Goal: Task Accomplishment & Management: Use online tool/utility

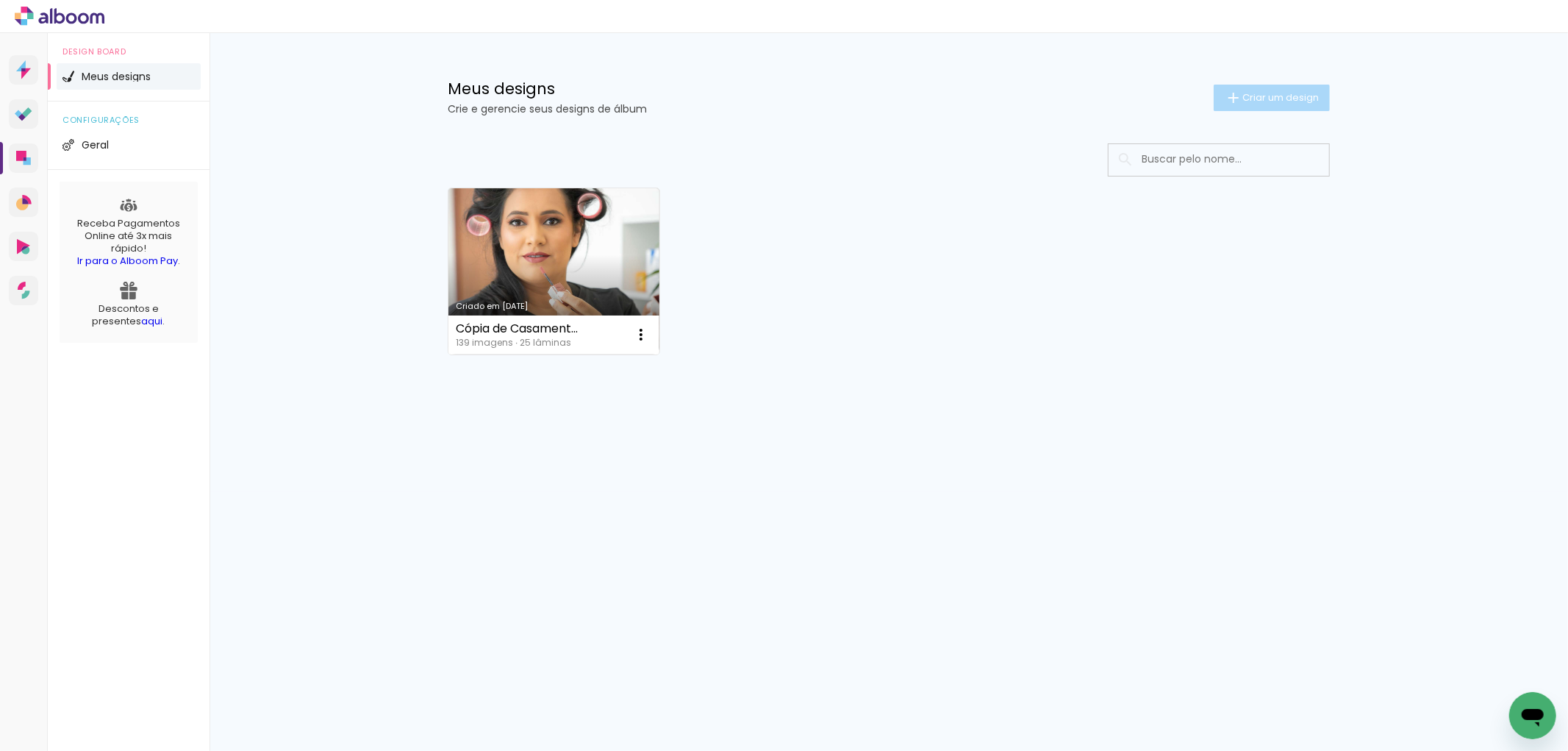
click at [1275, 98] on span "Criar um design" at bounding box center [1280, 97] width 76 height 10
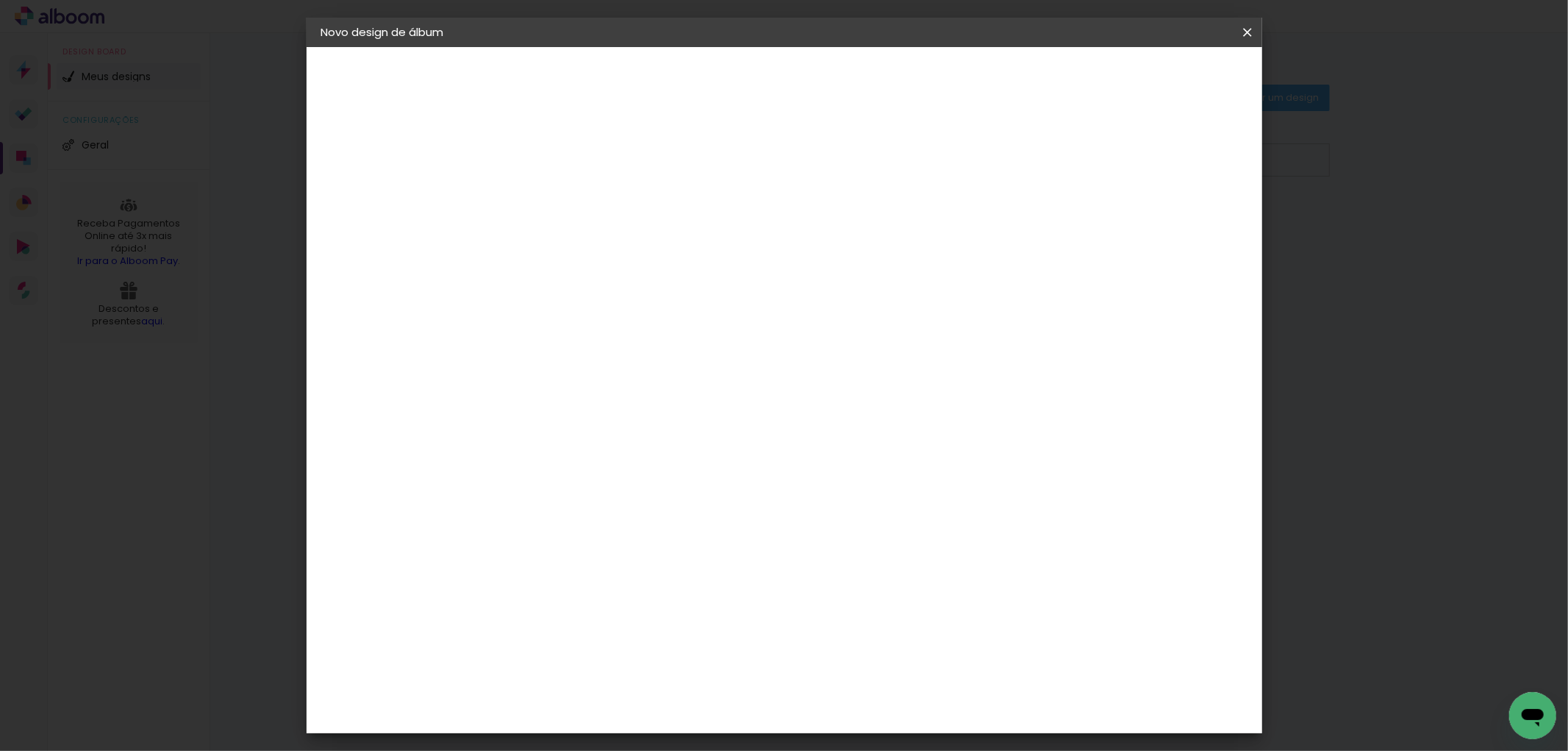
click at [561, 201] on input at bounding box center [561, 197] width 0 height 23
type input "09 Anos"
type paper-input "09 Anos"
click at [0, 0] on slot "Avançar" at bounding box center [0, 0] width 0 height 0
click at [591, 278] on input at bounding box center [599, 280] width 148 height 18
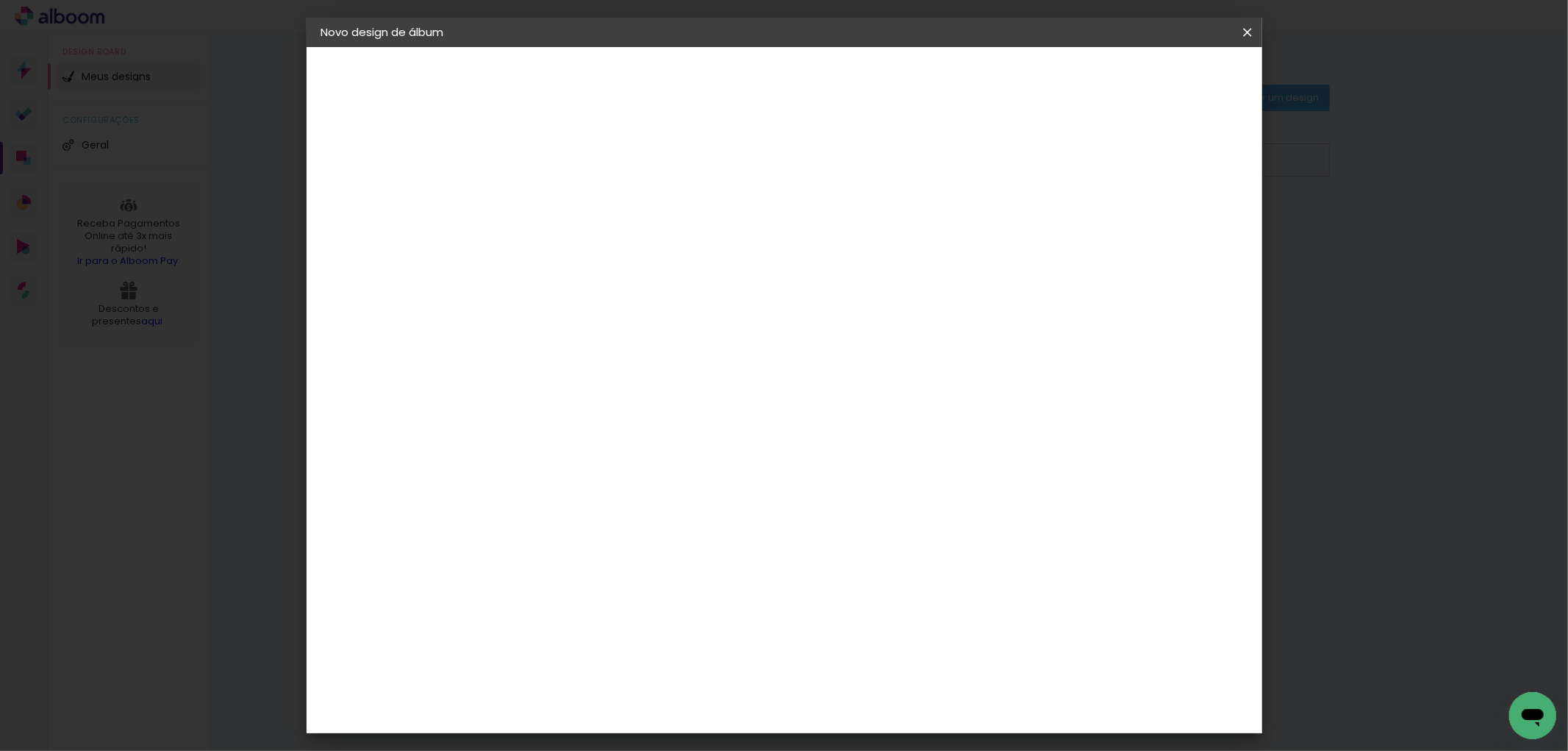
type input "graf"
type paper-input "graf"
click at [572, 376] on paper-item "Grafis" at bounding box center [588, 392] width 138 height 32
click at [580, 387] on div "Grafis" at bounding box center [568, 392] width 34 height 11
click at [0, 0] on slot "Avançar" at bounding box center [0, 0] width 0 height 0
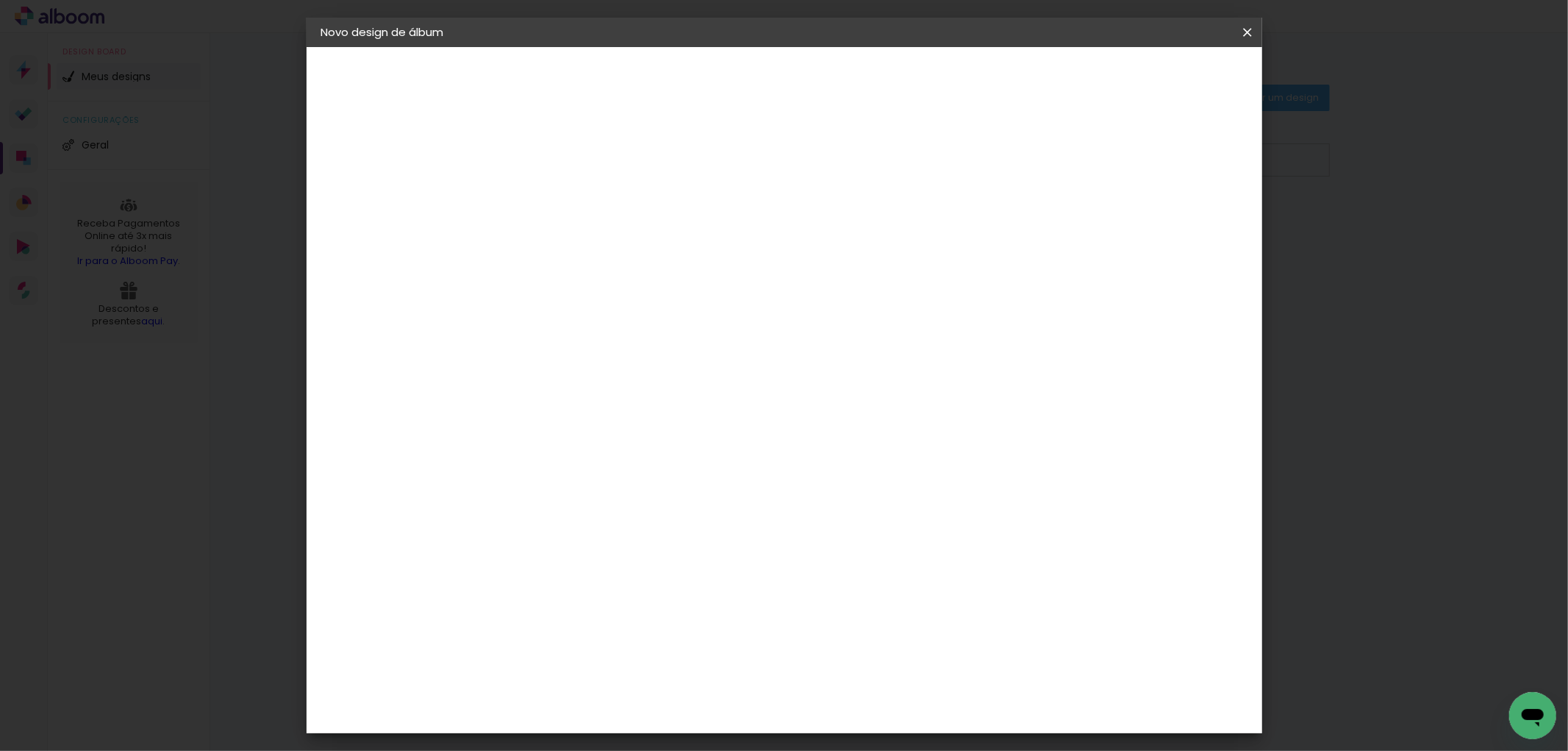
click at [619, 244] on input "text" at bounding box center [589, 256] width 57 height 23
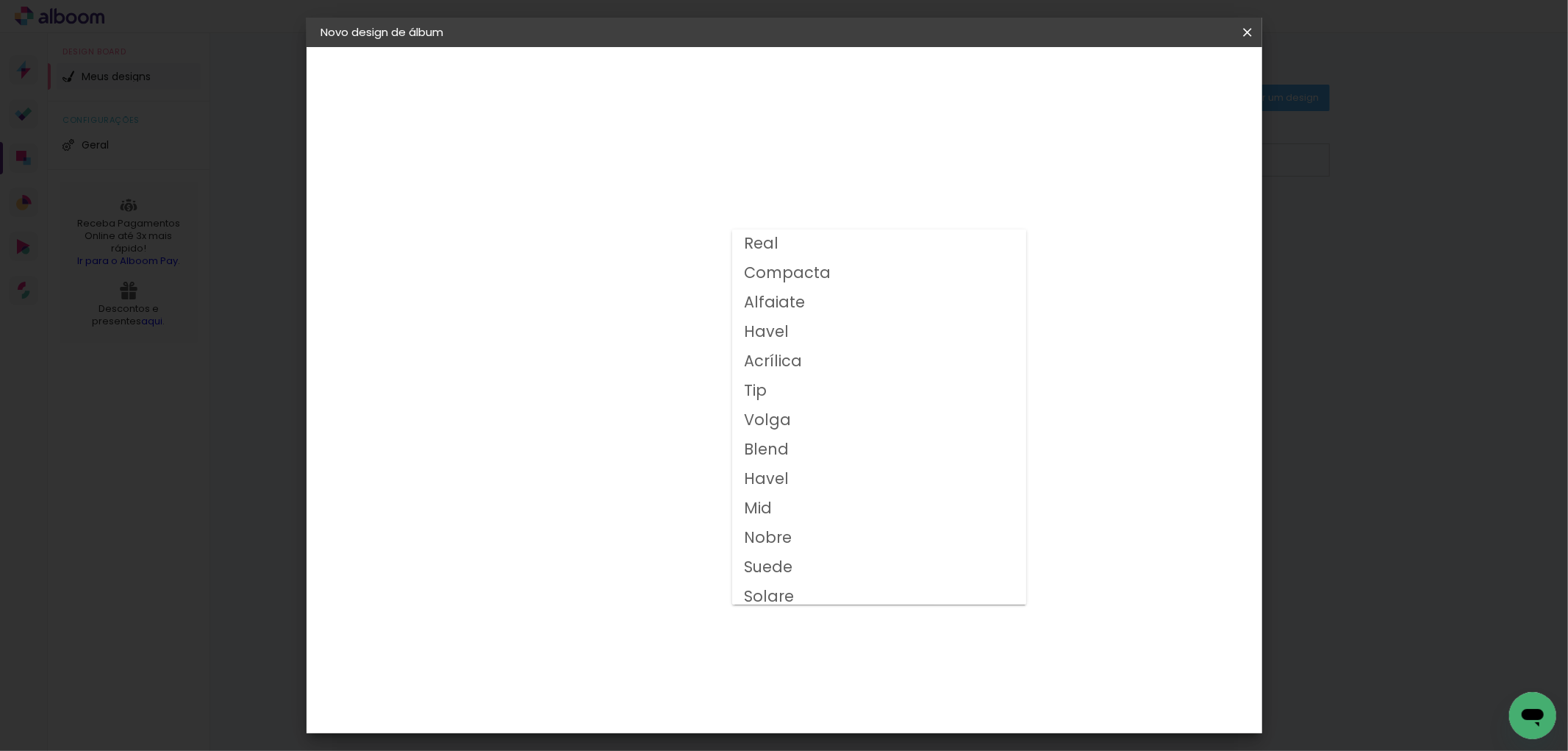
click at [0, 0] on slot "Compacta" at bounding box center [0, 0] width 0 height 0
type input "Compacta"
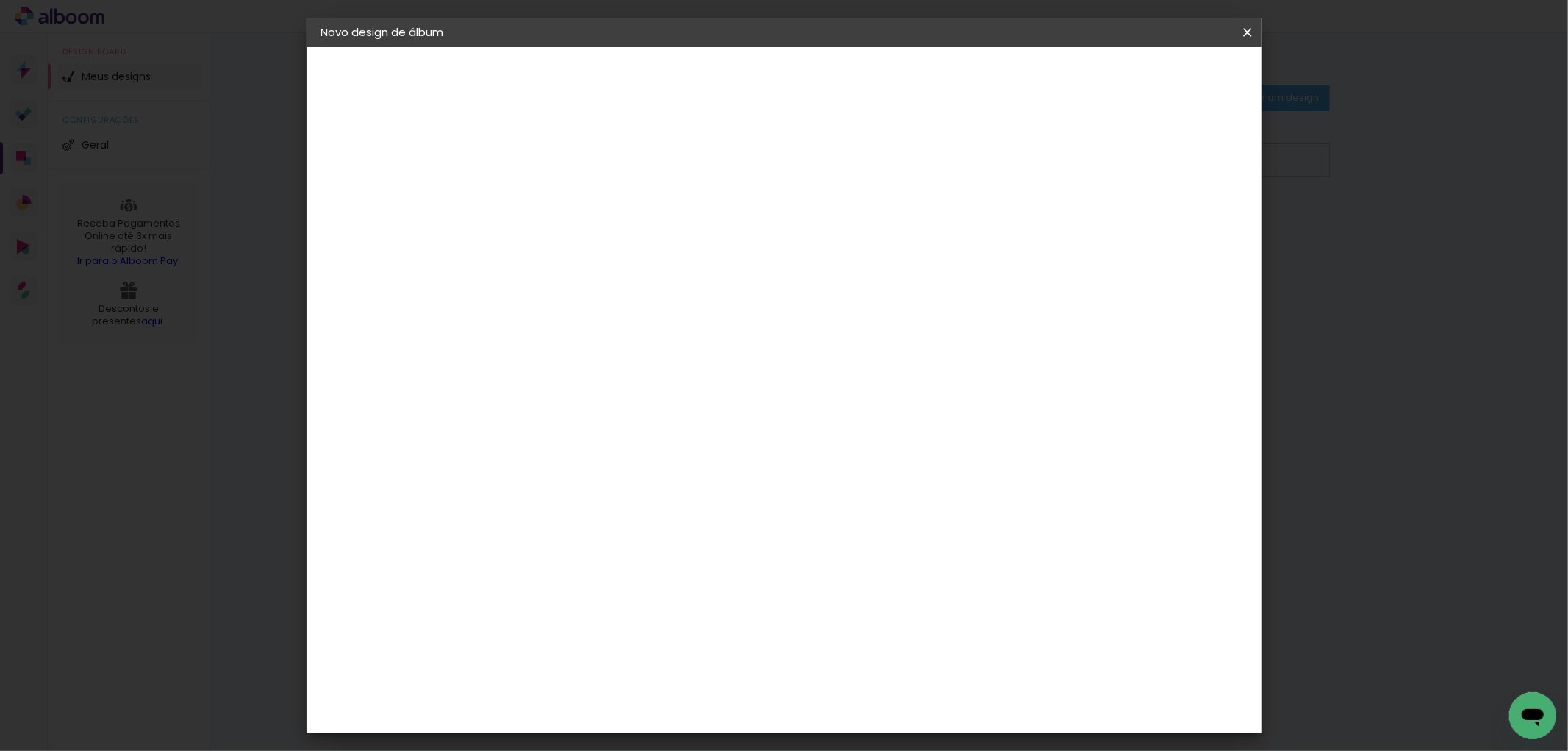
click at [661, 350] on span "15x20" at bounding box center [627, 360] width 69 height 39
click at [0, 0] on slot "Avançar" at bounding box center [0, 0] width 0 height 0
click at [1130, 153] on div "Mostrar sangria" at bounding box center [1119, 159] width 97 height 18
type paper-checkbox "on"
click at [1154, 78] on span "Iniciar design" at bounding box center [1121, 78] width 67 height 11
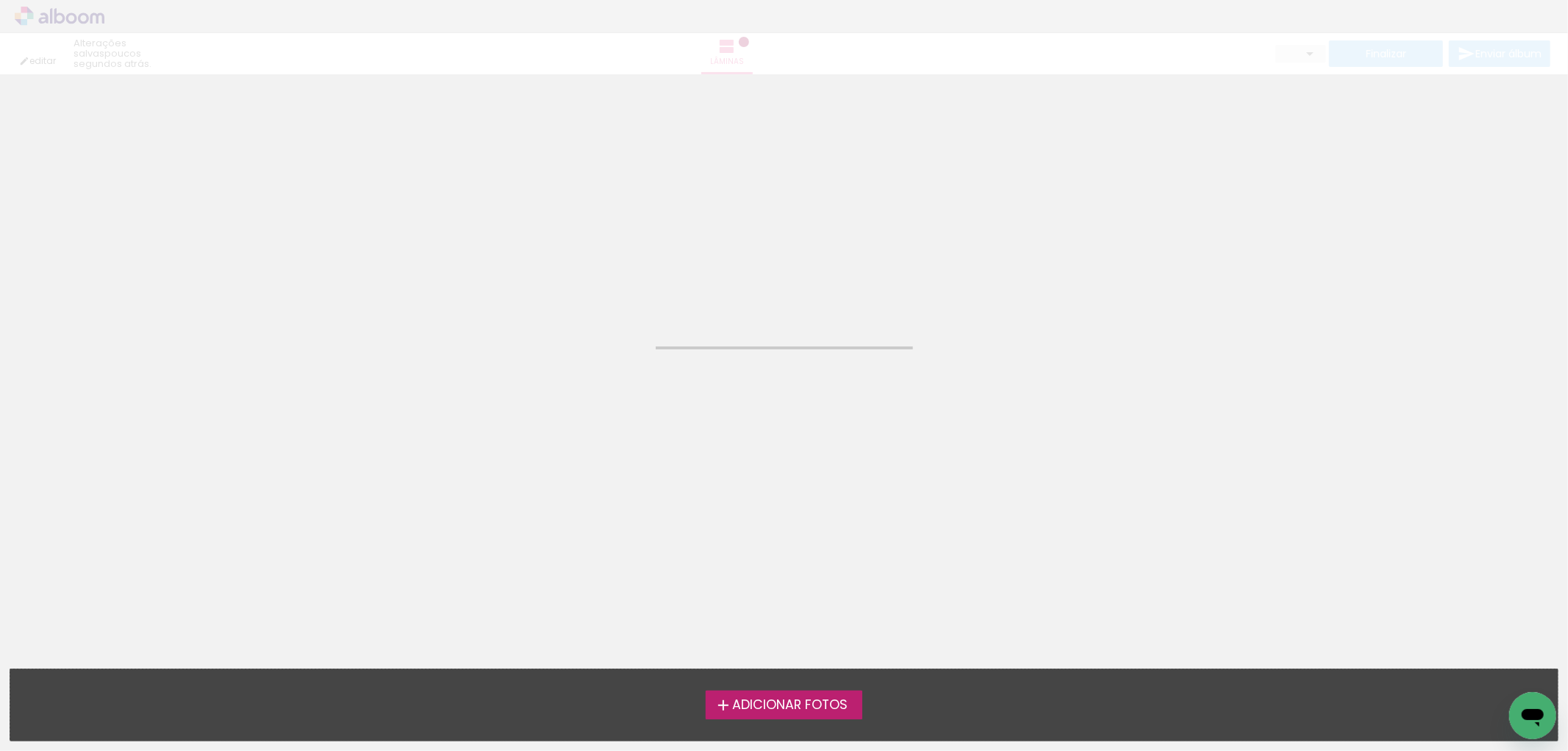
click at [813, 704] on span "Adicionar Fotos" at bounding box center [790, 705] width 116 height 13
click at [0, 0] on input "file" at bounding box center [0, 0] width 0 height 0
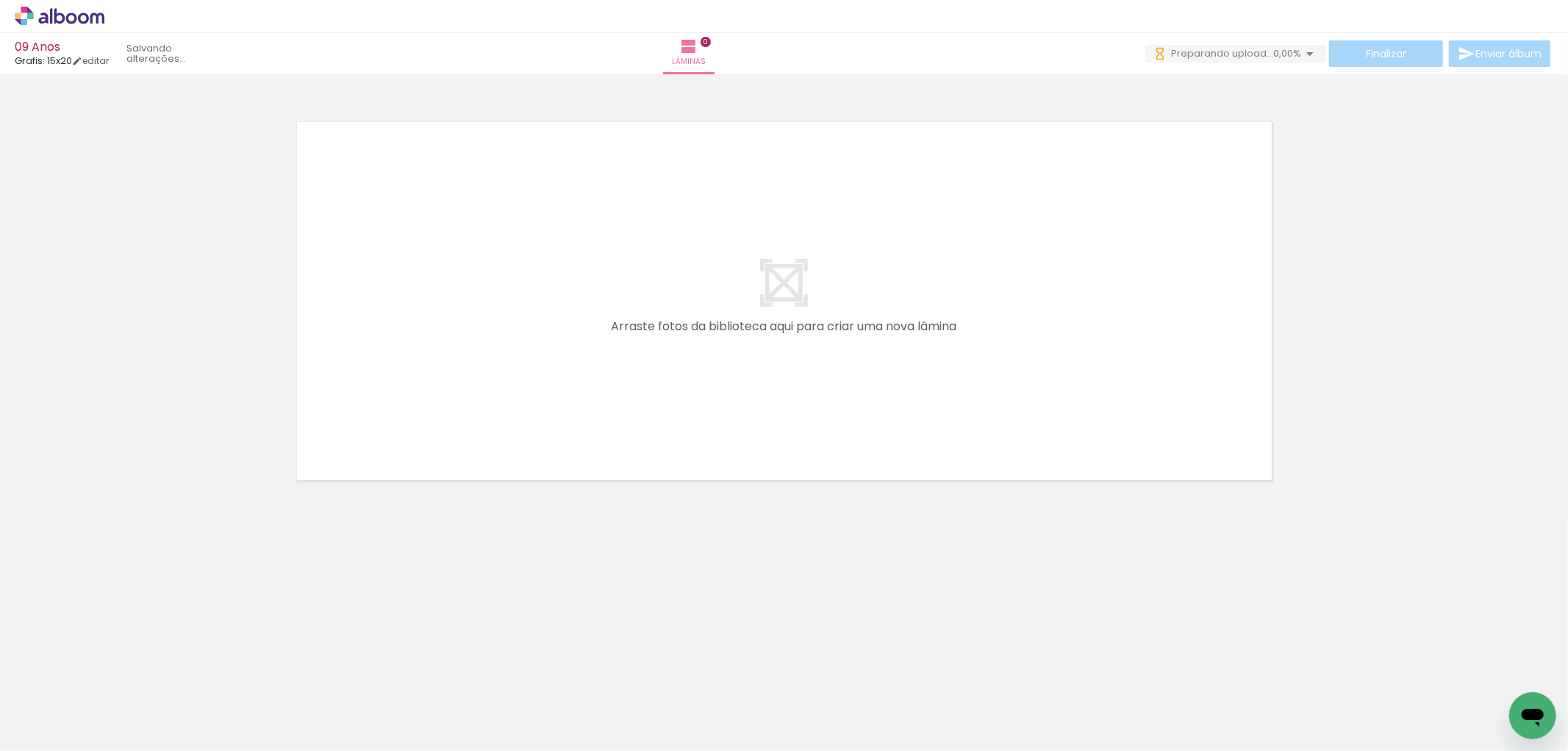
click at [1353, 337] on div at bounding box center [784, 282] width 1568 height 406
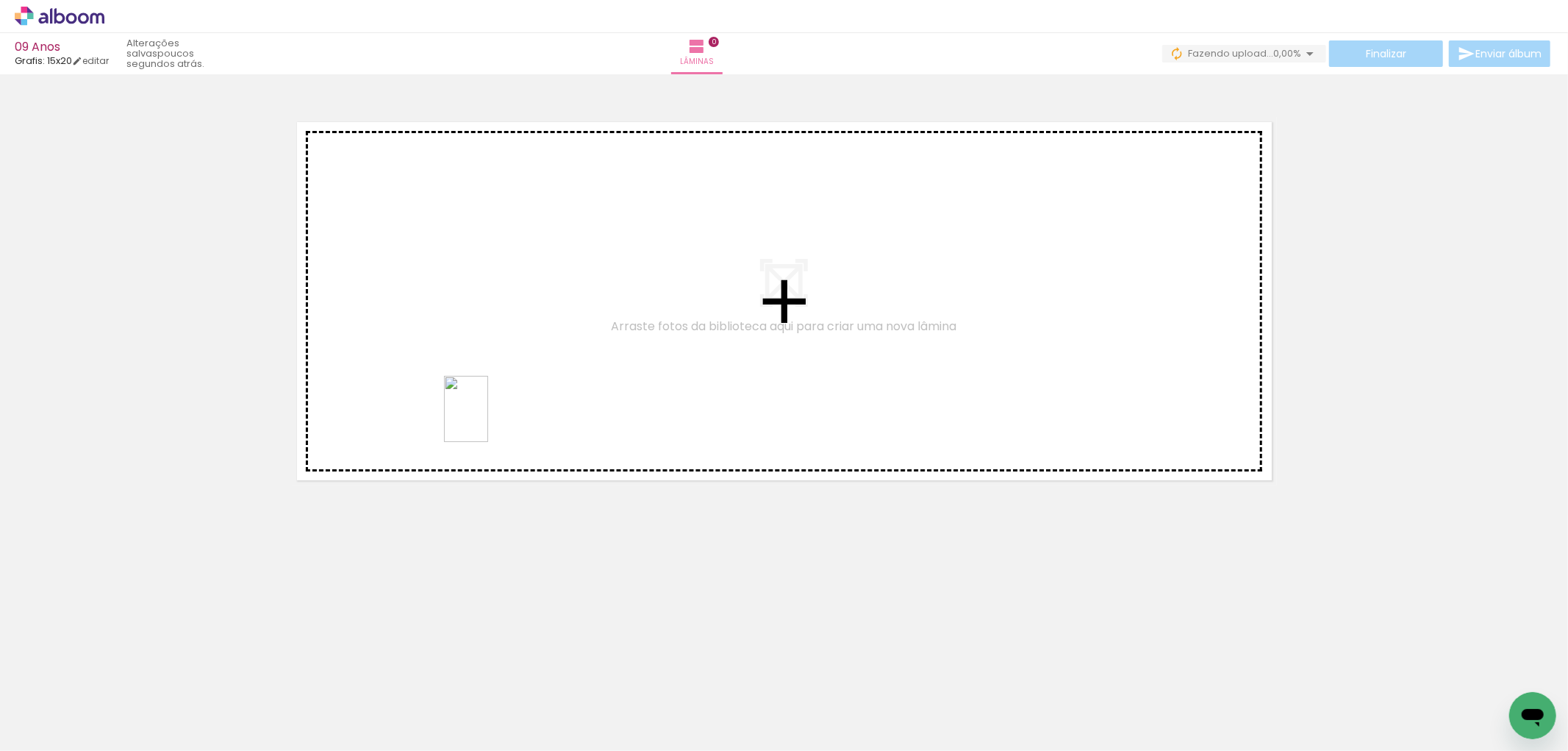
drag, startPoint x: 472, startPoint y: 729, endPoint x: 489, endPoint y: 436, distance: 293.5
click at [484, 407] on quentale-workspace at bounding box center [784, 376] width 1568 height 751
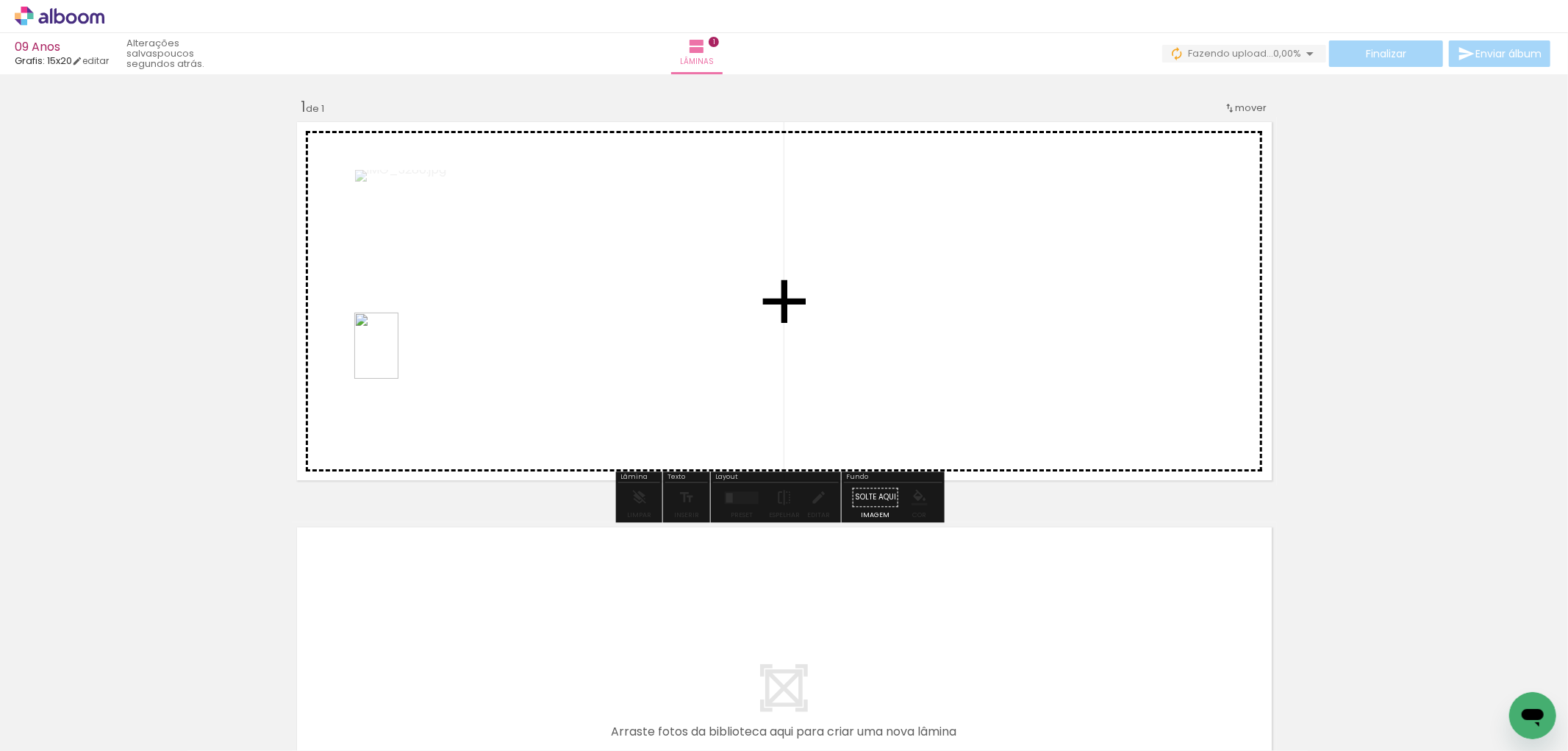
drag, startPoint x: 241, startPoint y: 719, endPoint x: 398, endPoint y: 356, distance: 395.5
click at [398, 356] on quentale-workspace at bounding box center [784, 376] width 1568 height 751
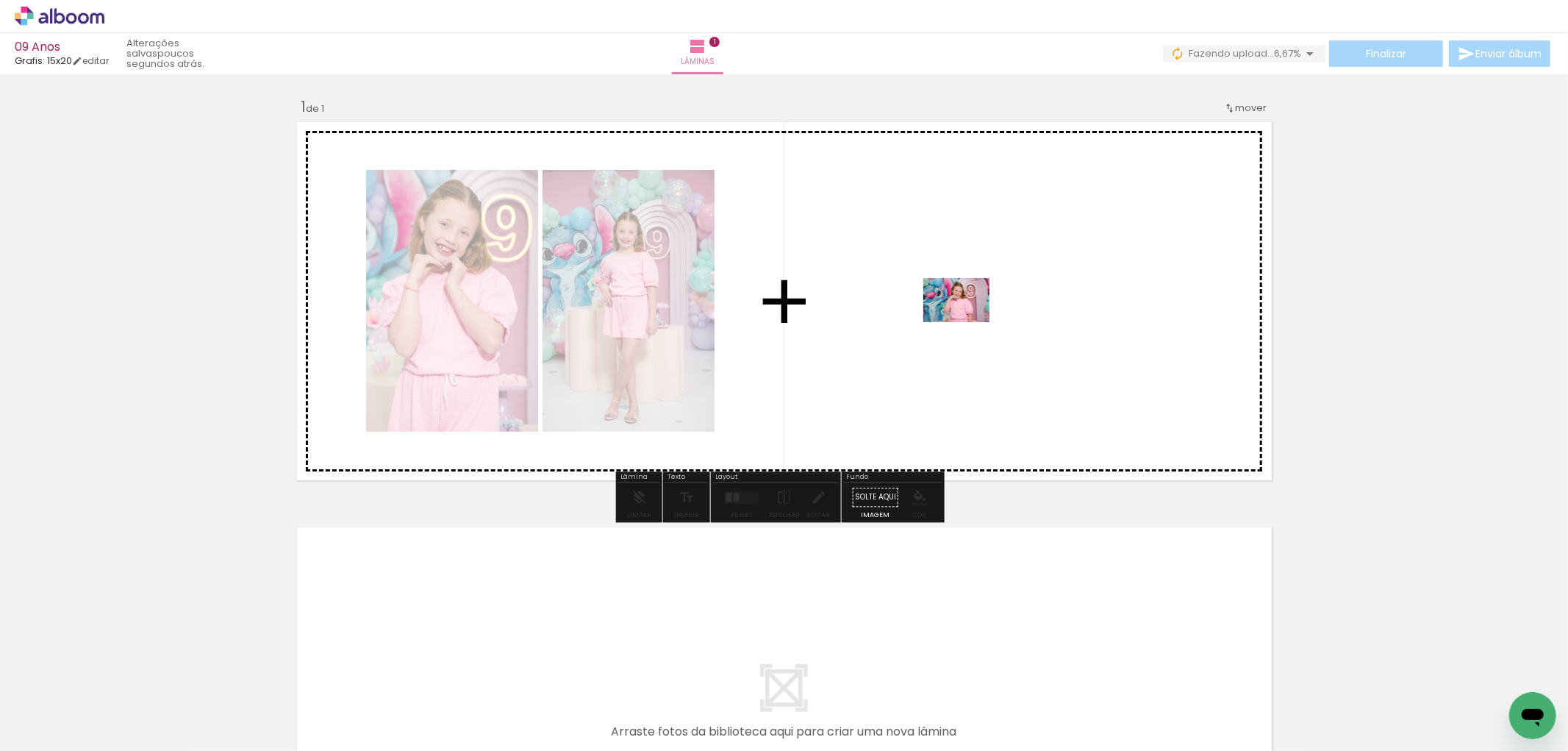
drag, startPoint x: 388, startPoint y: 708, endPoint x: 967, endPoint y: 322, distance: 695.9
click at [967, 322] on quentale-workspace at bounding box center [784, 376] width 1568 height 751
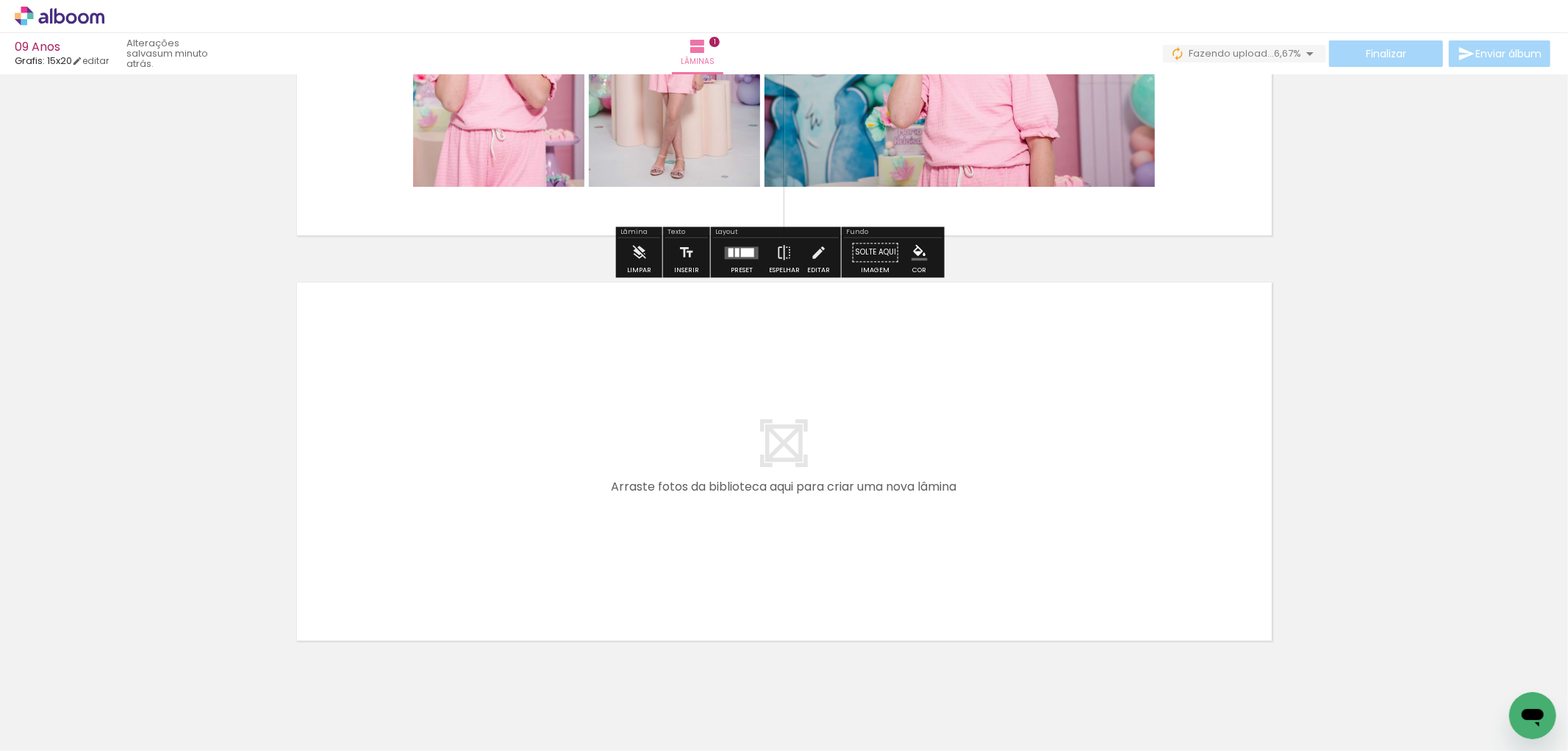
scroll to position [283, 0]
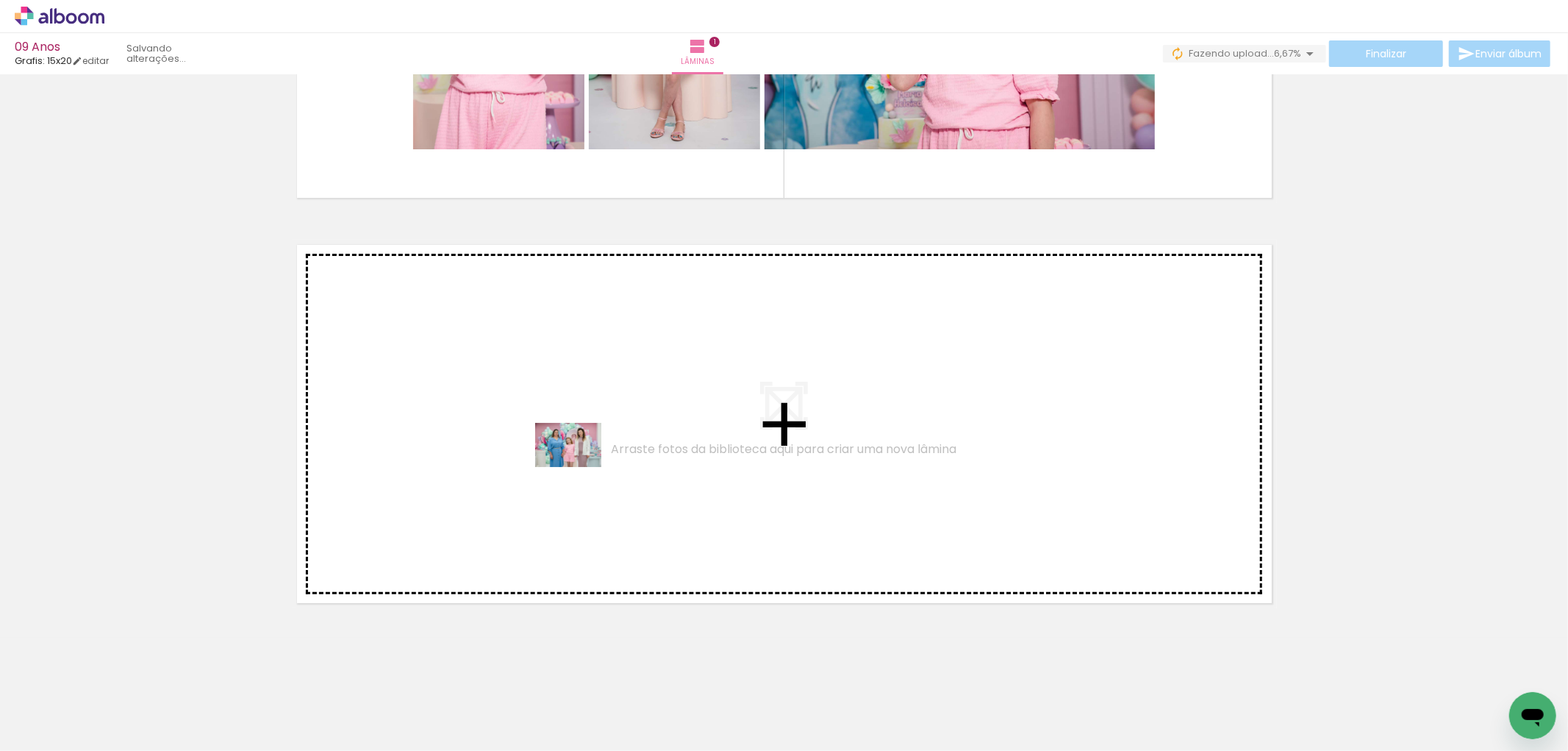
drag, startPoint x: 137, startPoint y: 700, endPoint x: 581, endPoint y: 467, distance: 501.4
click at [581, 467] on quentale-workspace at bounding box center [784, 376] width 1568 height 751
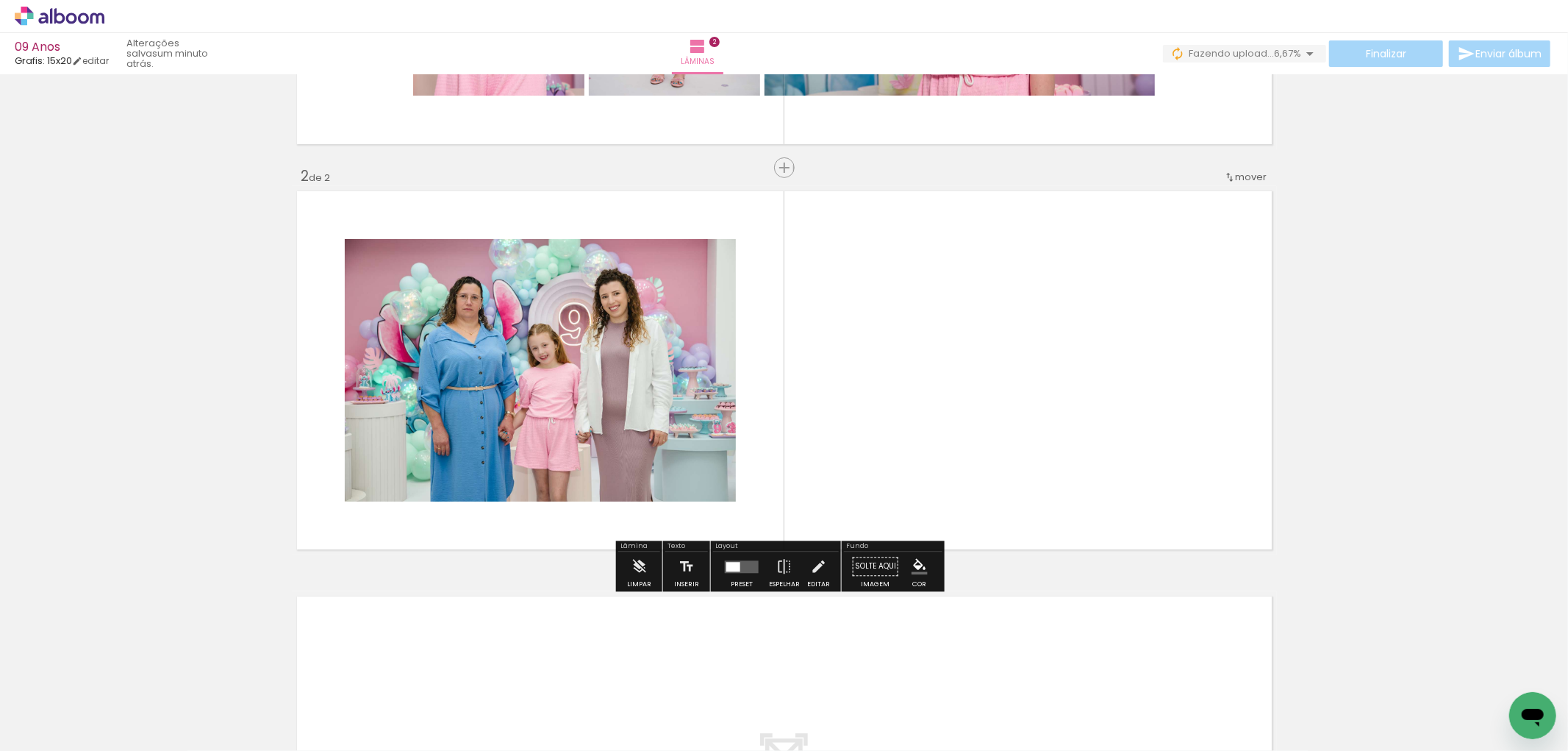
scroll to position [340, 0]
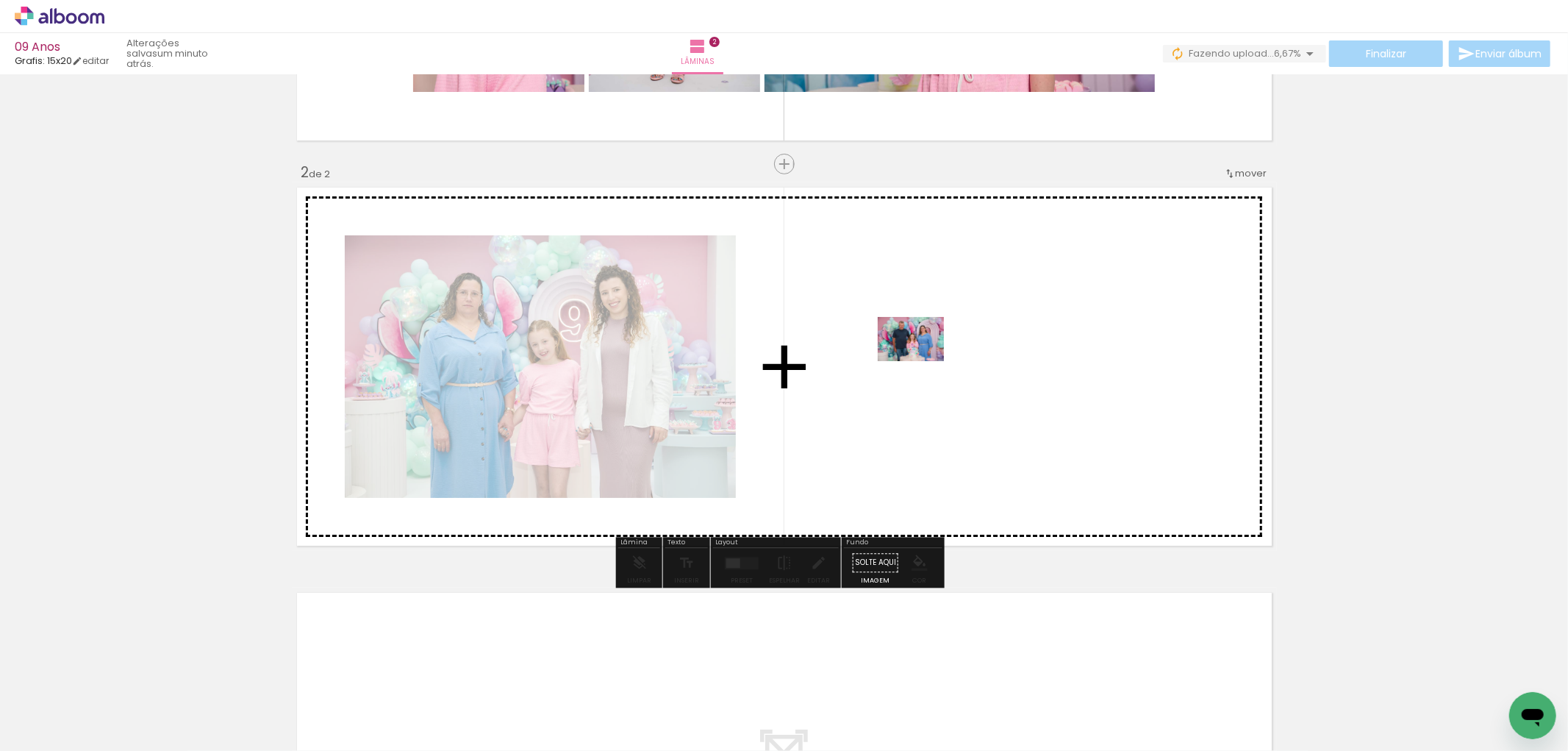
drag, startPoint x: 649, startPoint y: 715, endPoint x: 956, endPoint y: 335, distance: 488.5
click at [956, 335] on quentale-workspace at bounding box center [784, 376] width 1568 height 751
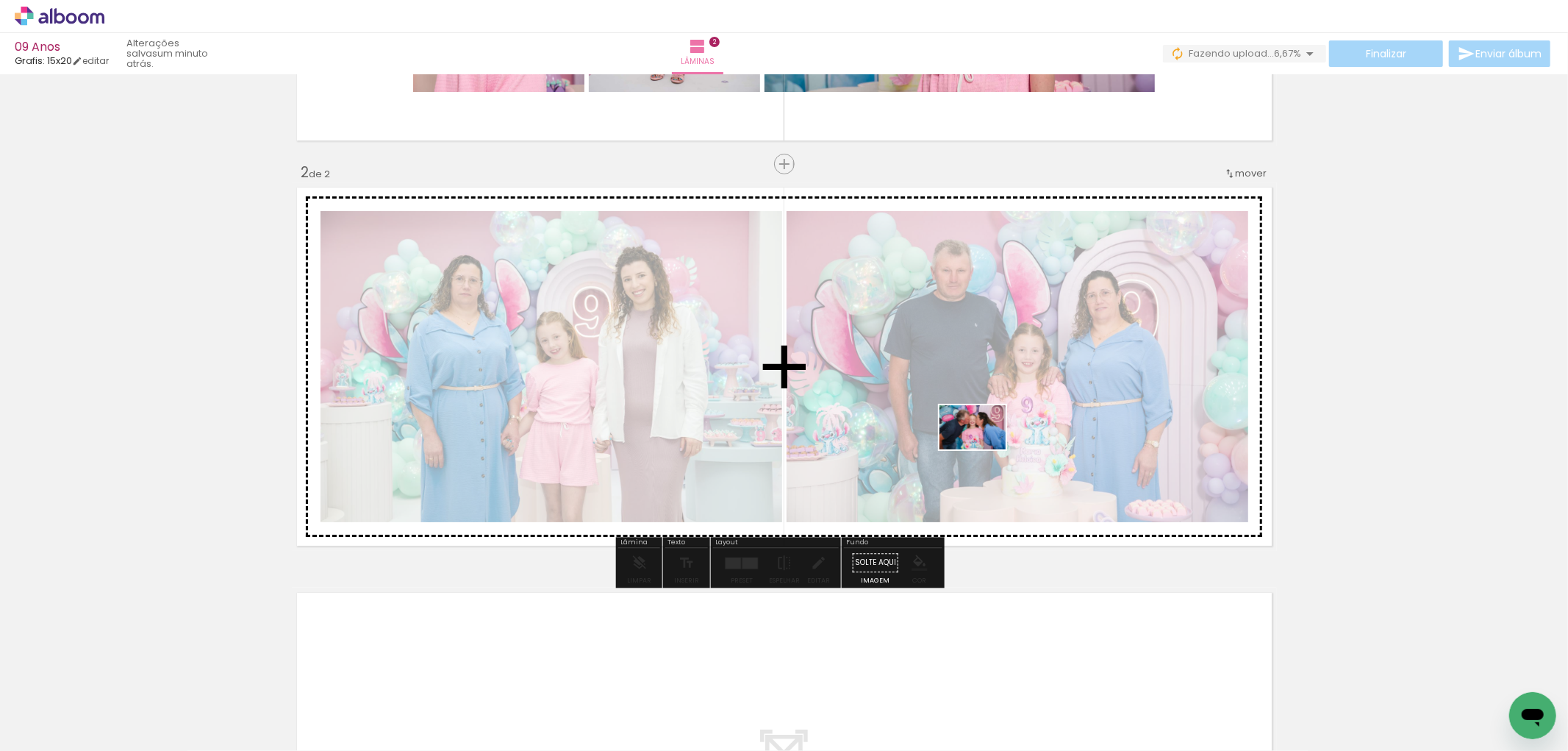
drag, startPoint x: 824, startPoint y: 619, endPoint x: 984, endPoint y: 449, distance: 233.5
click at [984, 449] on quentale-workspace at bounding box center [784, 376] width 1568 height 751
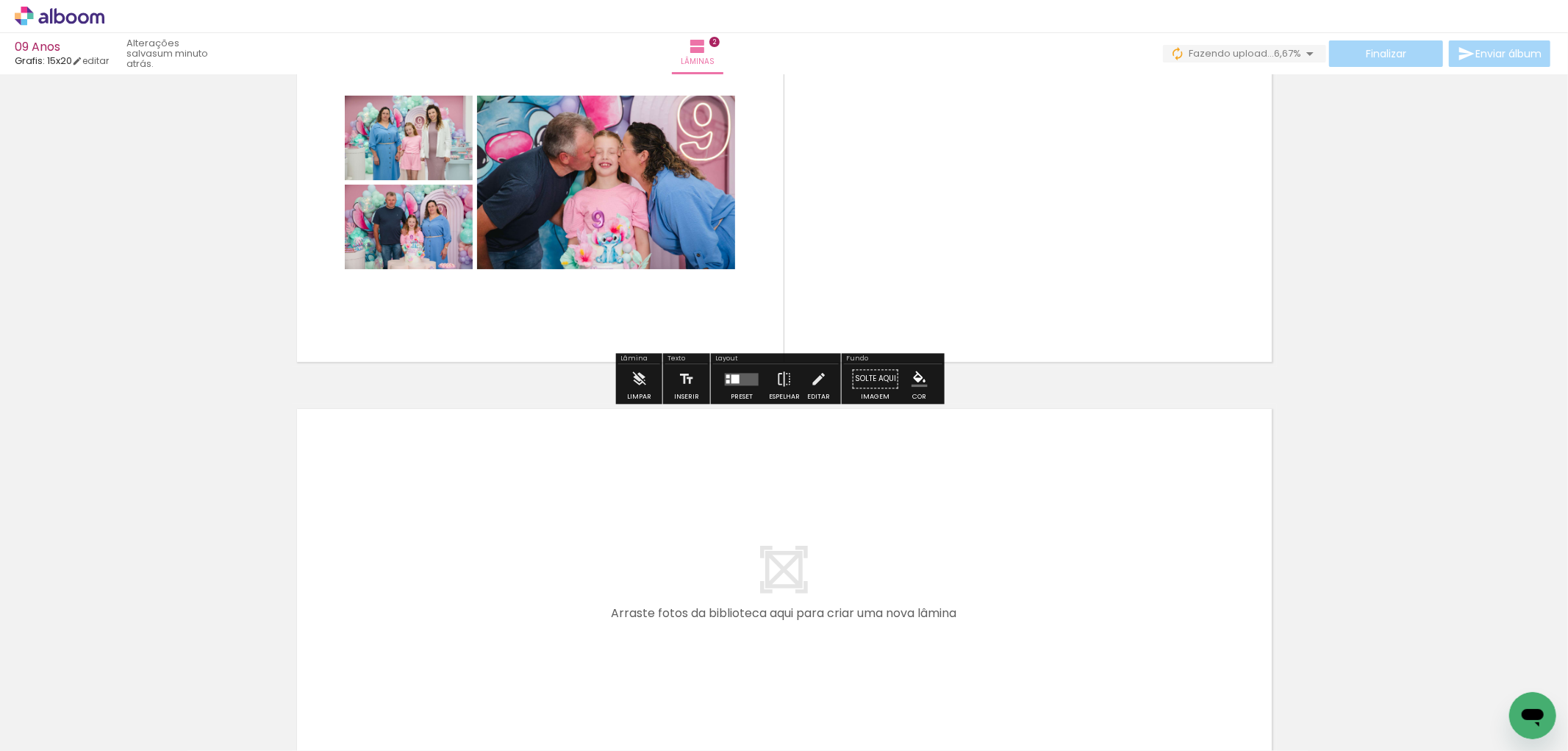
scroll to position [584, 0]
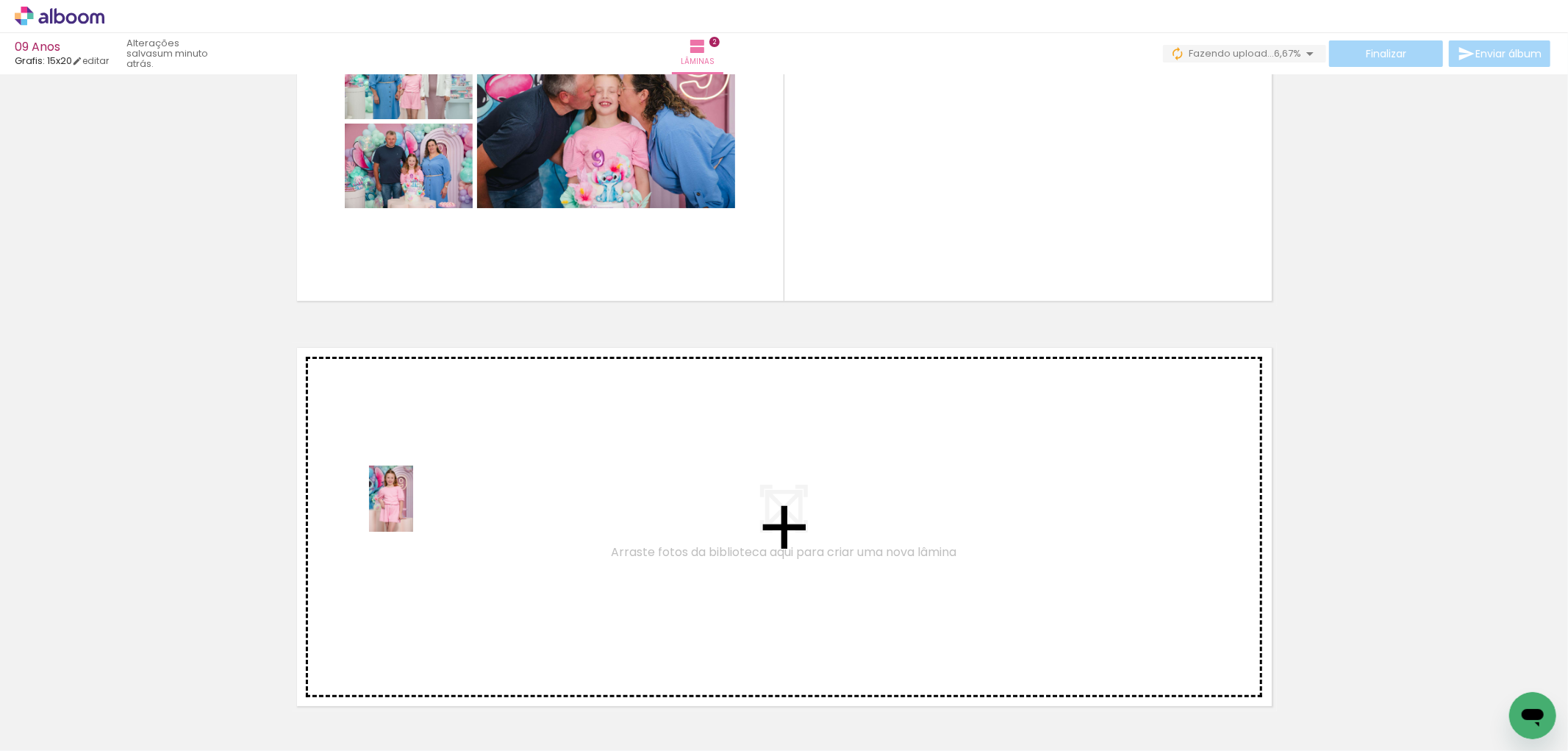
drag, startPoint x: 321, startPoint y: 689, endPoint x: 414, endPoint y: 510, distance: 201.7
click at [414, 510] on quentale-workspace at bounding box center [784, 376] width 1568 height 751
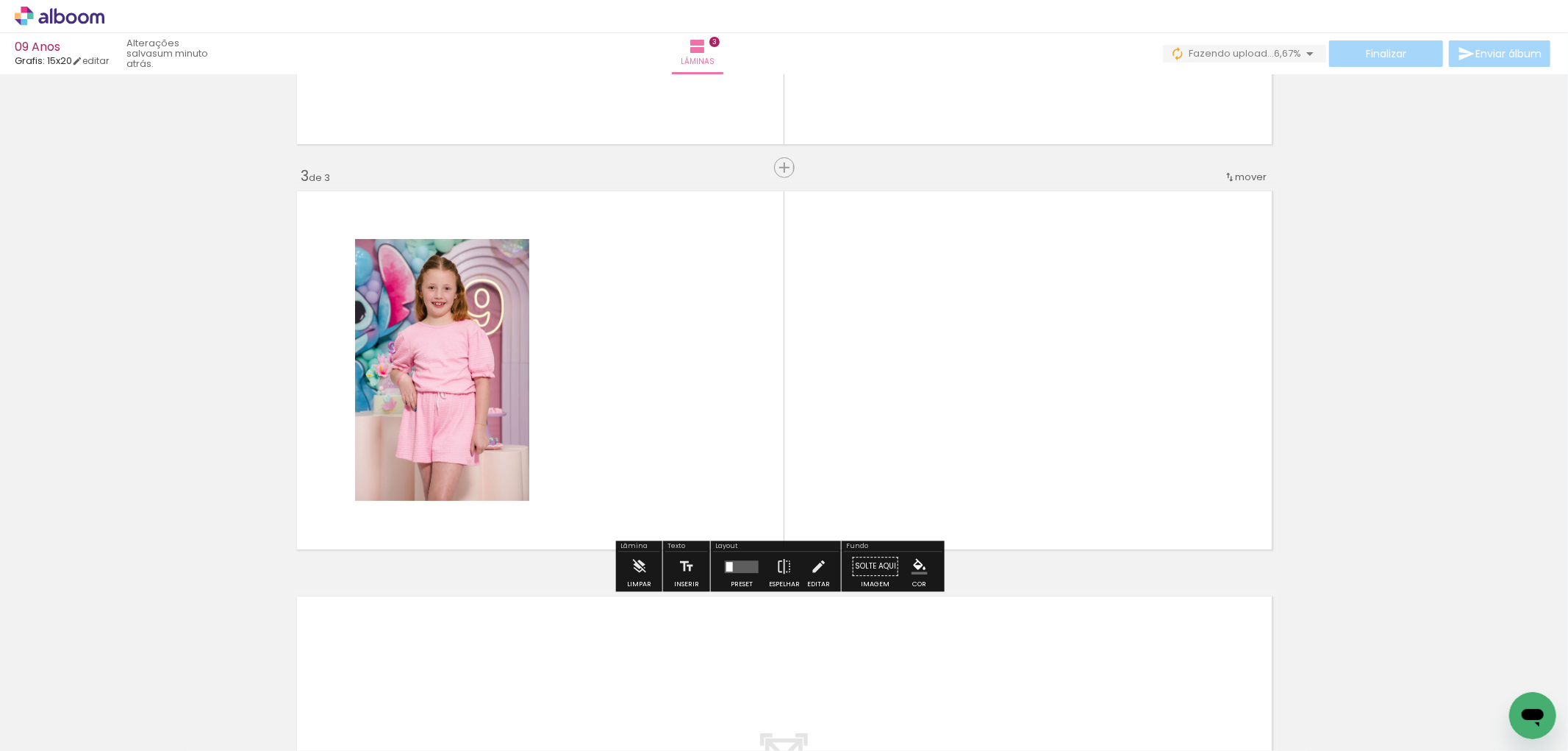
scroll to position [745, 0]
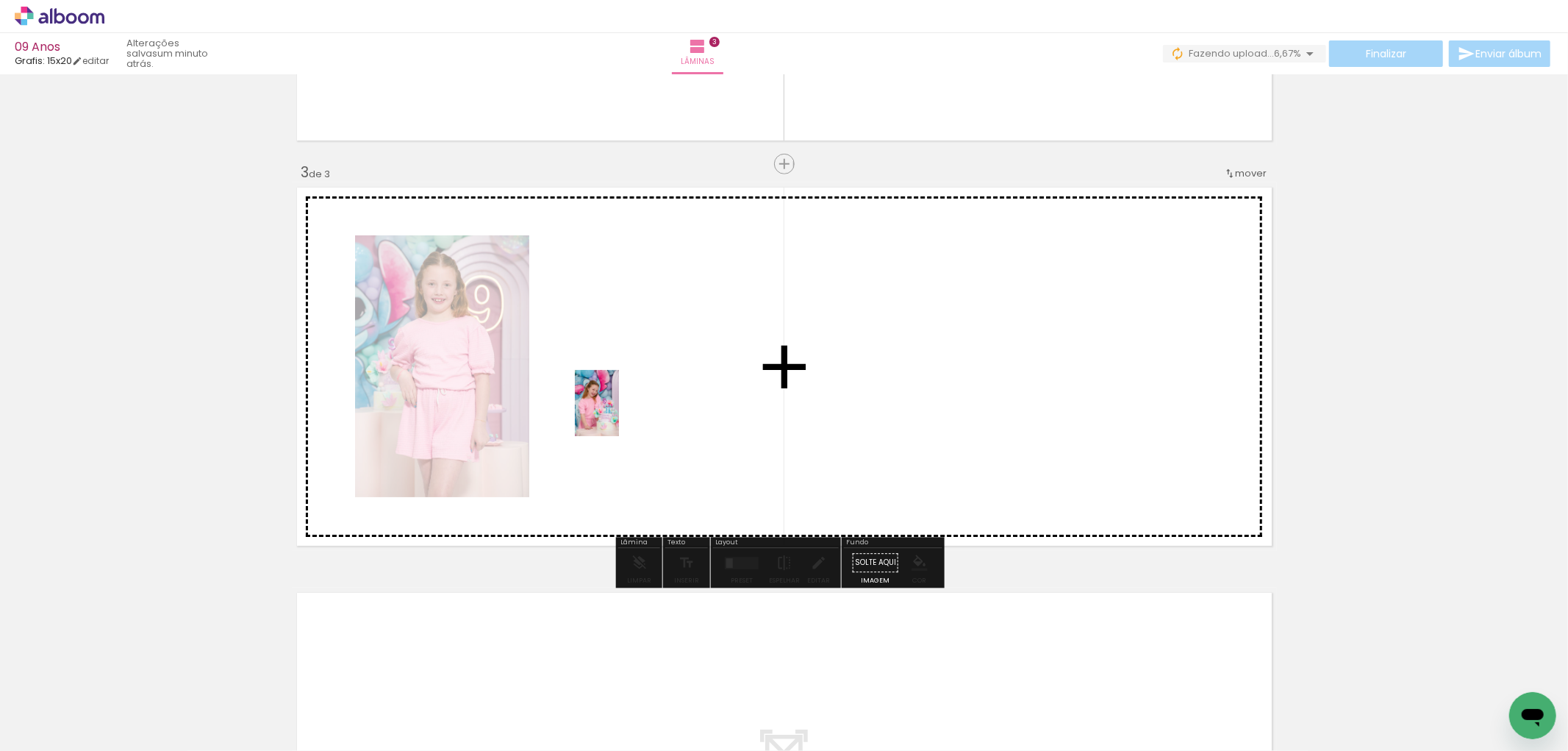
drag, startPoint x: 583, startPoint y: 586, endPoint x: 619, endPoint y: 414, distance: 175.7
click at [619, 414] on quentale-workspace at bounding box center [784, 376] width 1568 height 751
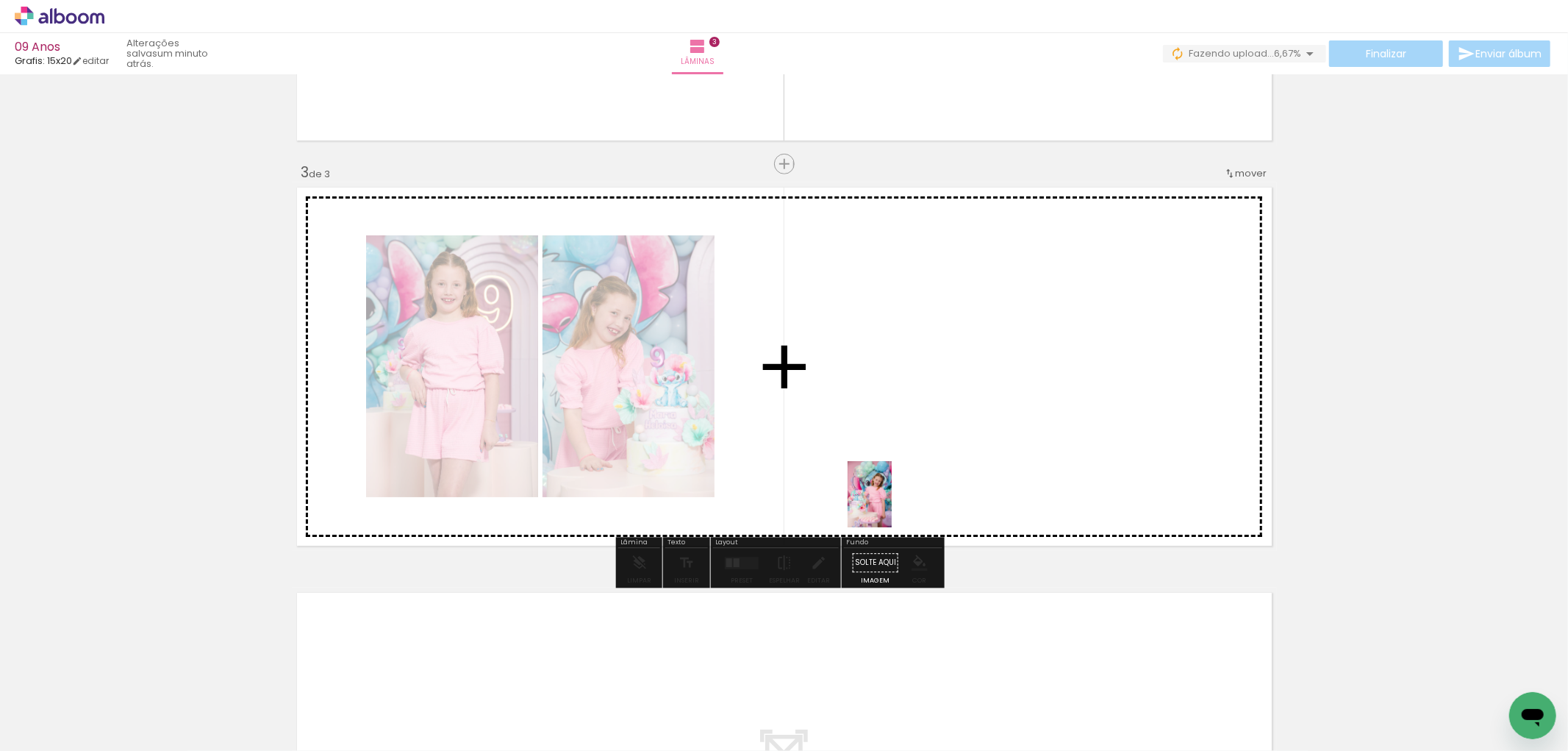
drag, startPoint x: 894, startPoint y: 719, endPoint x: 901, endPoint y: 526, distance: 193.1
click at [893, 486] on quentale-workspace at bounding box center [784, 376] width 1568 height 751
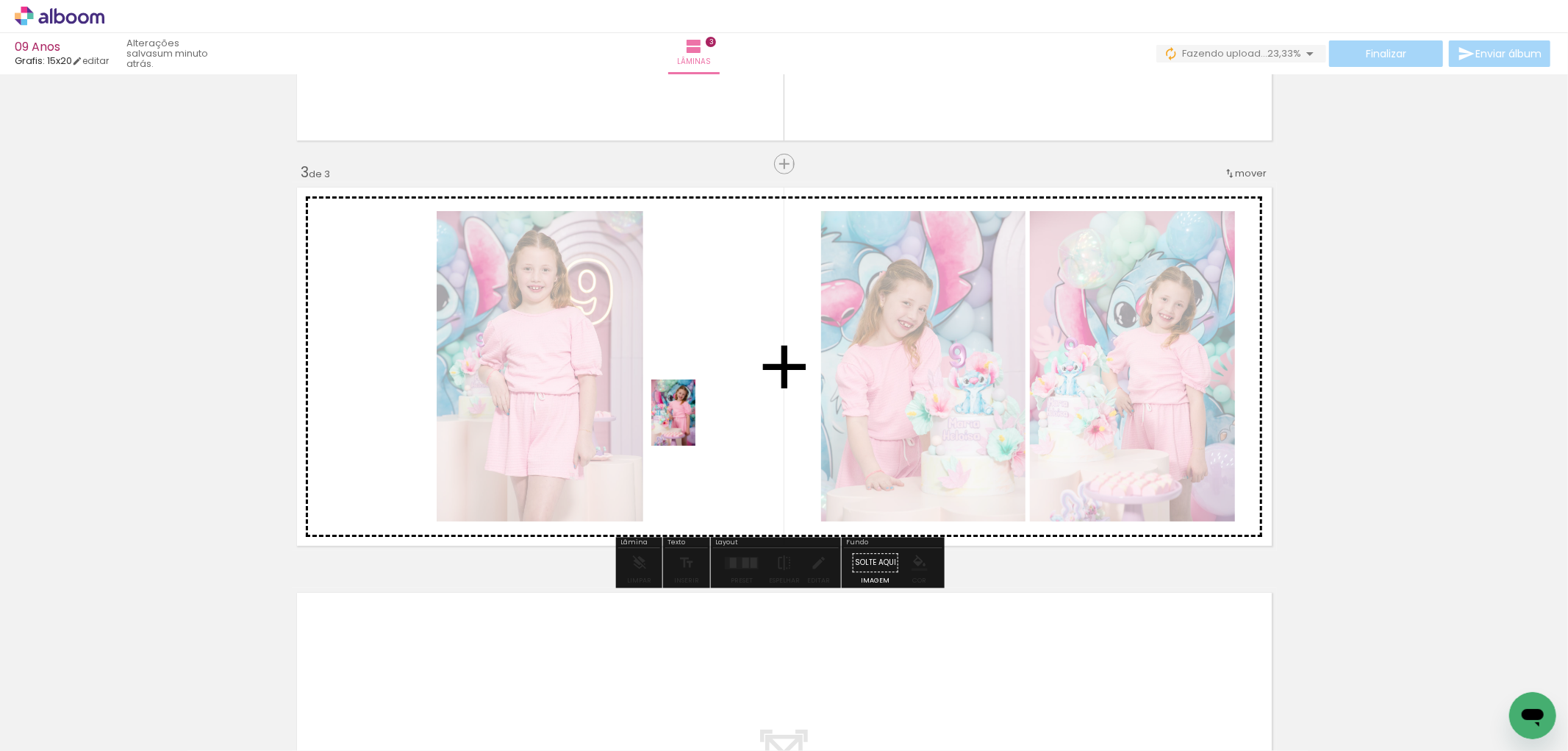
drag, startPoint x: 975, startPoint y: 721, endPoint x: 695, endPoint y: 423, distance: 408.9
click at [695, 423] on quentale-workspace at bounding box center [784, 376] width 1568 height 751
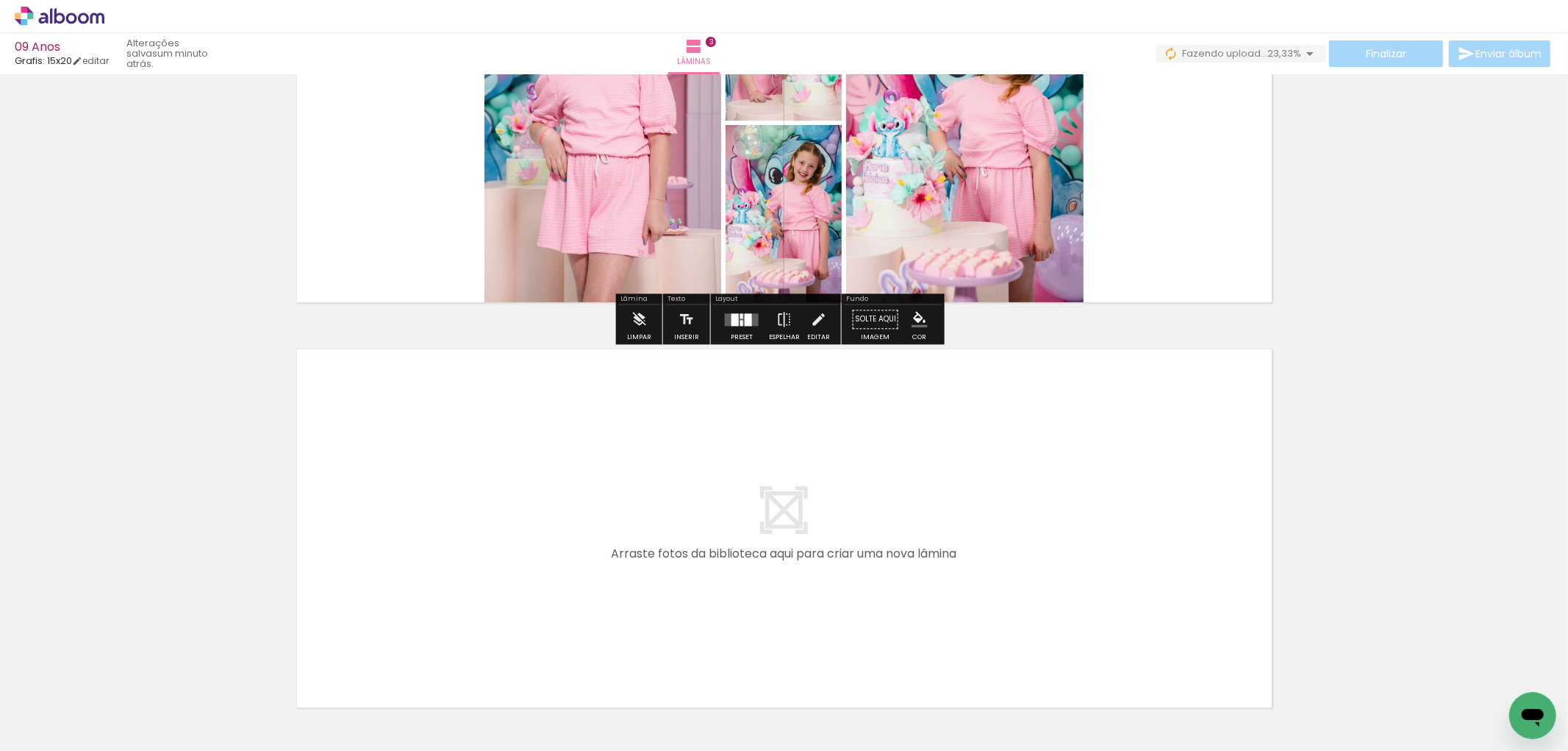
scroll to position [989, 0]
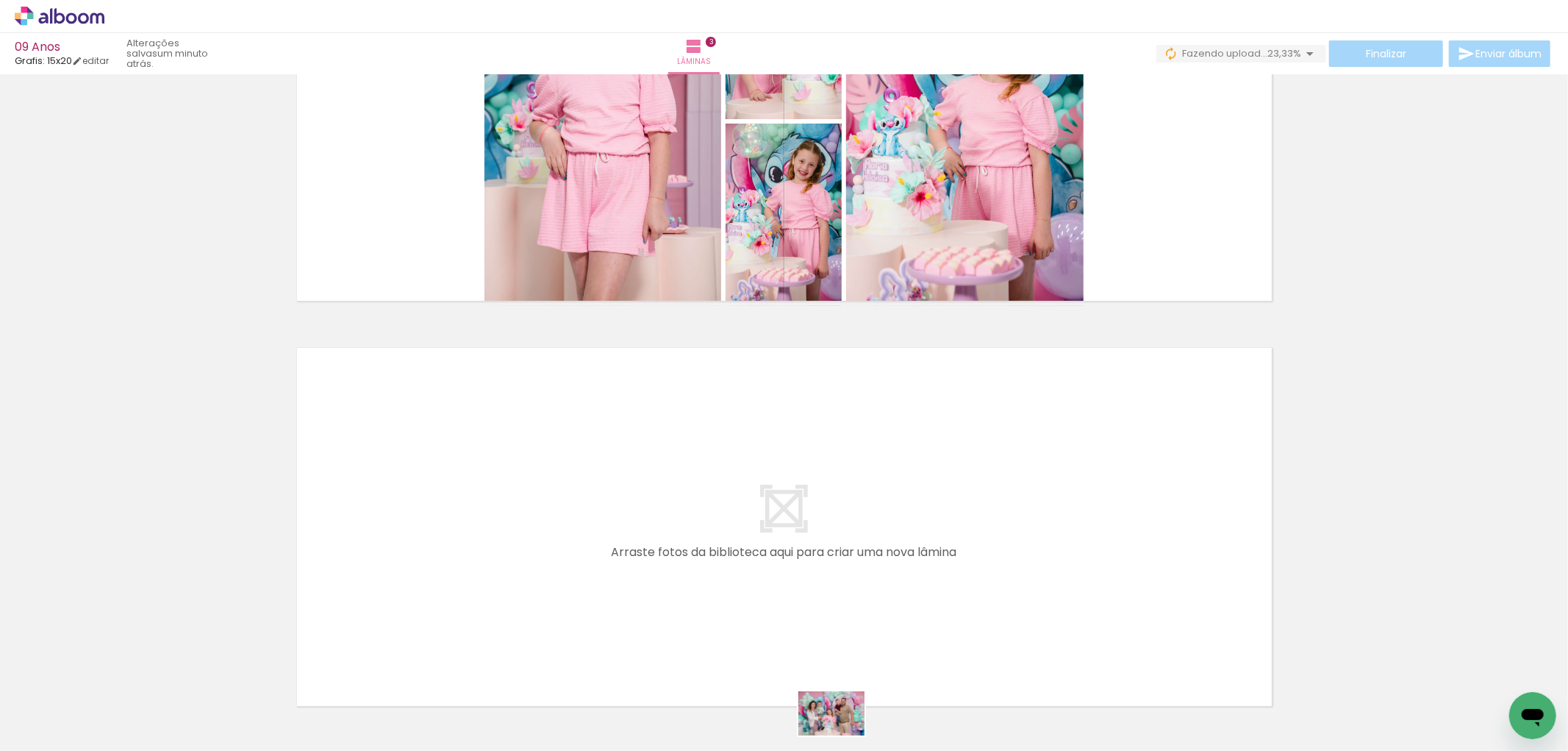
drag, startPoint x: 826, startPoint y: 704, endPoint x: 845, endPoint y: 733, distance: 34.7
click at [842, 726] on div at bounding box center [806, 701] width 73 height 49
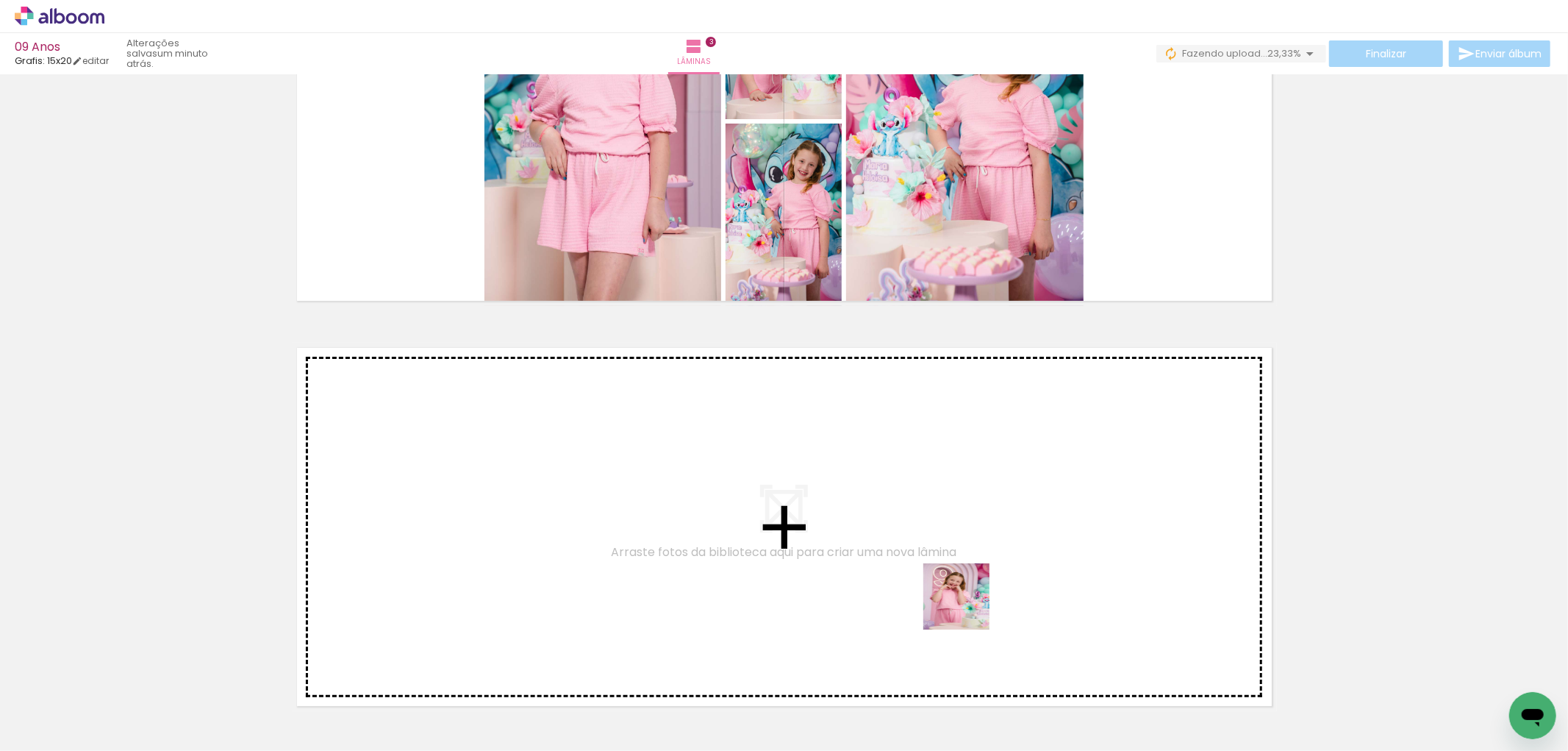
drag, startPoint x: 1051, startPoint y: 701, endPoint x: 1151, endPoint y: 692, distance: 100.4
click at [927, 567] on quentale-workspace at bounding box center [784, 376] width 1568 height 751
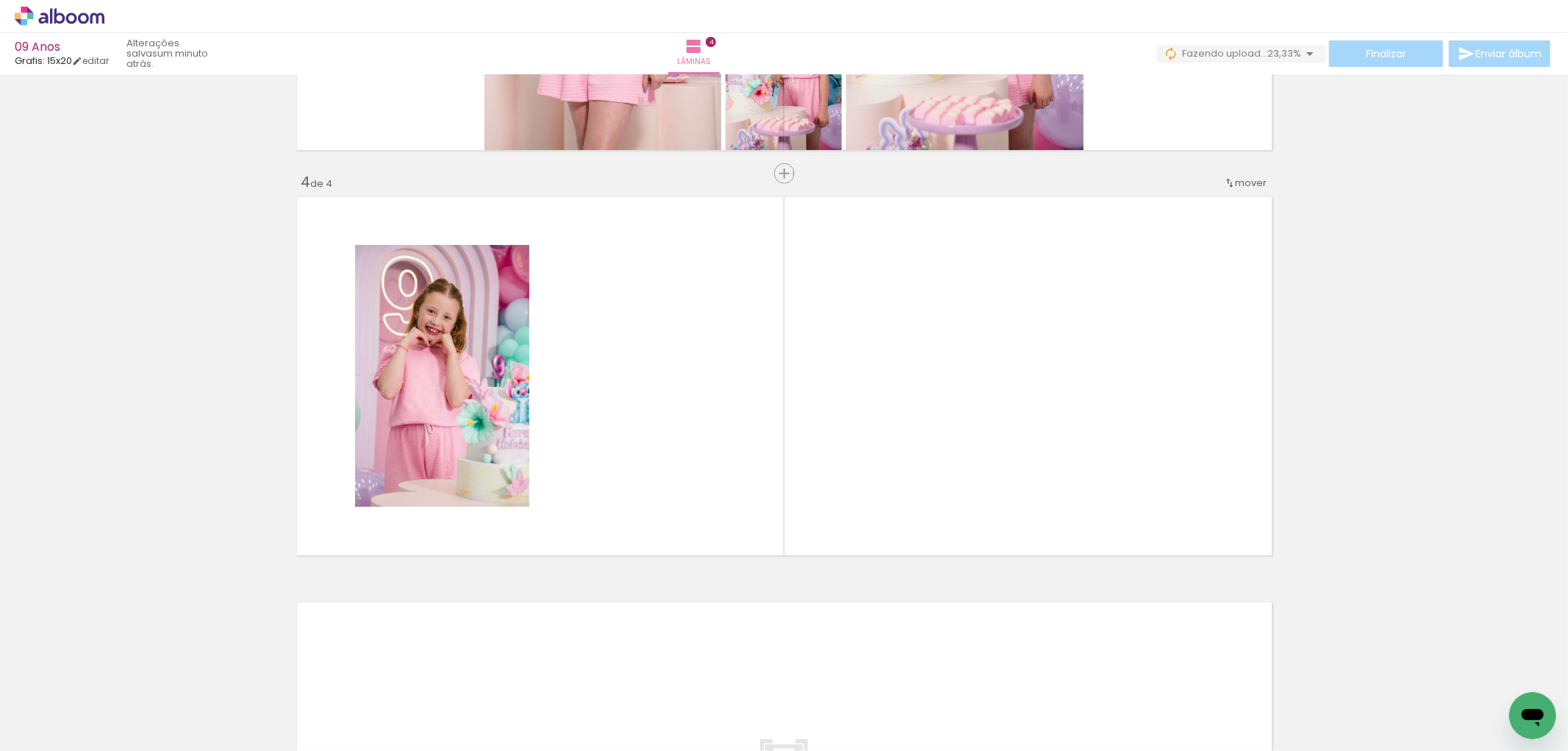
scroll to position [1149, 0]
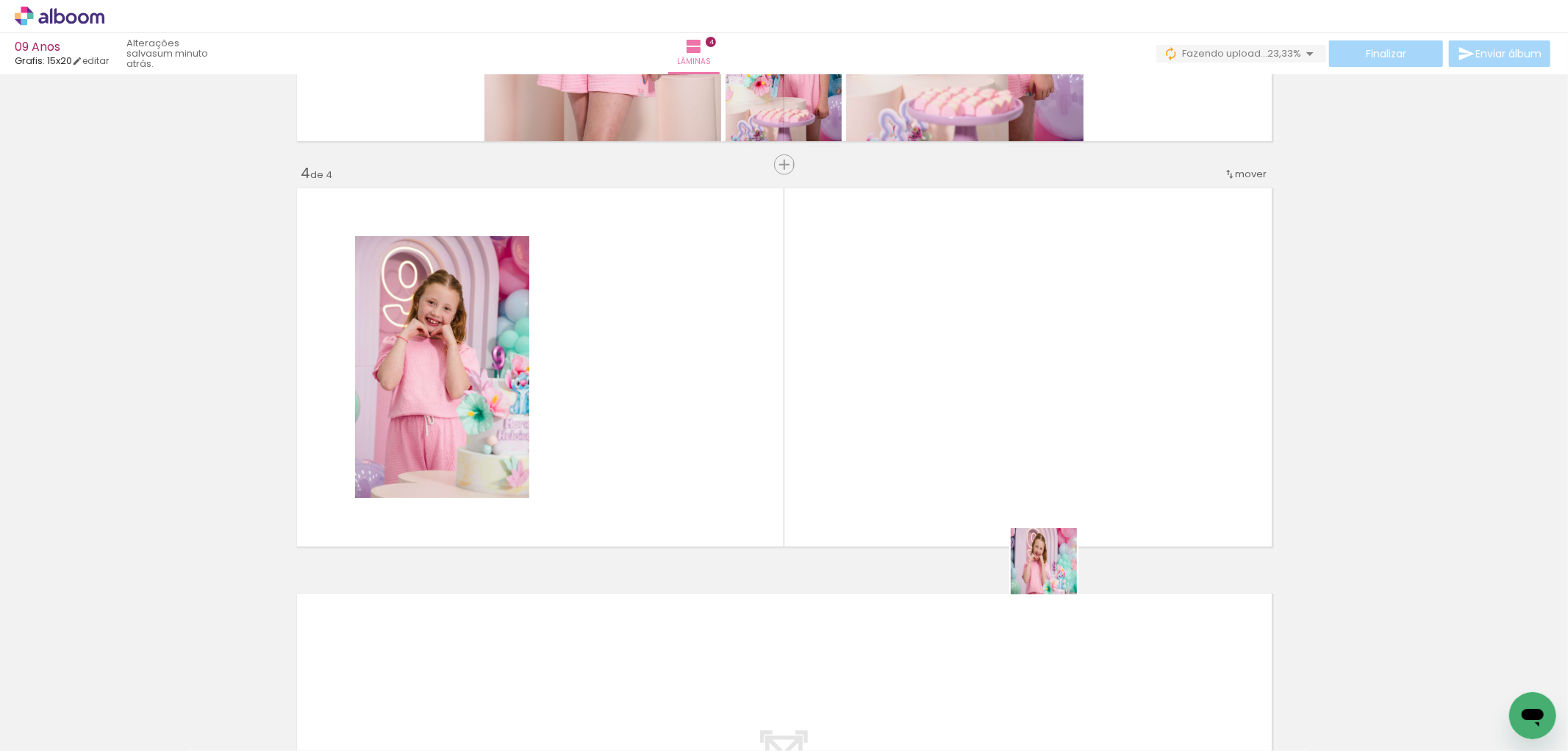
drag, startPoint x: 1064, startPoint y: 586, endPoint x: 1207, endPoint y: 648, distance: 155.9
click at [998, 490] on quentale-workspace at bounding box center [784, 376] width 1568 height 751
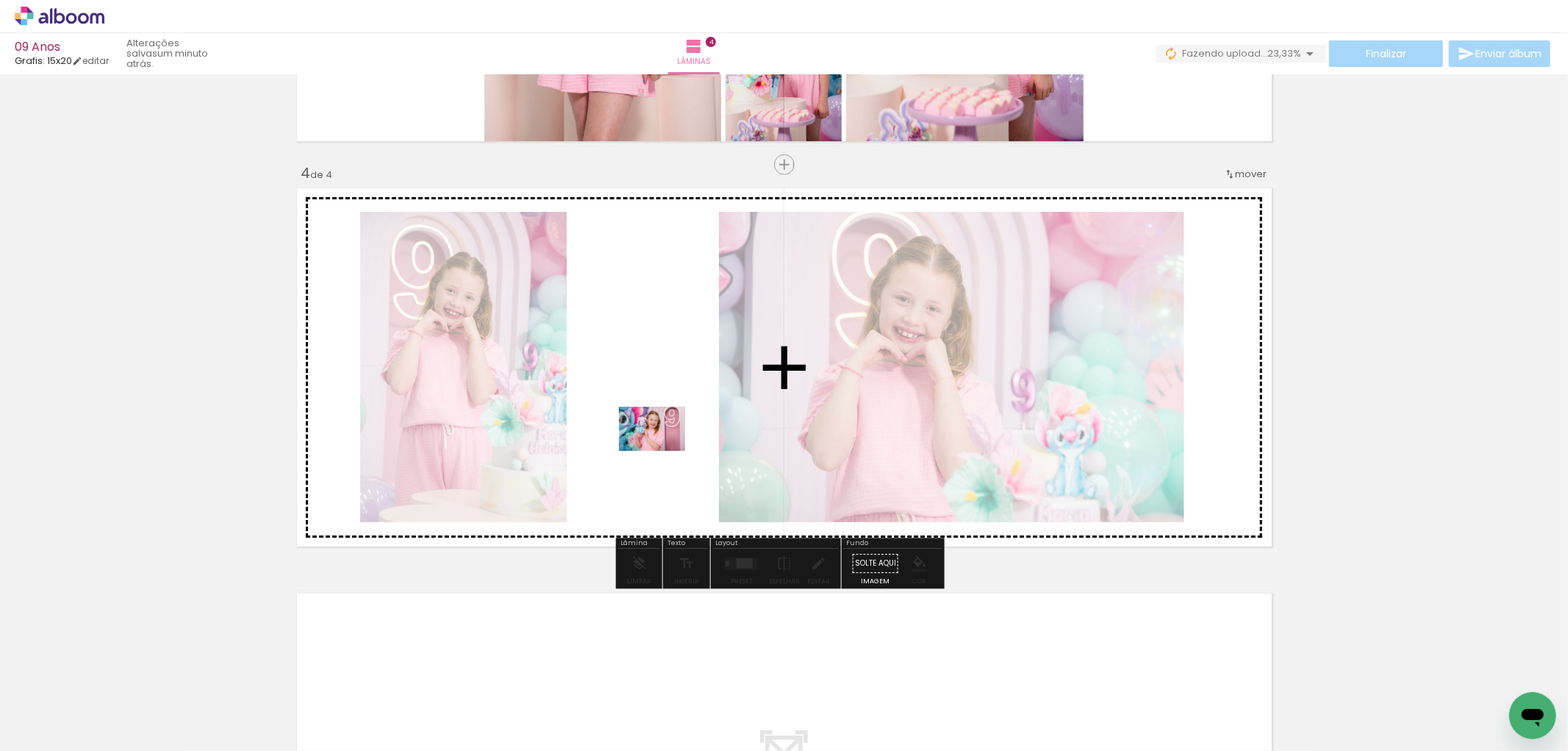
drag, startPoint x: 1180, startPoint y: 714, endPoint x: 663, endPoint y: 451, distance: 580.0
click at [663, 451] on quentale-workspace at bounding box center [784, 376] width 1568 height 751
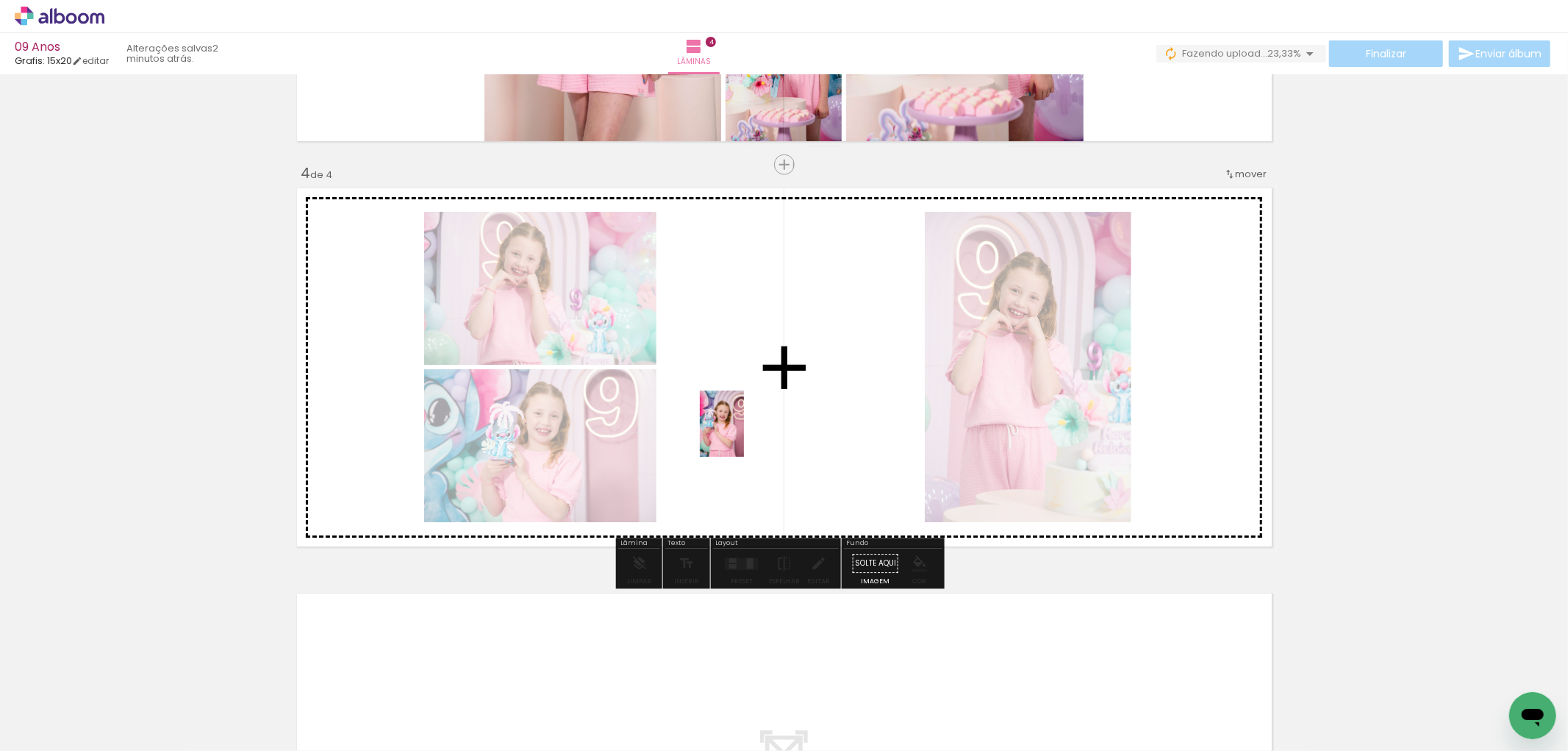
drag, startPoint x: 622, startPoint y: 702, endPoint x: 744, endPoint y: 431, distance: 297.2
click at [744, 431] on quentale-workspace at bounding box center [784, 376] width 1568 height 751
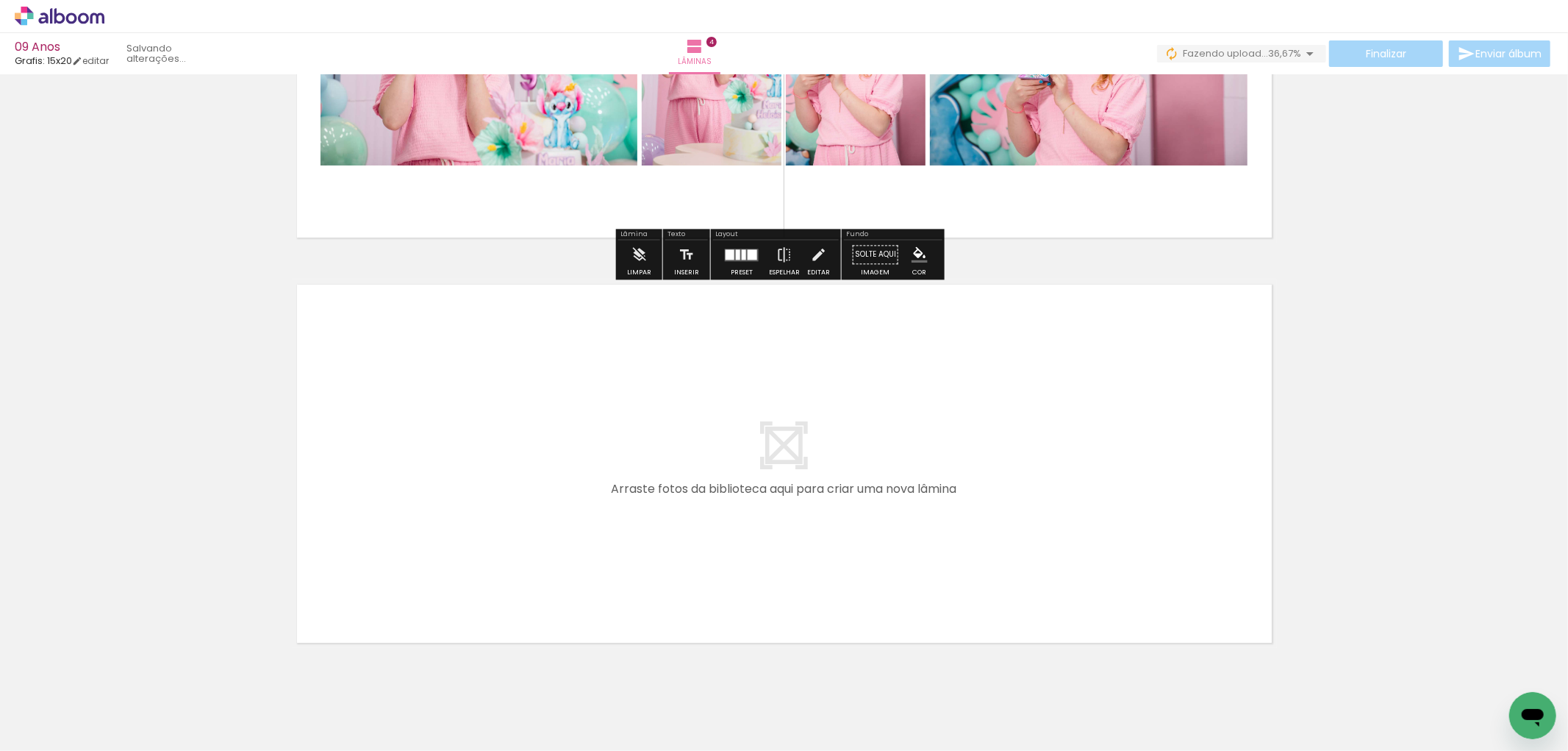
scroll to position [1475, 0]
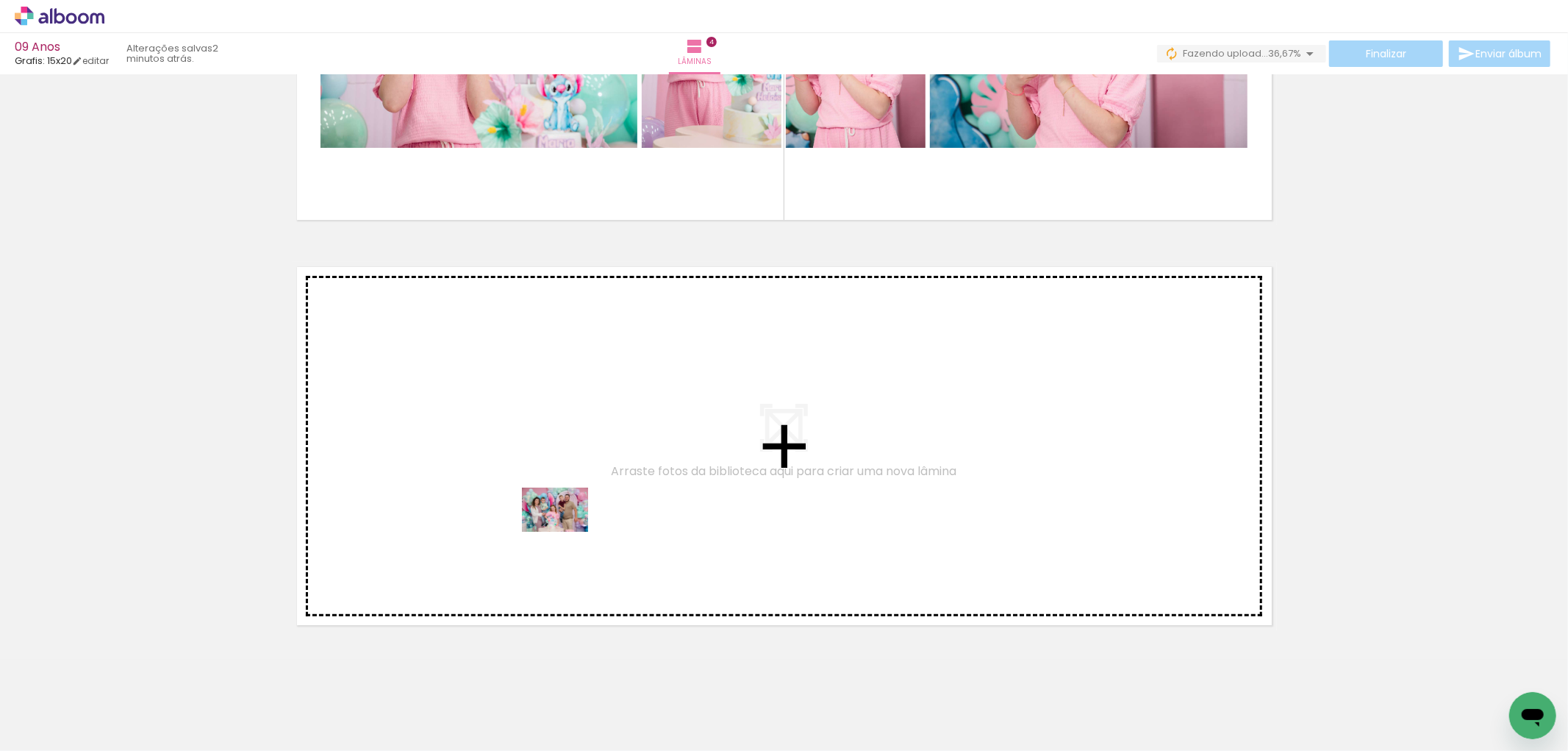
drag, startPoint x: 127, startPoint y: 705, endPoint x: 560, endPoint y: 531, distance: 466.7
click at [560, 531] on quentale-workspace at bounding box center [784, 376] width 1568 height 751
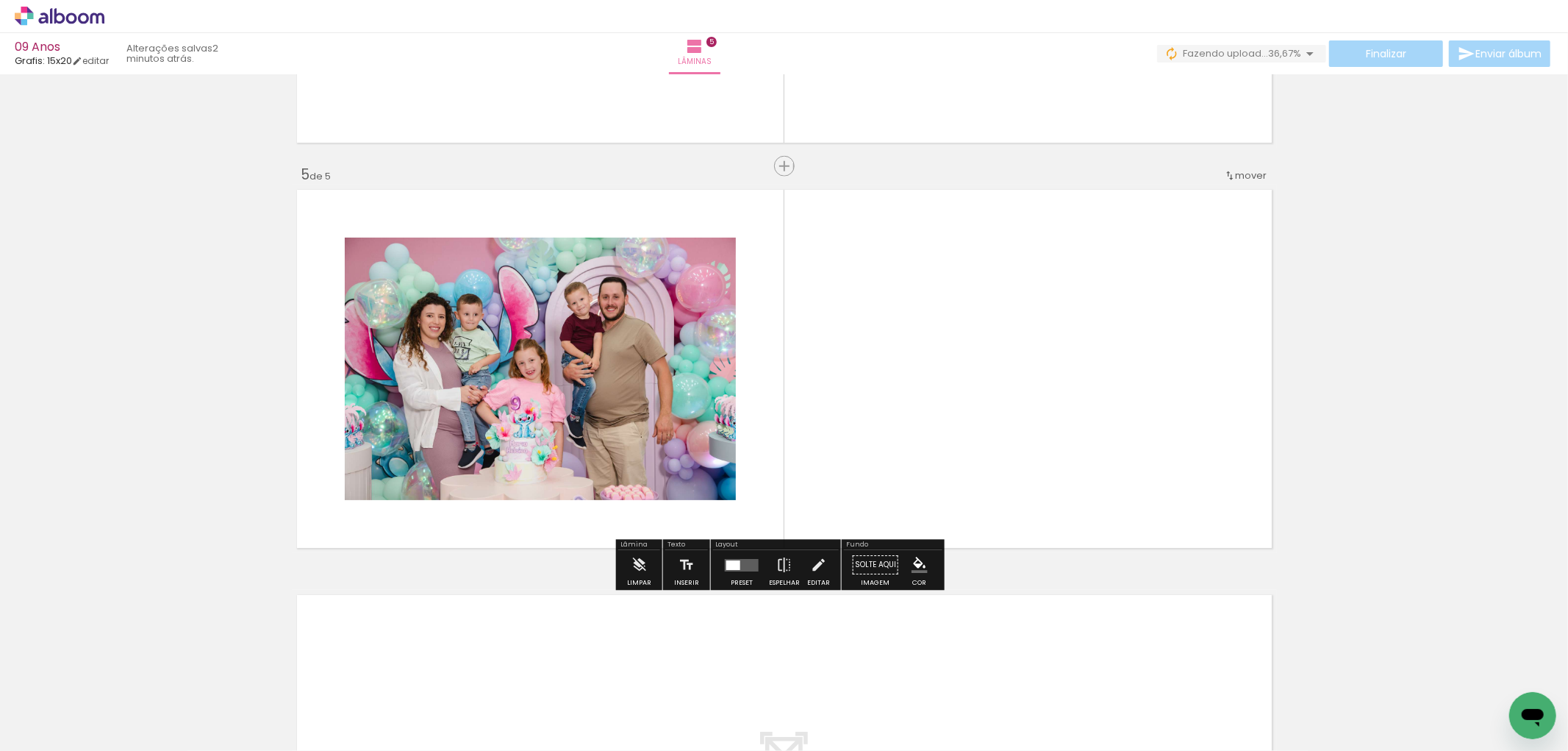
scroll to position [1555, 0]
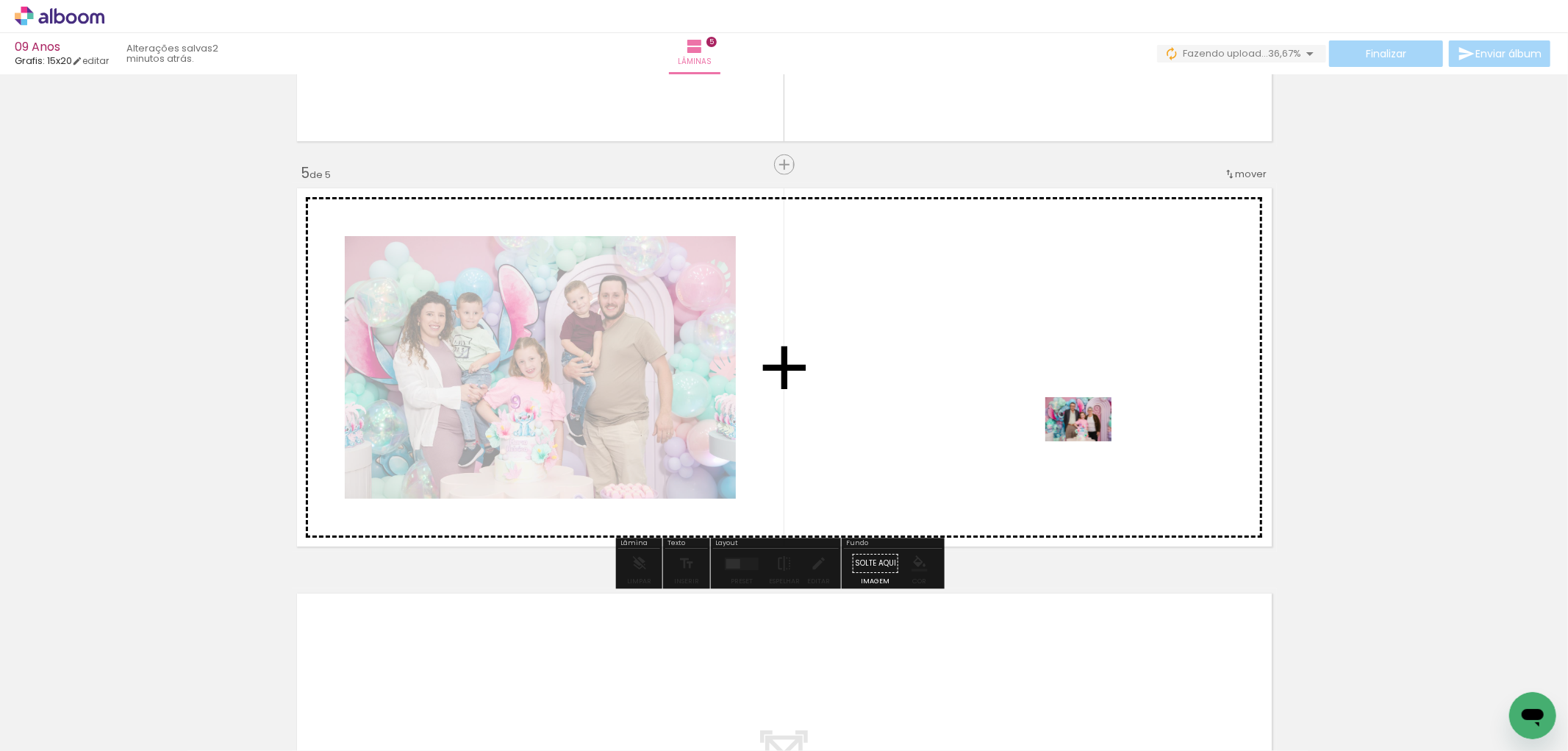
drag, startPoint x: 762, startPoint y: 673, endPoint x: 1089, endPoint y: 441, distance: 400.9
click at [1089, 441] on quentale-workspace at bounding box center [784, 376] width 1568 height 751
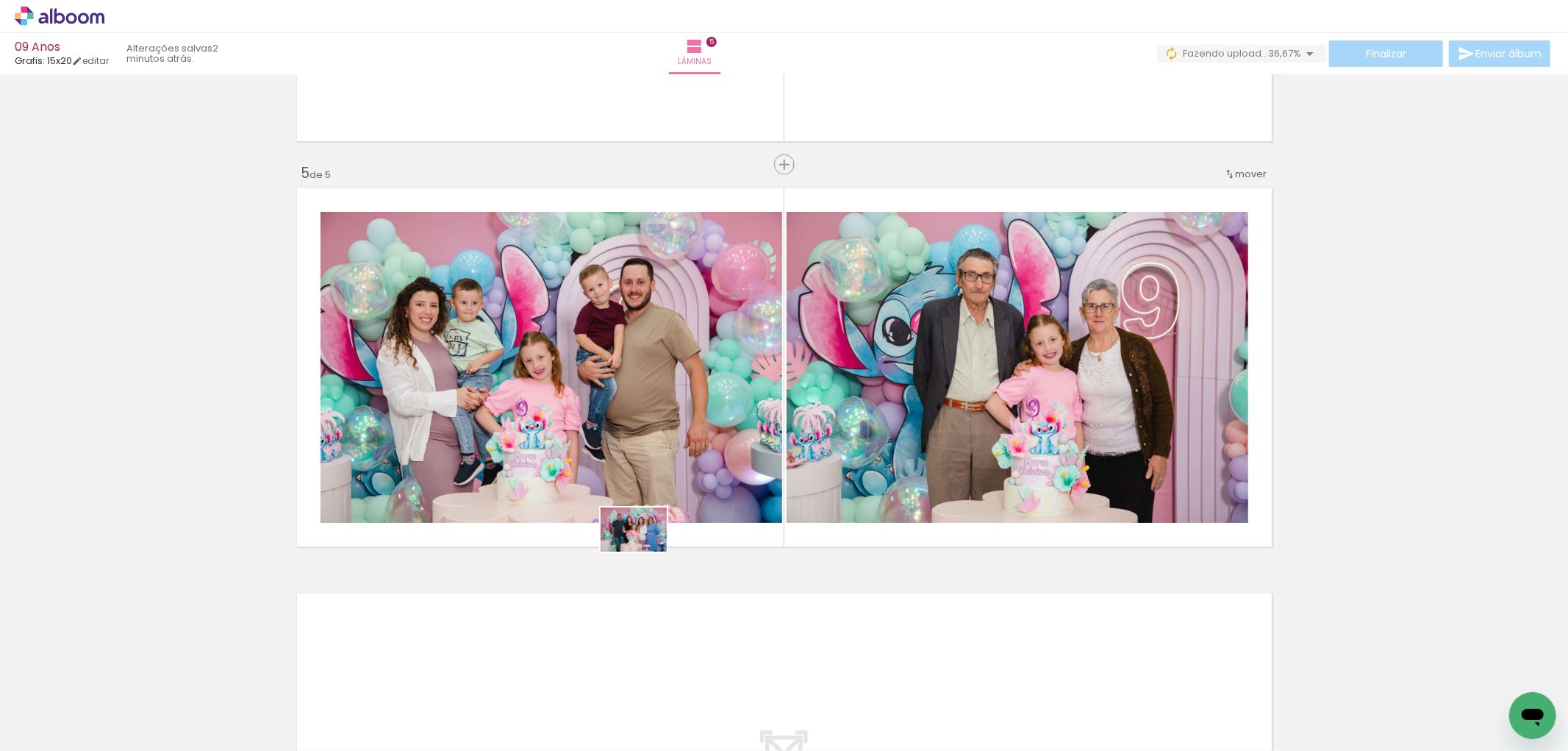
drag, startPoint x: 959, startPoint y: 710, endPoint x: 645, endPoint y: 551, distance: 352.0
click at [645, 551] on quentale-workspace at bounding box center [784, 376] width 1568 height 751
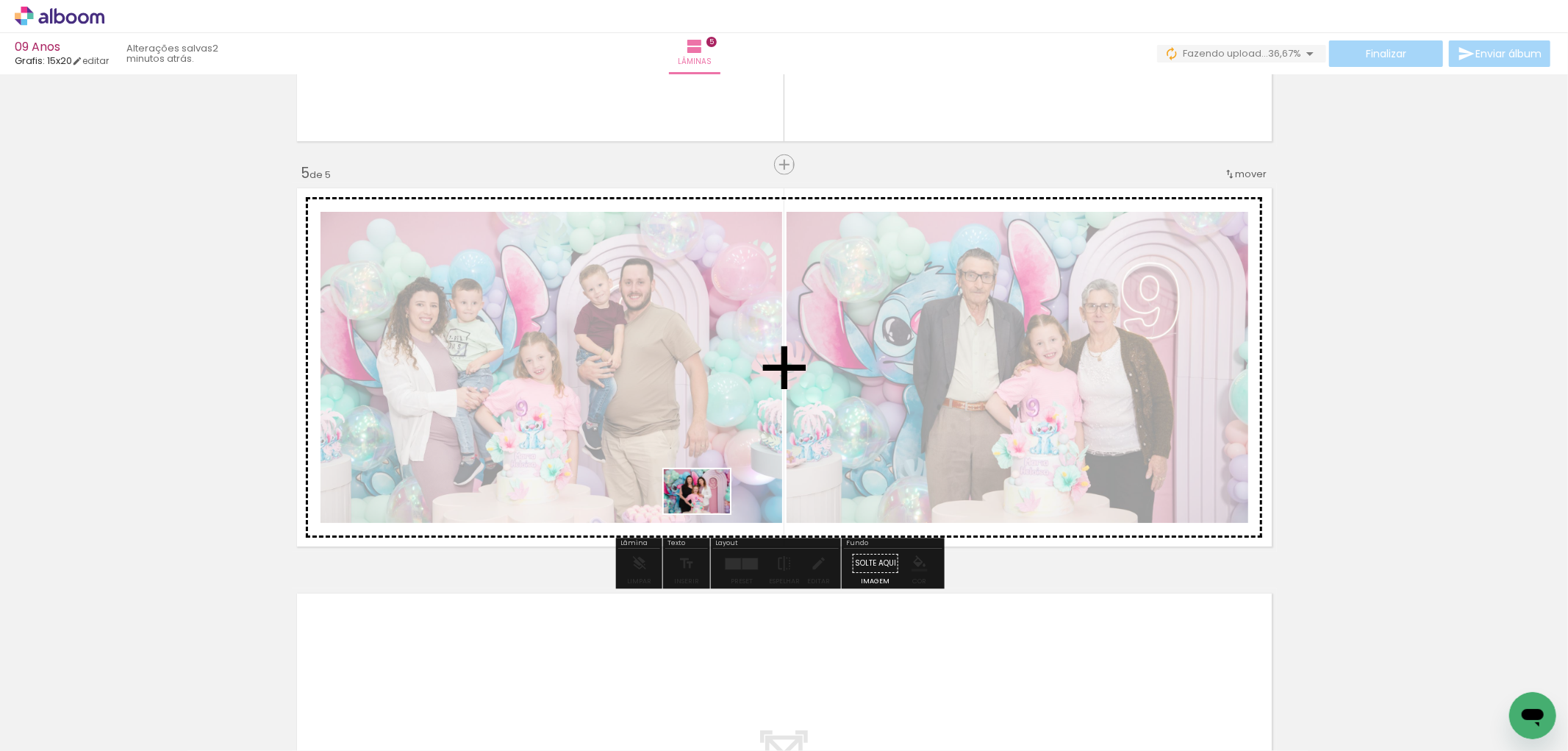
drag, startPoint x: 884, startPoint y: 689, endPoint x: 706, endPoint y: 512, distance: 251.0
click at [706, 510] on quentale-workspace at bounding box center [784, 376] width 1568 height 751
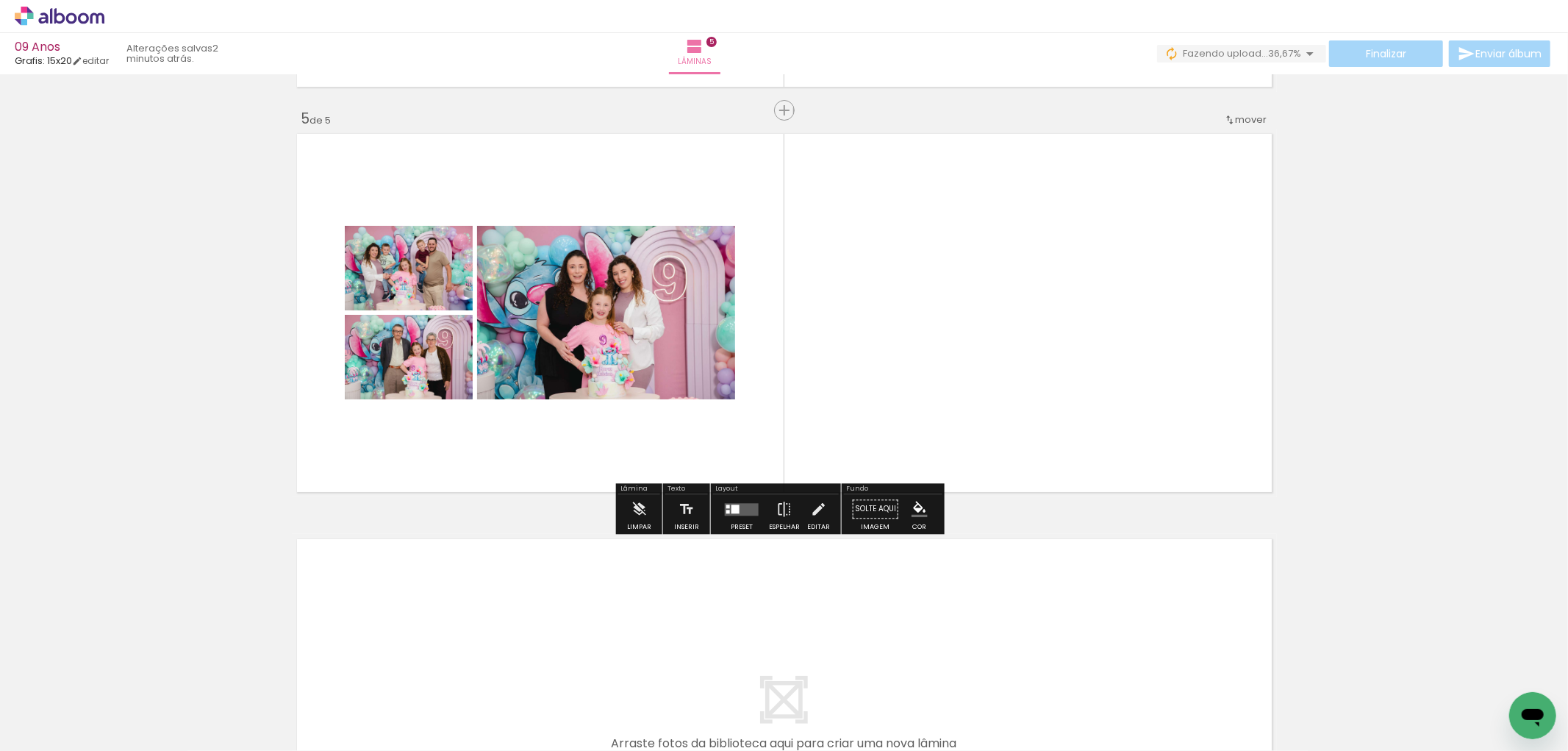
scroll to position [1718, 0]
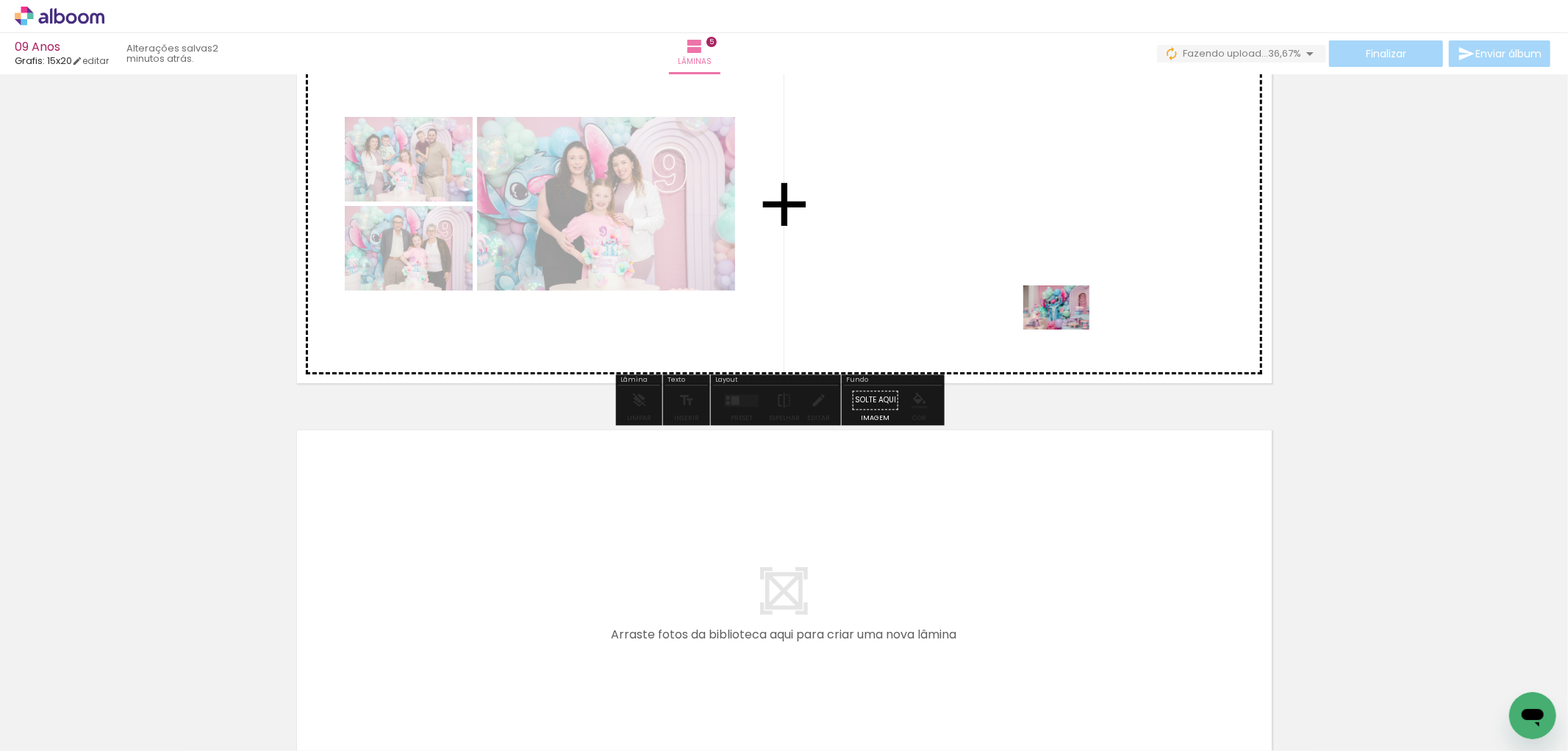
drag, startPoint x: 840, startPoint y: 660, endPoint x: 1068, endPoint y: 326, distance: 404.4
click at [1068, 326] on quentale-workspace at bounding box center [784, 376] width 1568 height 751
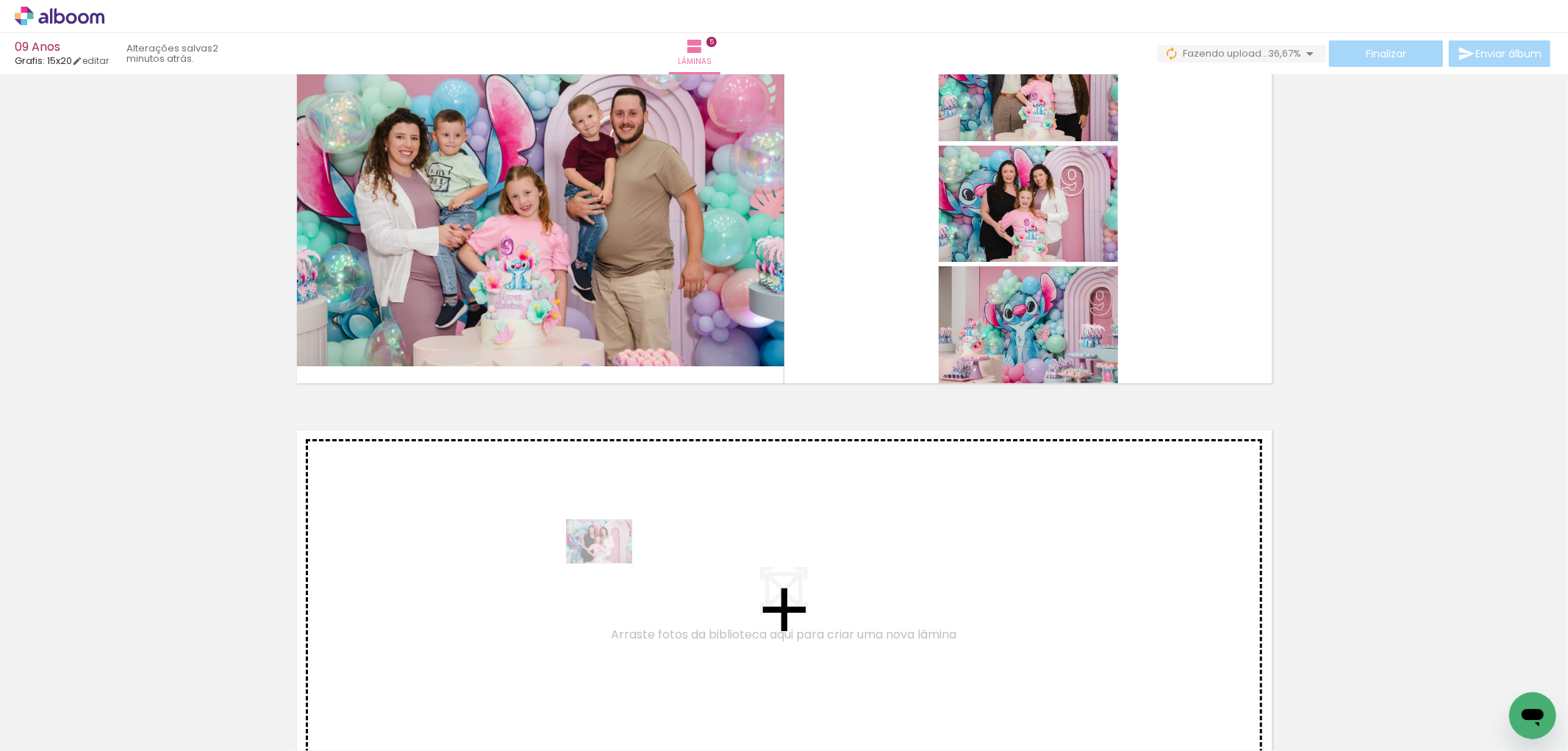
drag, startPoint x: 861, startPoint y: 714, endPoint x: 610, endPoint y: 563, distance: 292.9
click at [610, 563] on quentale-workspace at bounding box center [784, 376] width 1568 height 751
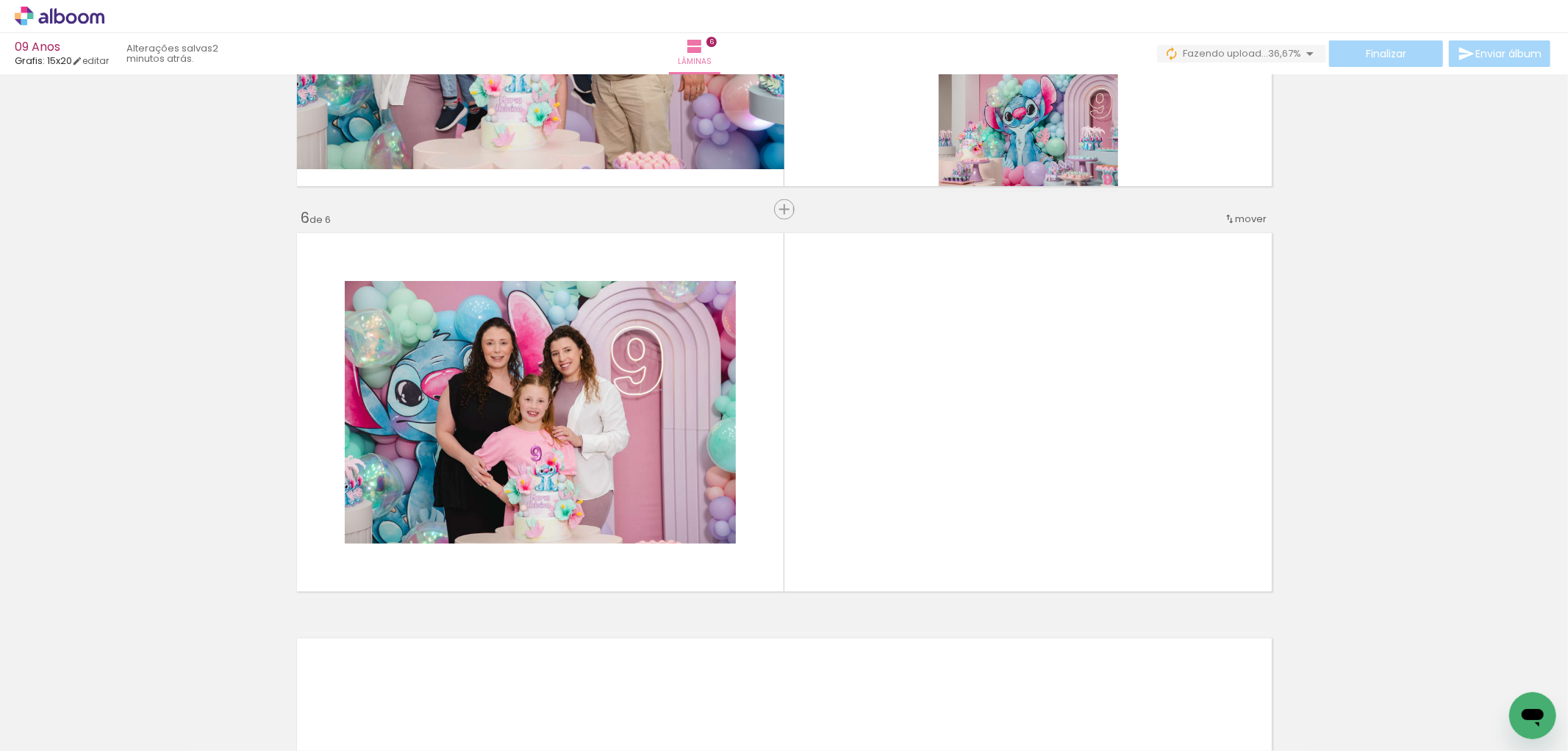
scroll to position [1960, 0]
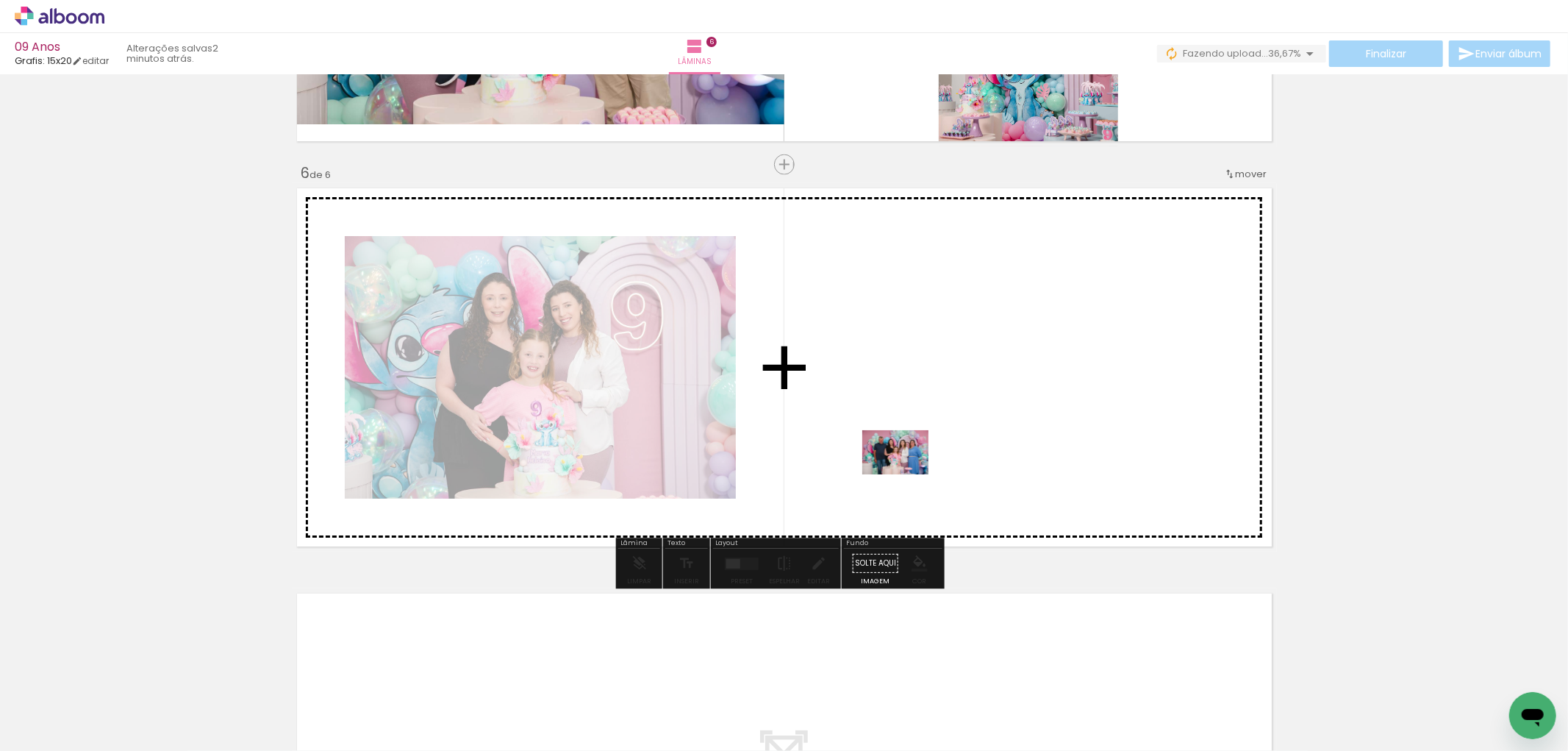
drag, startPoint x: 956, startPoint y: 682, endPoint x: 905, endPoint y: 474, distance: 214.2
click at [905, 474] on quentale-workspace at bounding box center [784, 376] width 1568 height 751
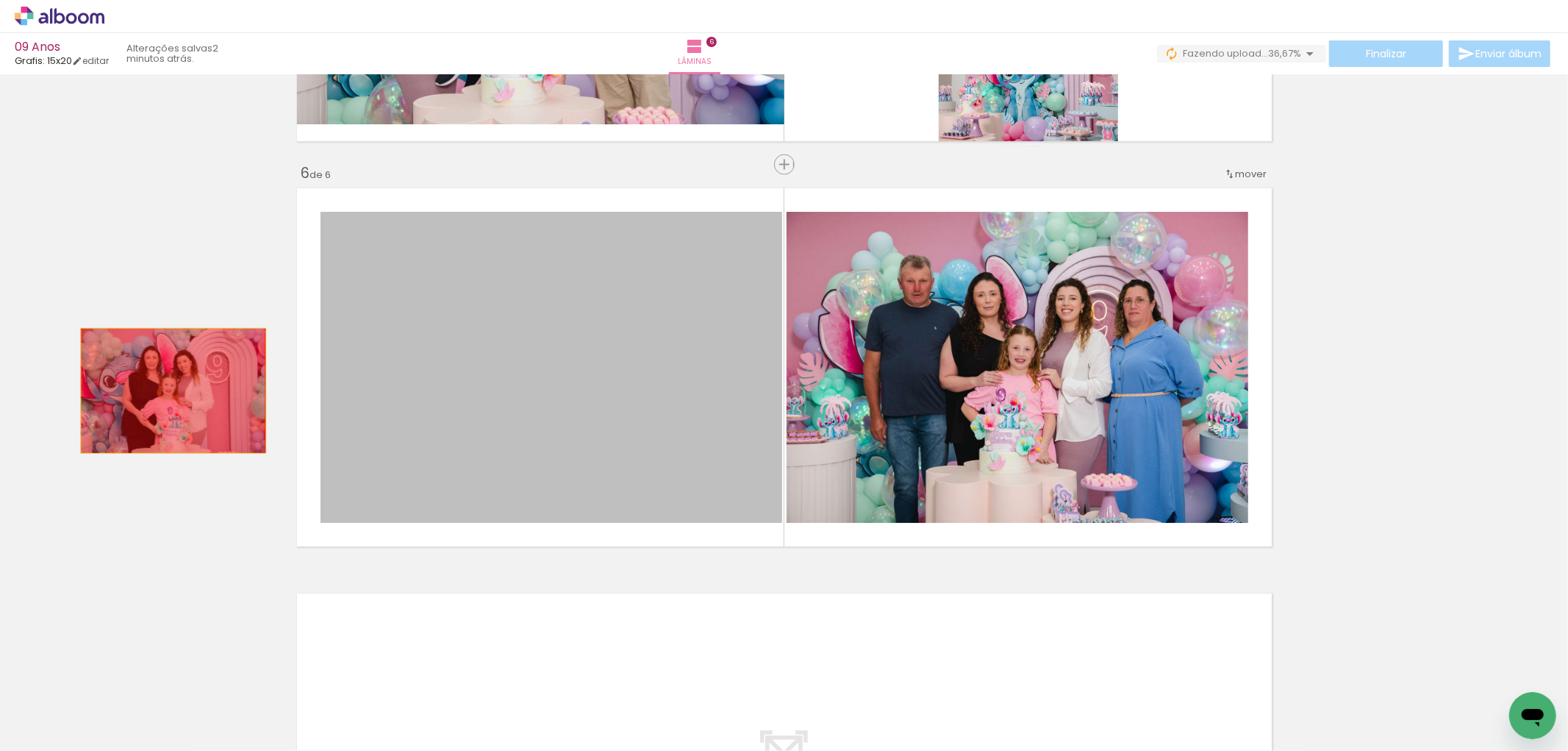
drag, startPoint x: 497, startPoint y: 417, endPoint x: 179, endPoint y: 398, distance: 318.6
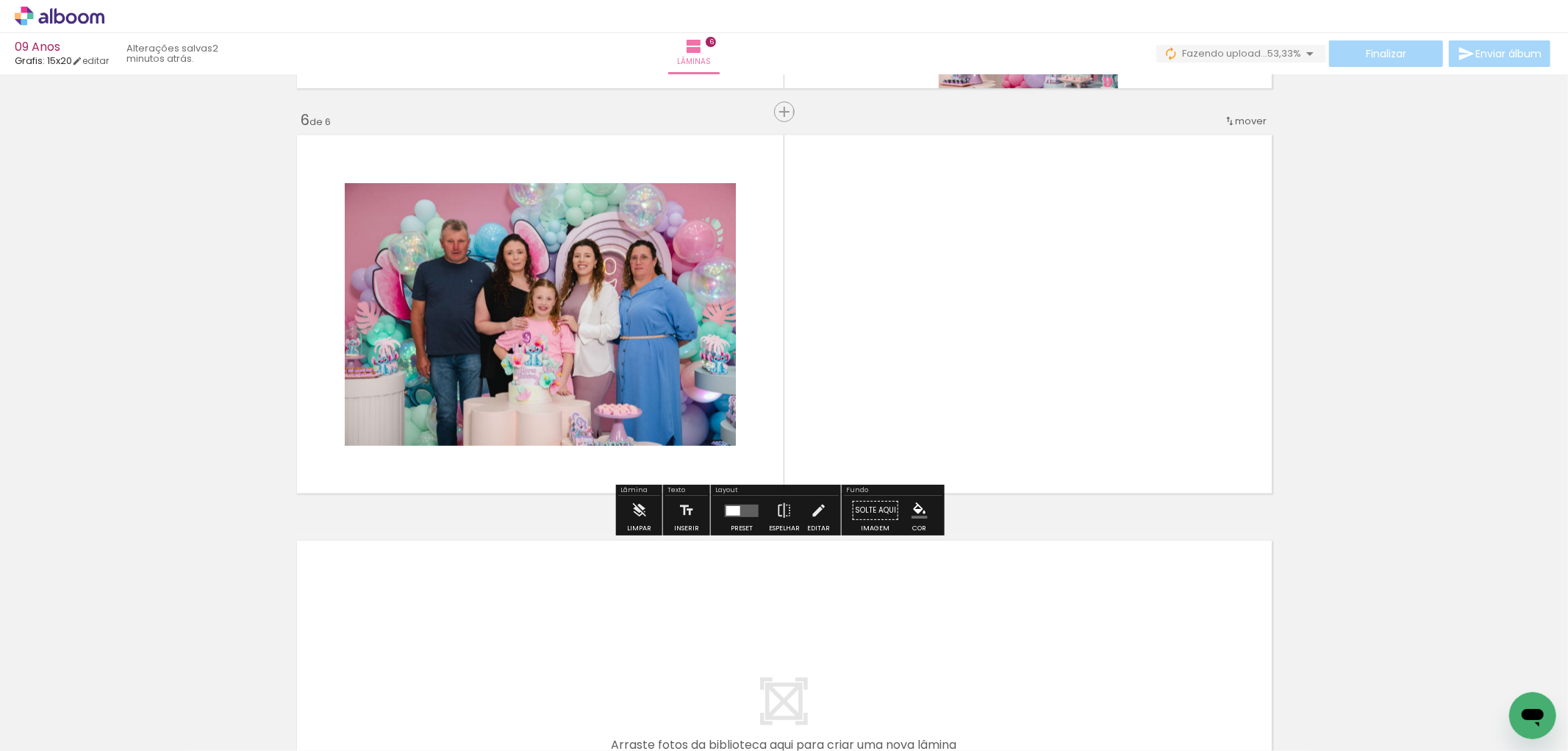
scroll to position [2041, 0]
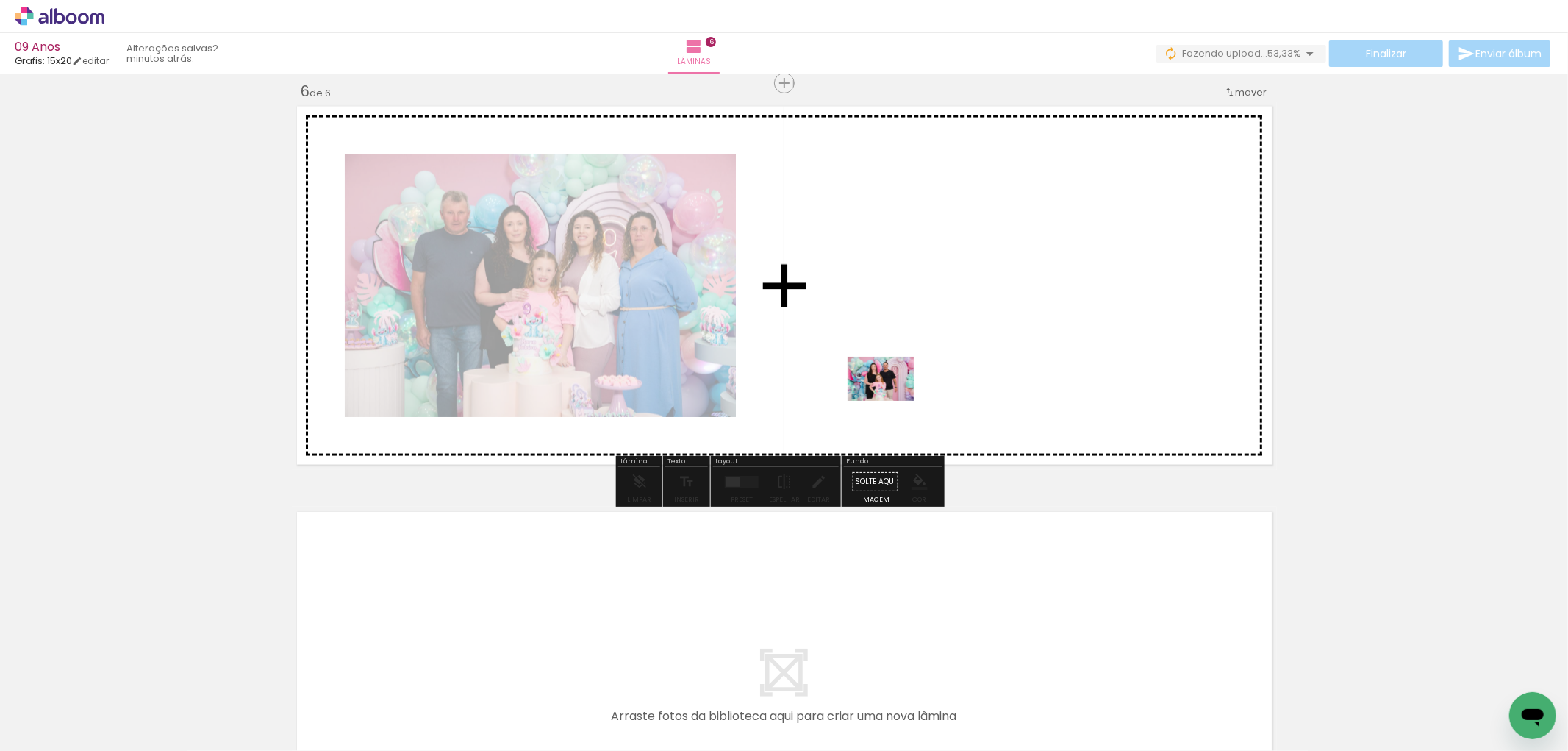
drag, startPoint x: 1042, startPoint y: 713, endPoint x: 882, endPoint y: 379, distance: 370.3
click at [882, 379] on quentale-workspace at bounding box center [784, 376] width 1568 height 751
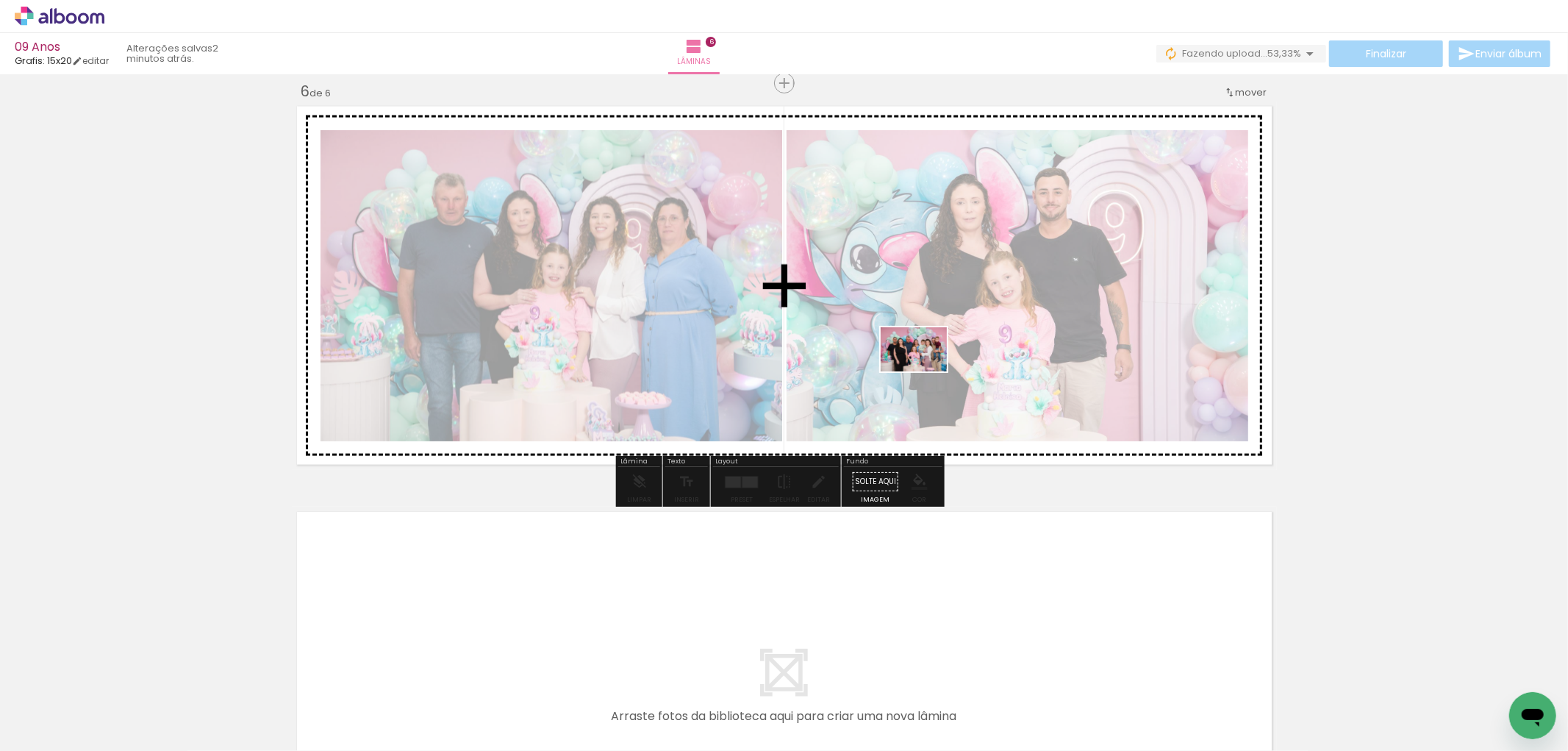
drag, startPoint x: 1119, startPoint y: 708, endPoint x: 925, endPoint y: 371, distance: 388.9
click at [925, 371] on quentale-workspace at bounding box center [784, 376] width 1568 height 751
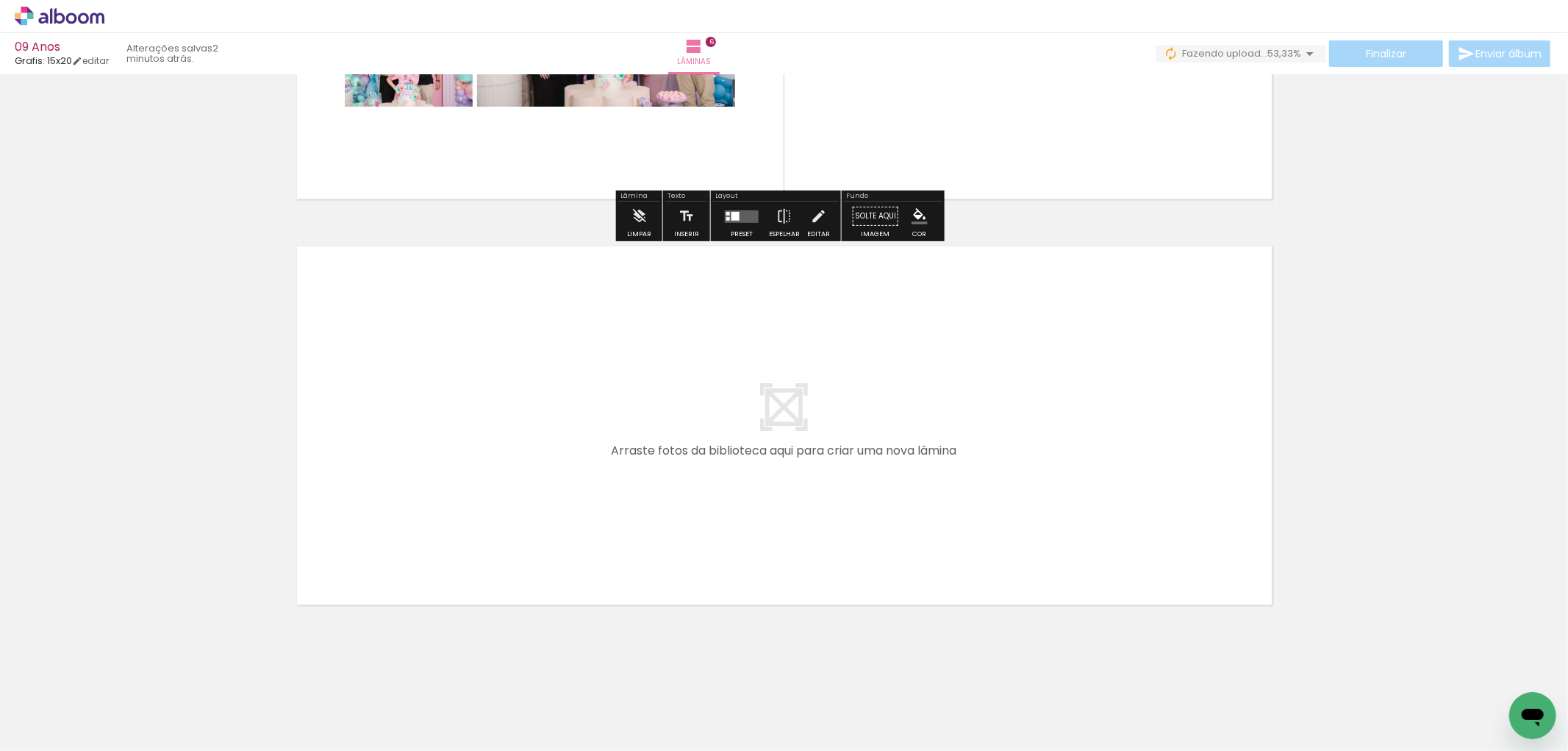
scroll to position [2309, 0]
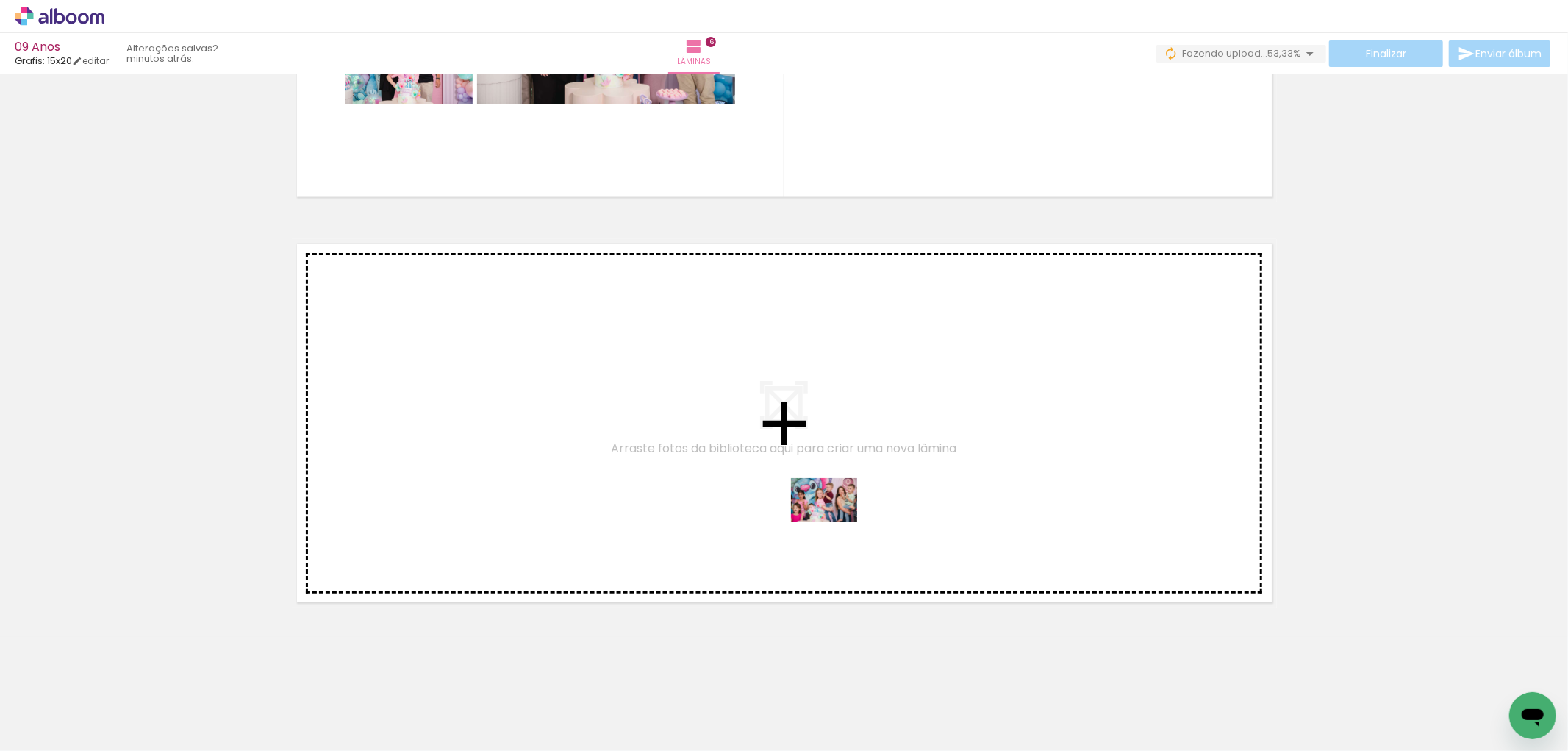
drag, startPoint x: 1192, startPoint y: 700, endPoint x: 835, endPoint y: 522, distance: 398.9
click at [835, 522] on quentale-workspace at bounding box center [784, 376] width 1568 height 751
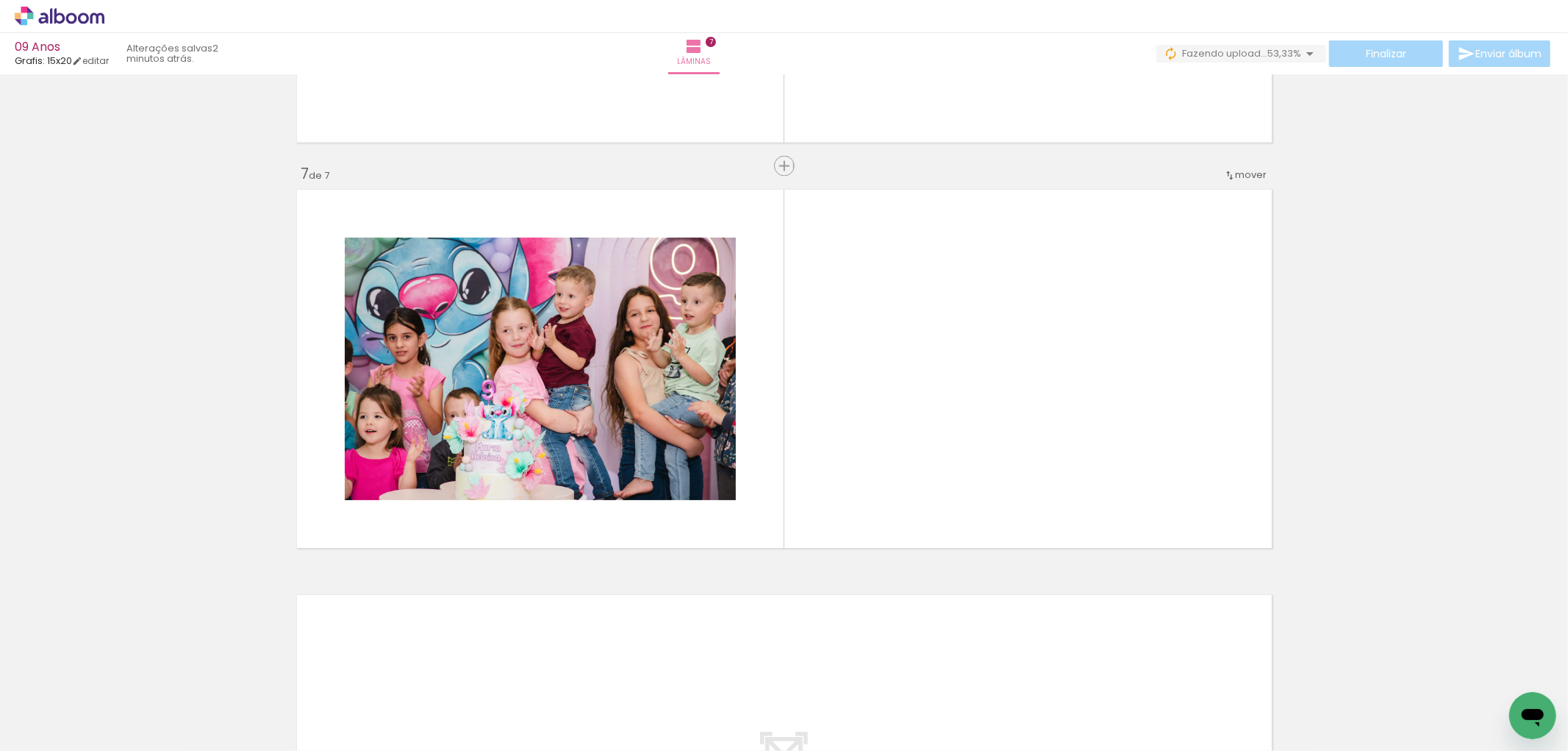
scroll to position [2364, 0]
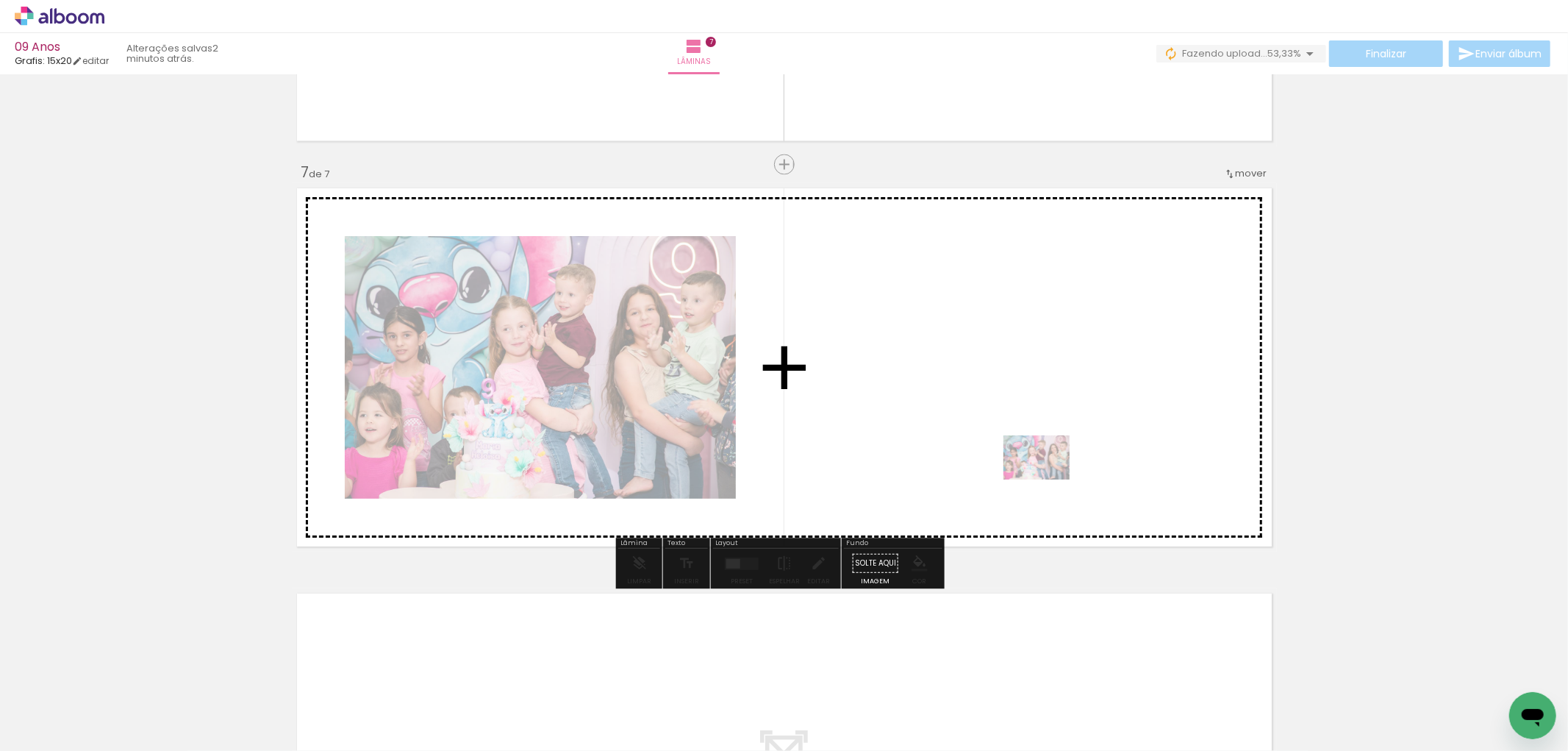
drag, startPoint x: 1195, startPoint y: 680, endPoint x: 1048, endPoint y: 479, distance: 249.0
click at [1048, 479] on quentale-workspace at bounding box center [784, 376] width 1568 height 751
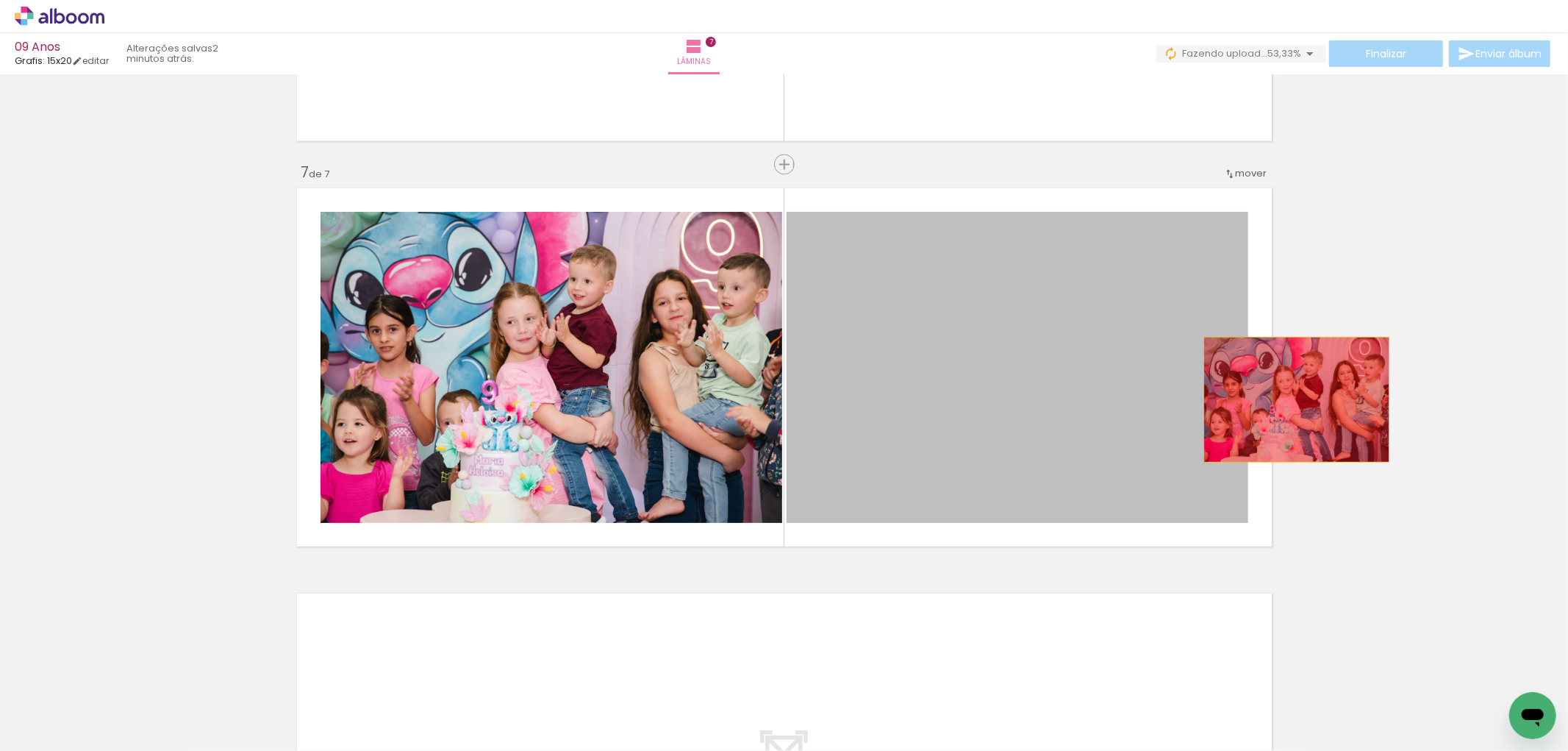
drag, startPoint x: 964, startPoint y: 414, endPoint x: 1346, endPoint y: 394, distance: 382.5
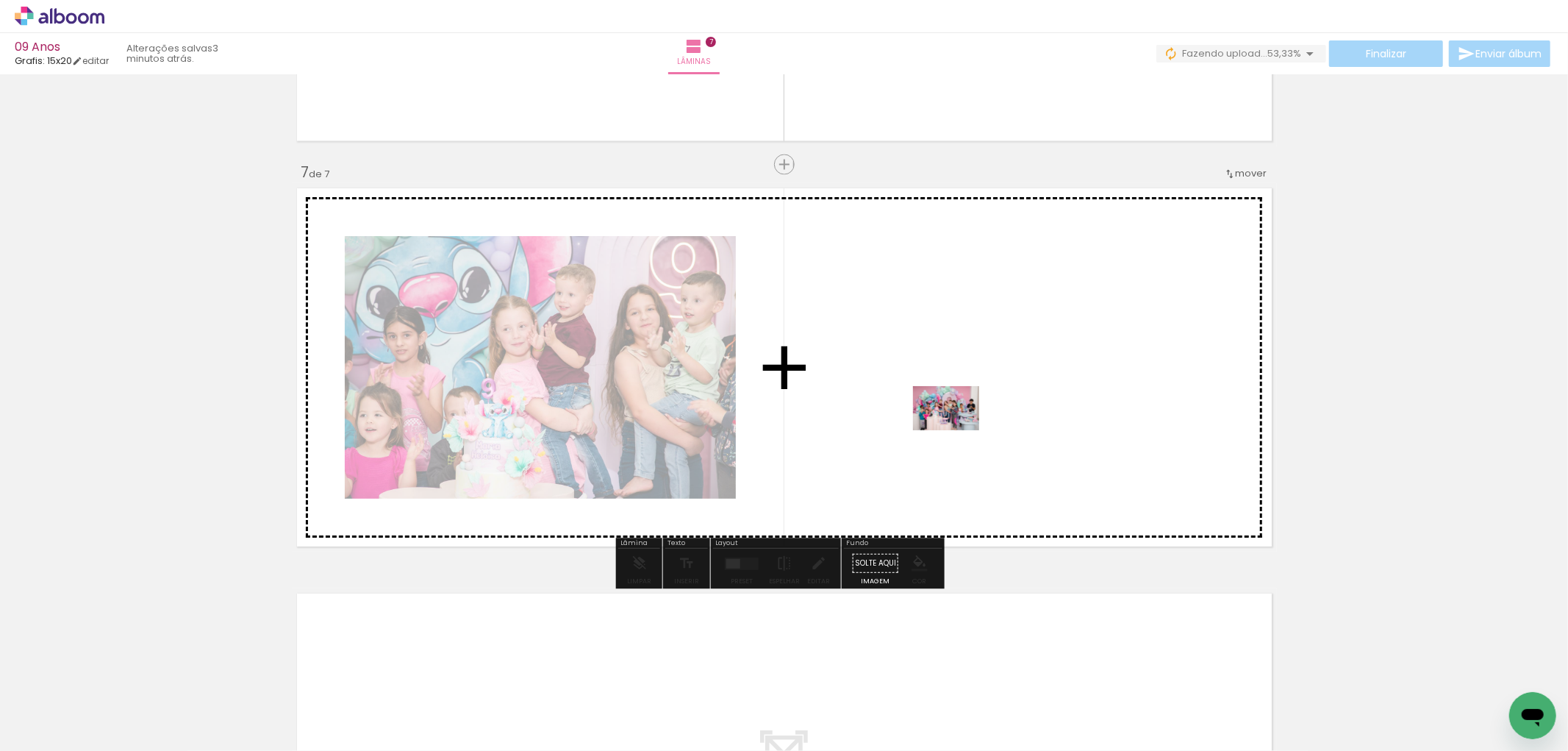
drag, startPoint x: 1123, startPoint y: 541, endPoint x: 957, endPoint y: 430, distance: 199.7
click at [957, 430] on quentale-workspace at bounding box center [784, 376] width 1568 height 751
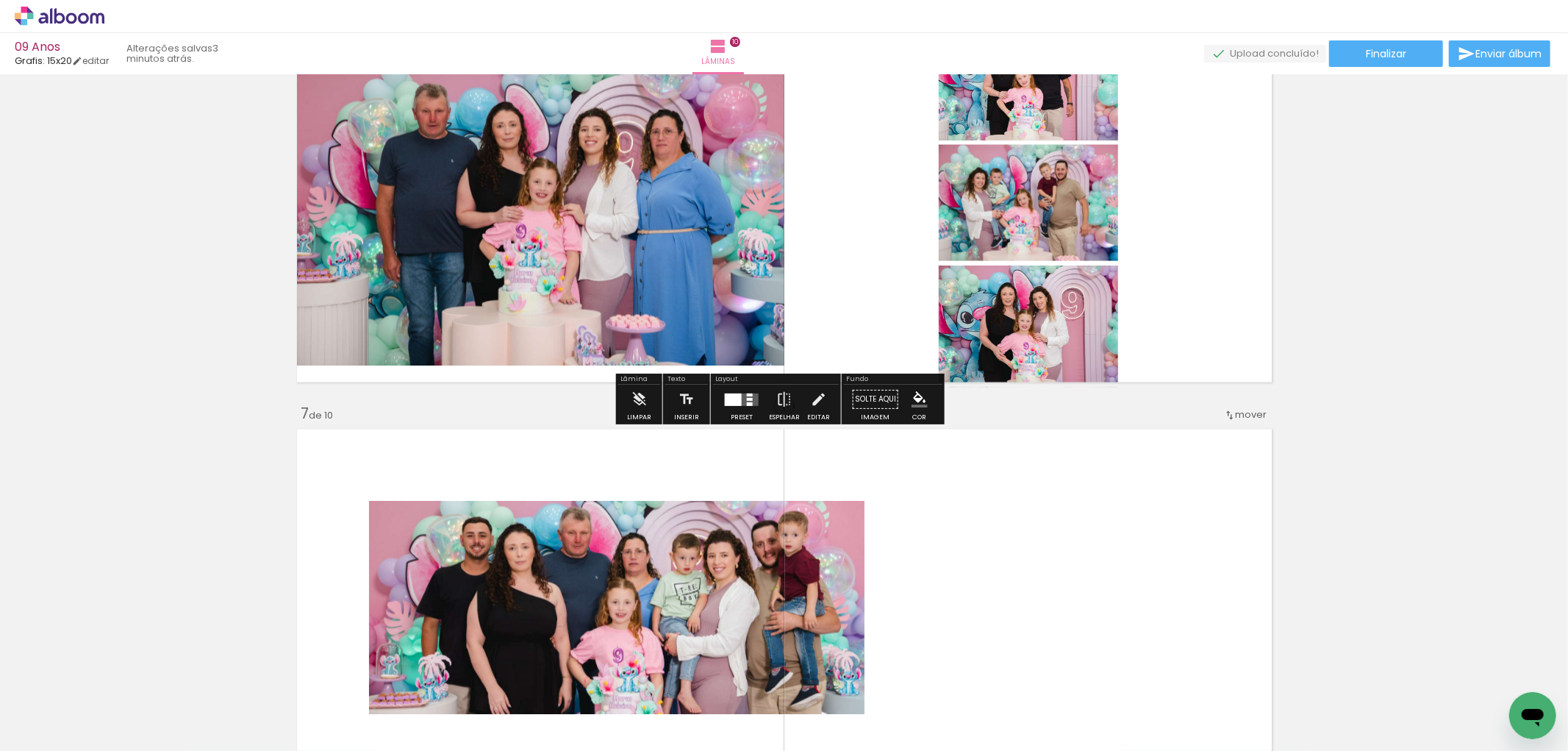
scroll to position [2042, 0]
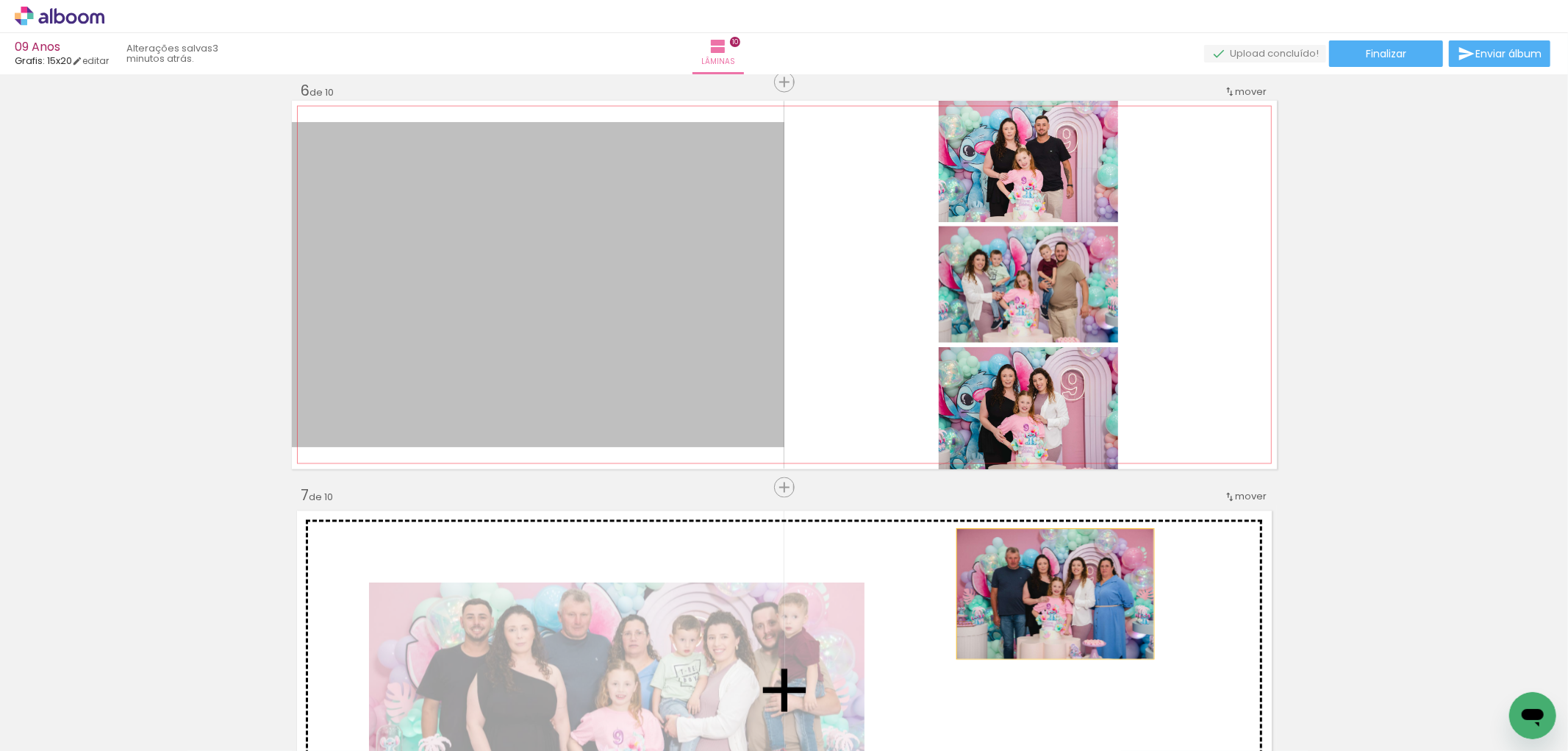
drag, startPoint x: 665, startPoint y: 326, endPoint x: 1049, endPoint y: 594, distance: 468.3
click at [1049, 594] on div "Inserir lâmina 1 de 10 Inserir lâmina 2 de 10 Inserir lâmina 3 de 10 Inserir lâ…" at bounding box center [784, 267] width 1568 height 4457
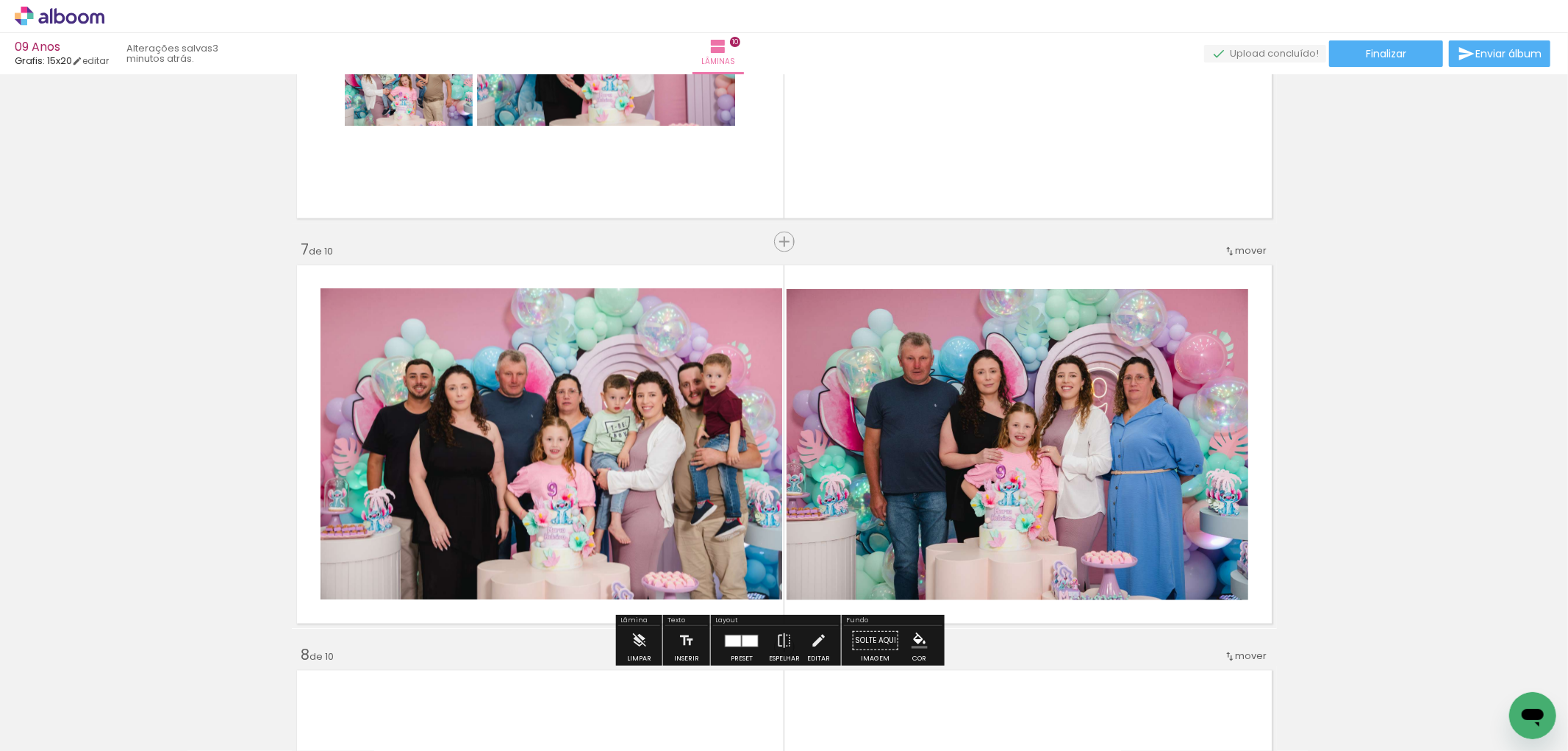
scroll to position [2450, 0]
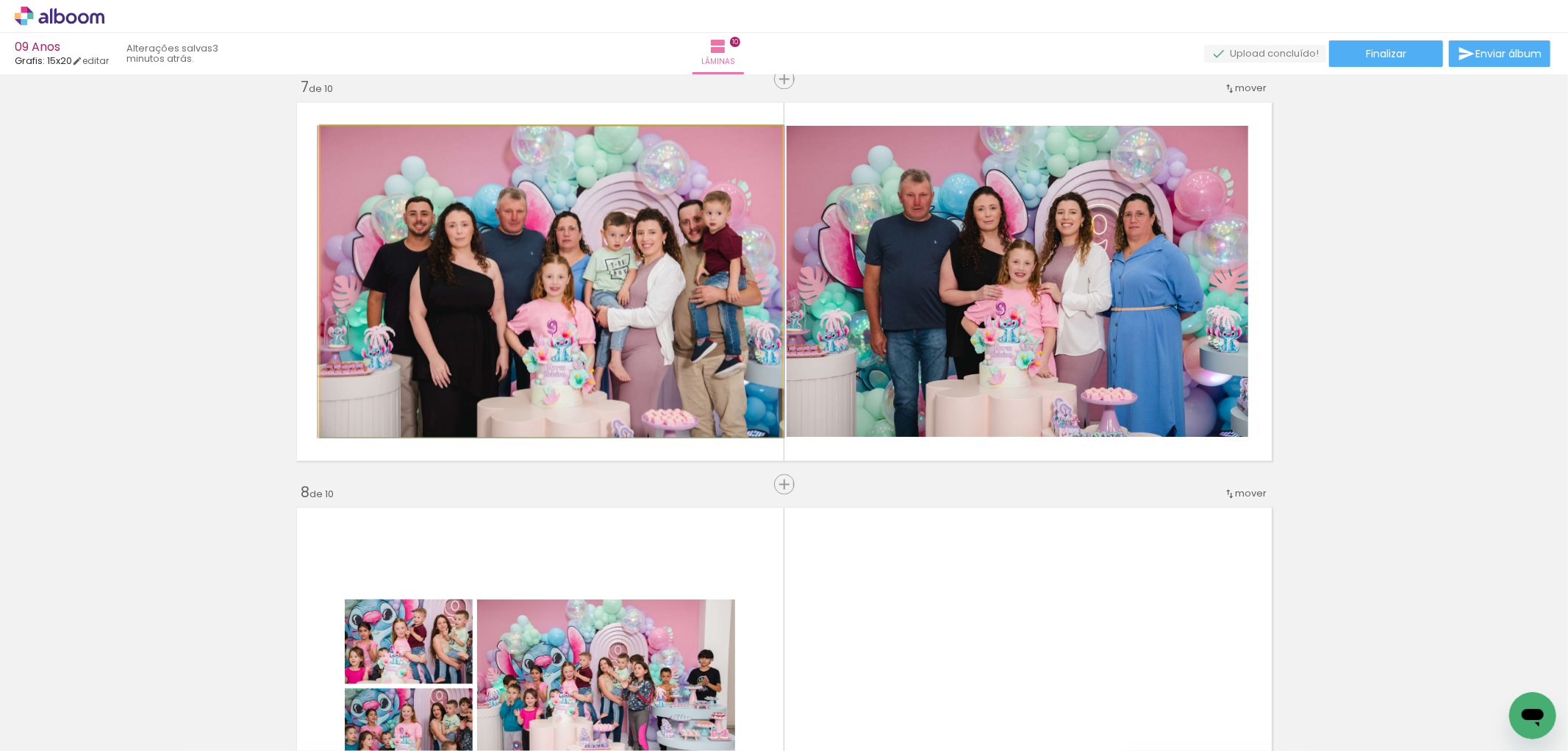
drag, startPoint x: 599, startPoint y: 321, endPoint x: 599, endPoint y: 304, distance: 17.0
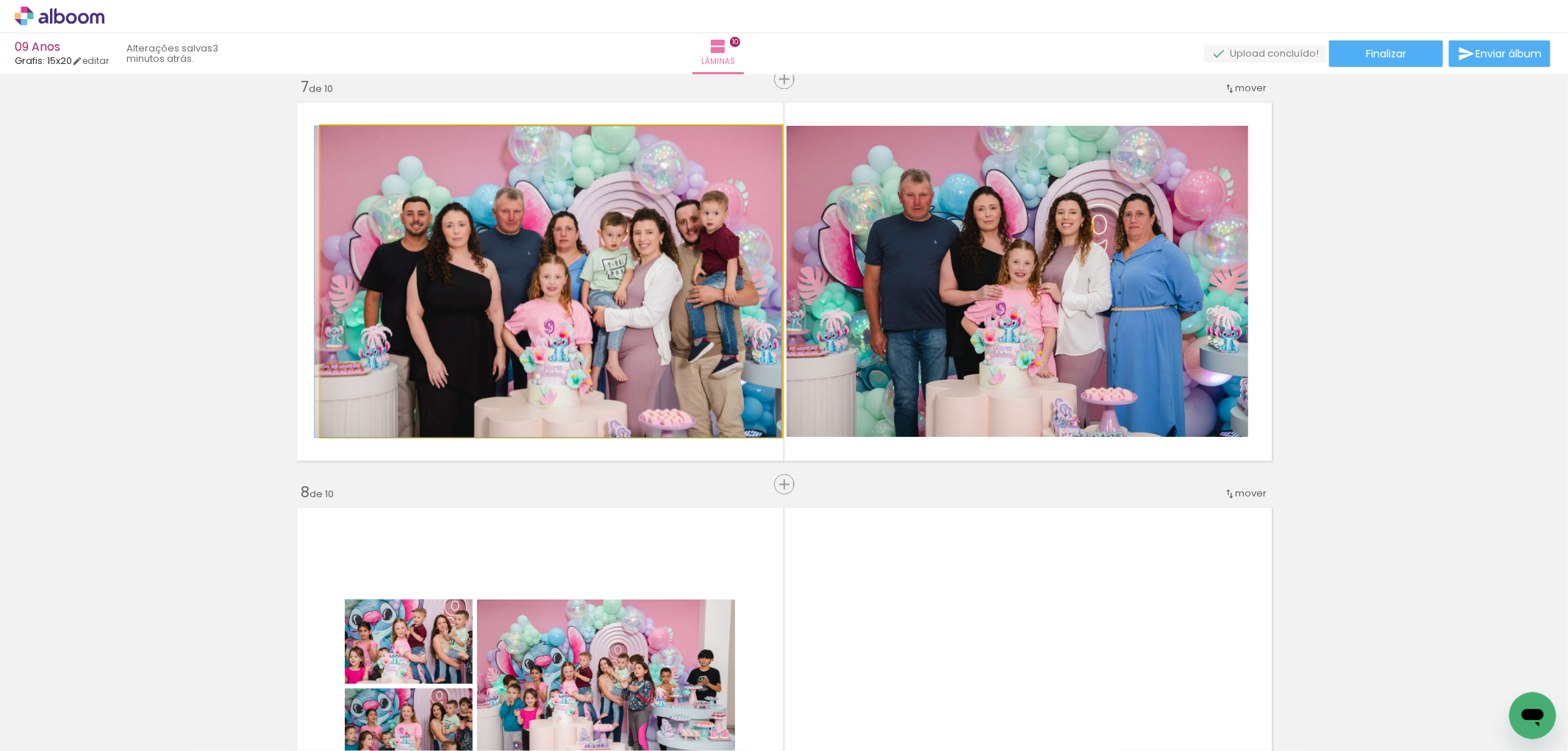
drag, startPoint x: 603, startPoint y: 312, endPoint x: 583, endPoint y: 305, distance: 21.2
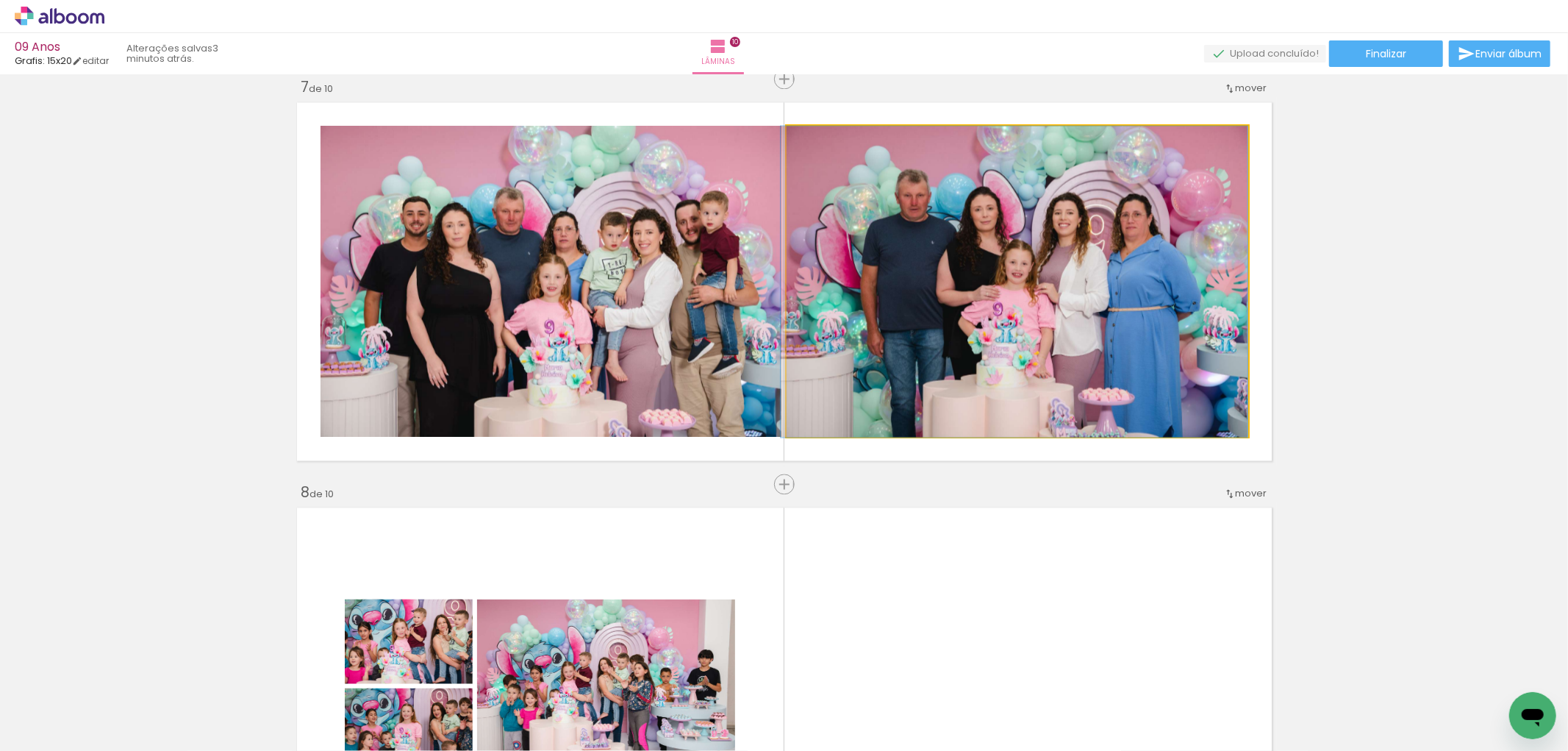
drag, startPoint x: 1019, startPoint y: 334, endPoint x: 981, endPoint y: 338, distance: 38.2
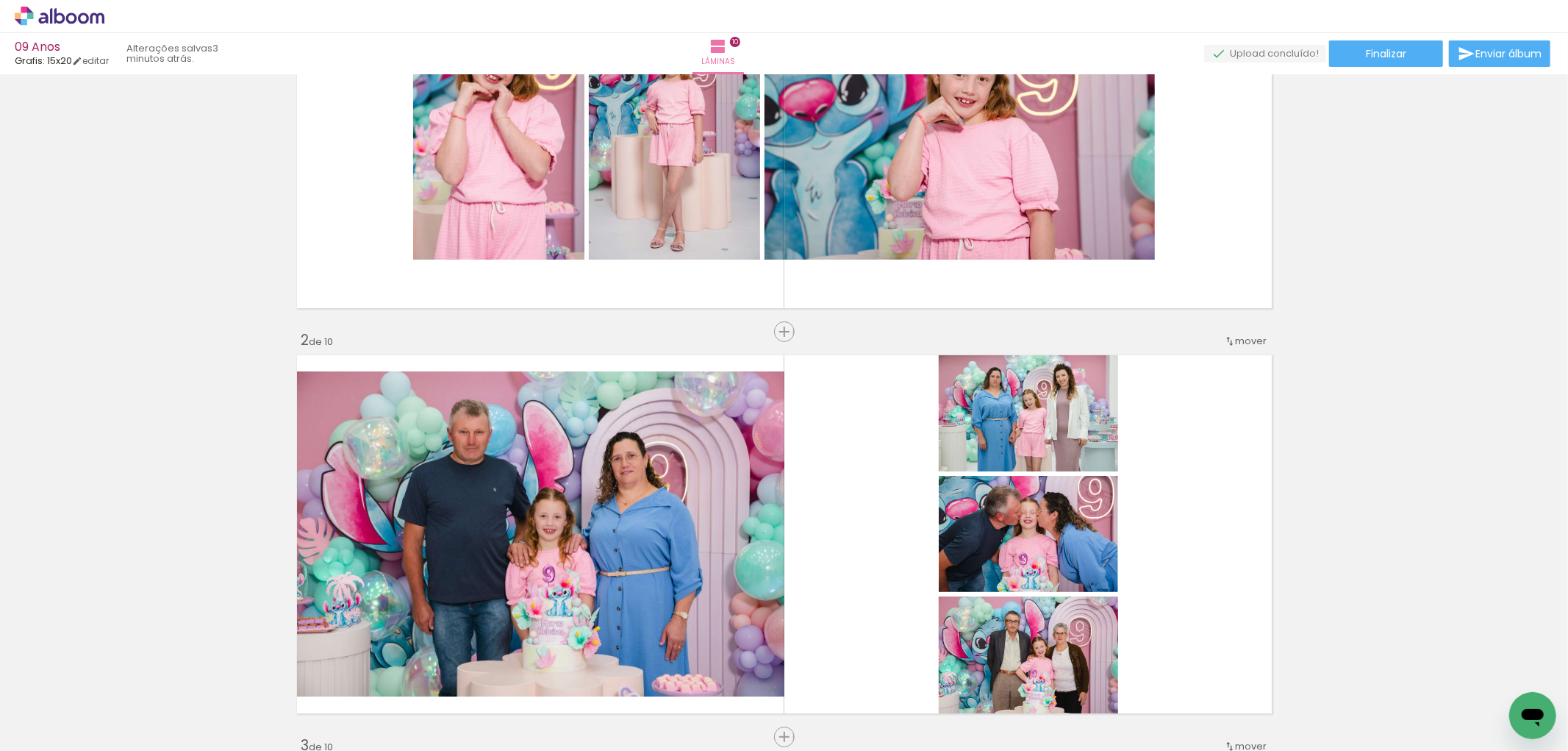
scroll to position [0, 0]
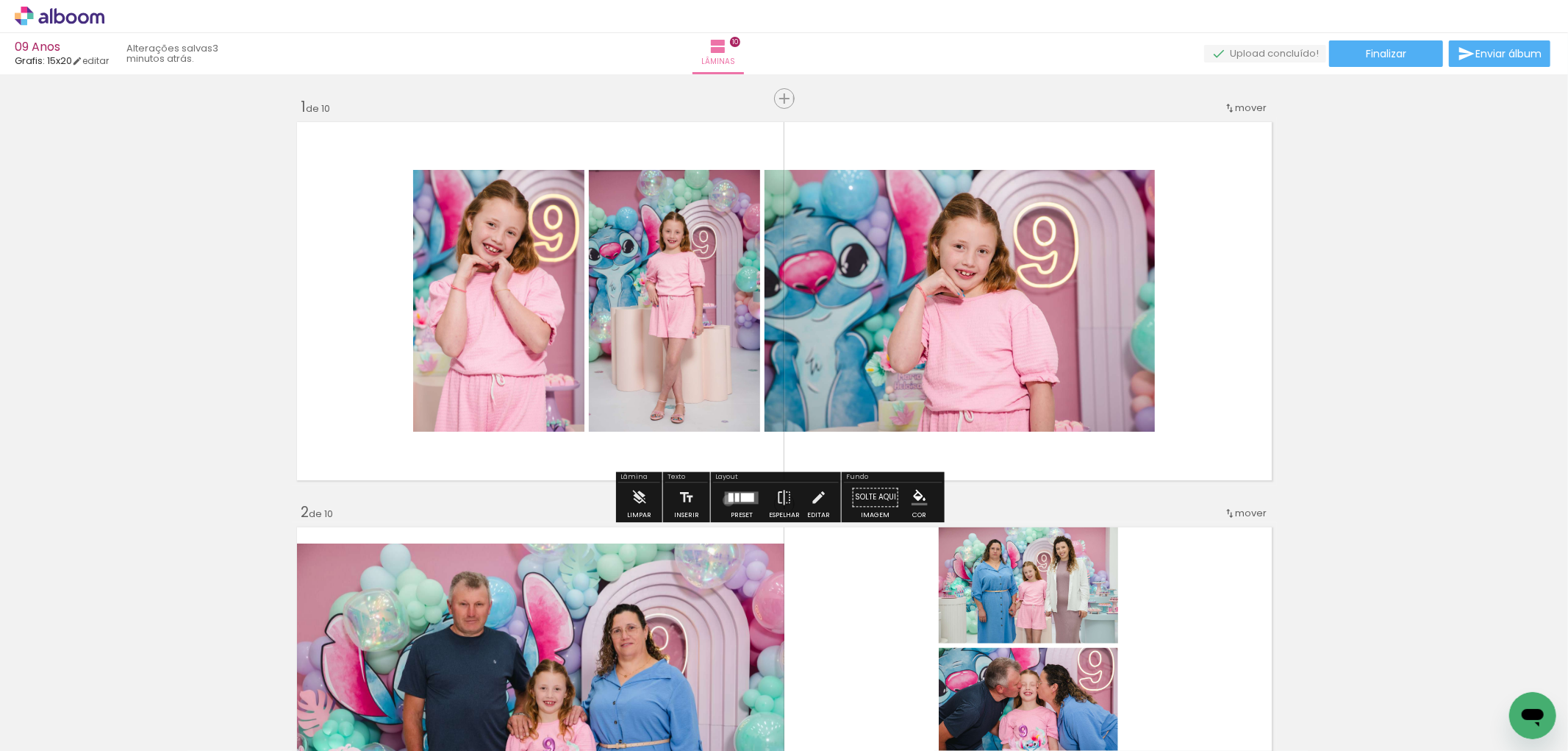
click at [729, 500] on div at bounding box center [731, 497] width 5 height 9
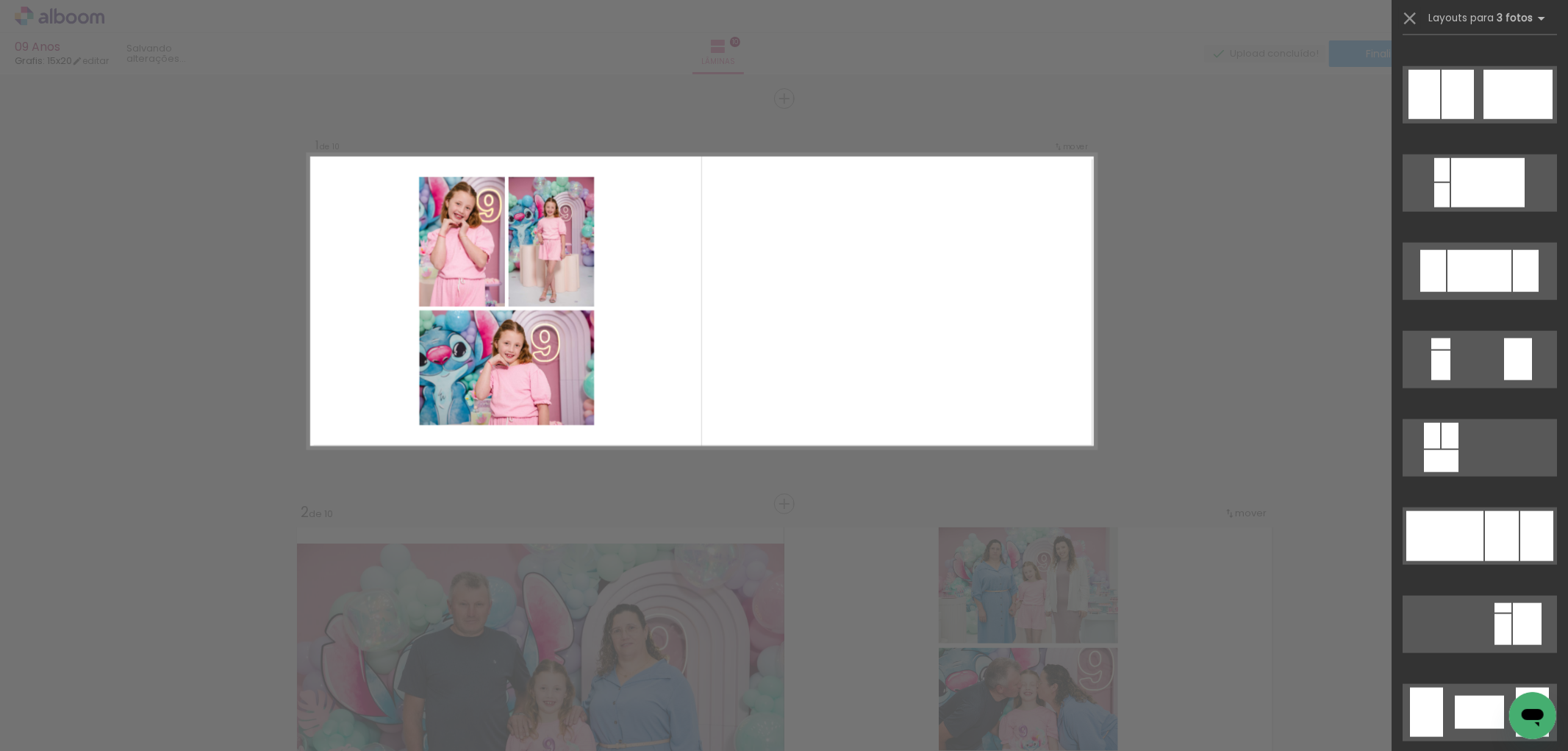
scroll to position [1306, 0]
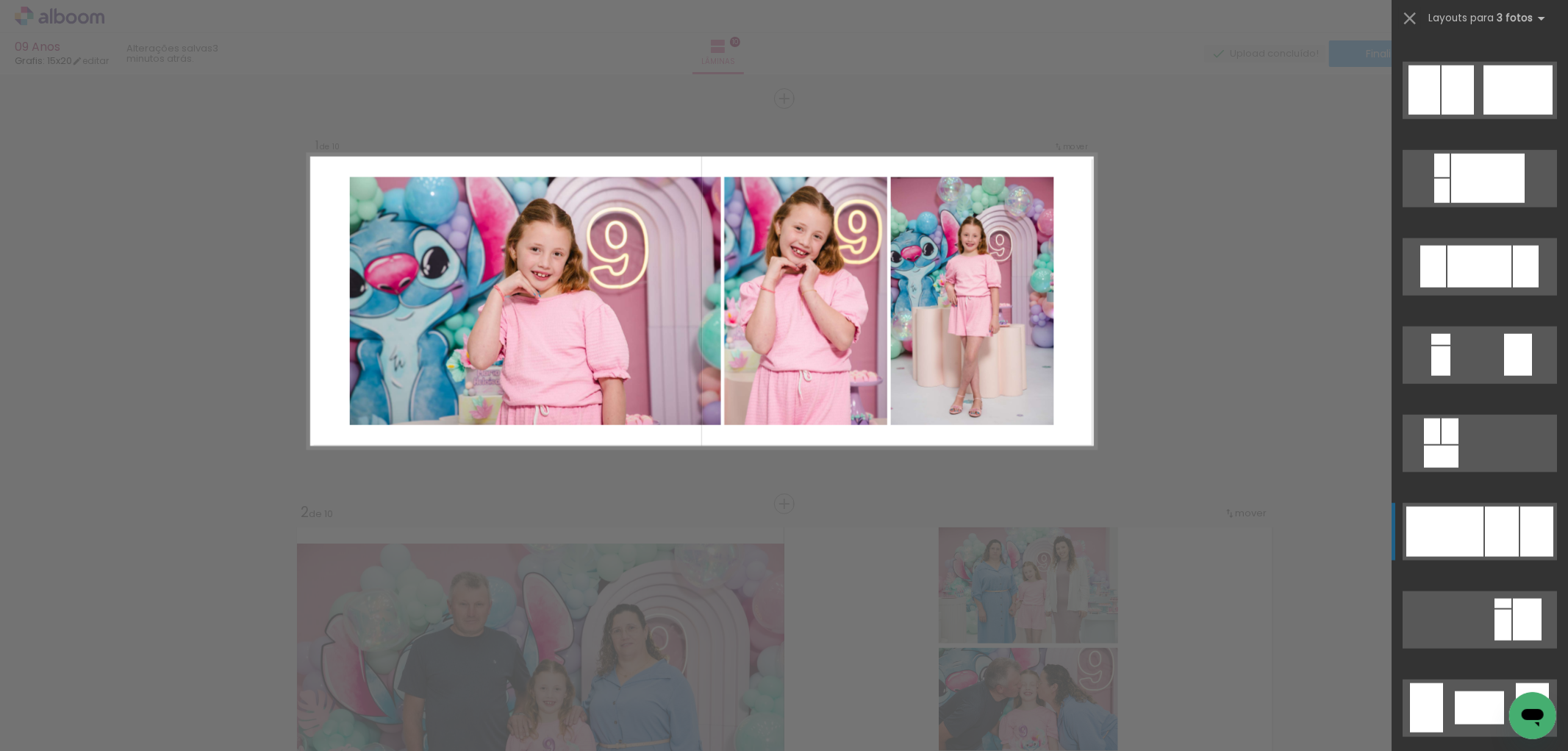
click at [1485, 538] on div at bounding box center [1502, 532] width 34 height 50
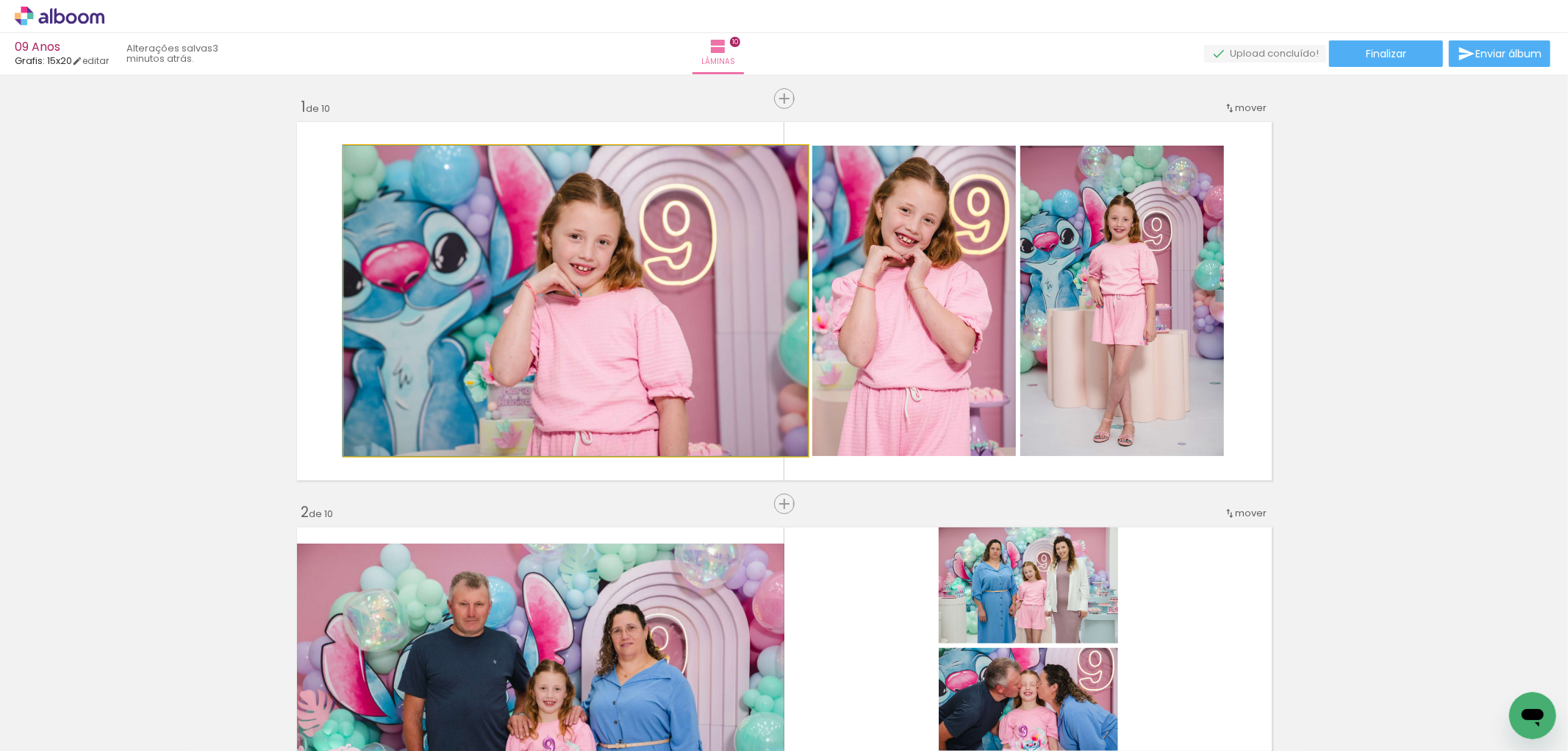
drag, startPoint x: 611, startPoint y: 336, endPoint x: 522, endPoint y: 337, distance: 89.0
drag, startPoint x: 545, startPoint y: 339, endPoint x: 509, endPoint y: 342, distance: 36.1
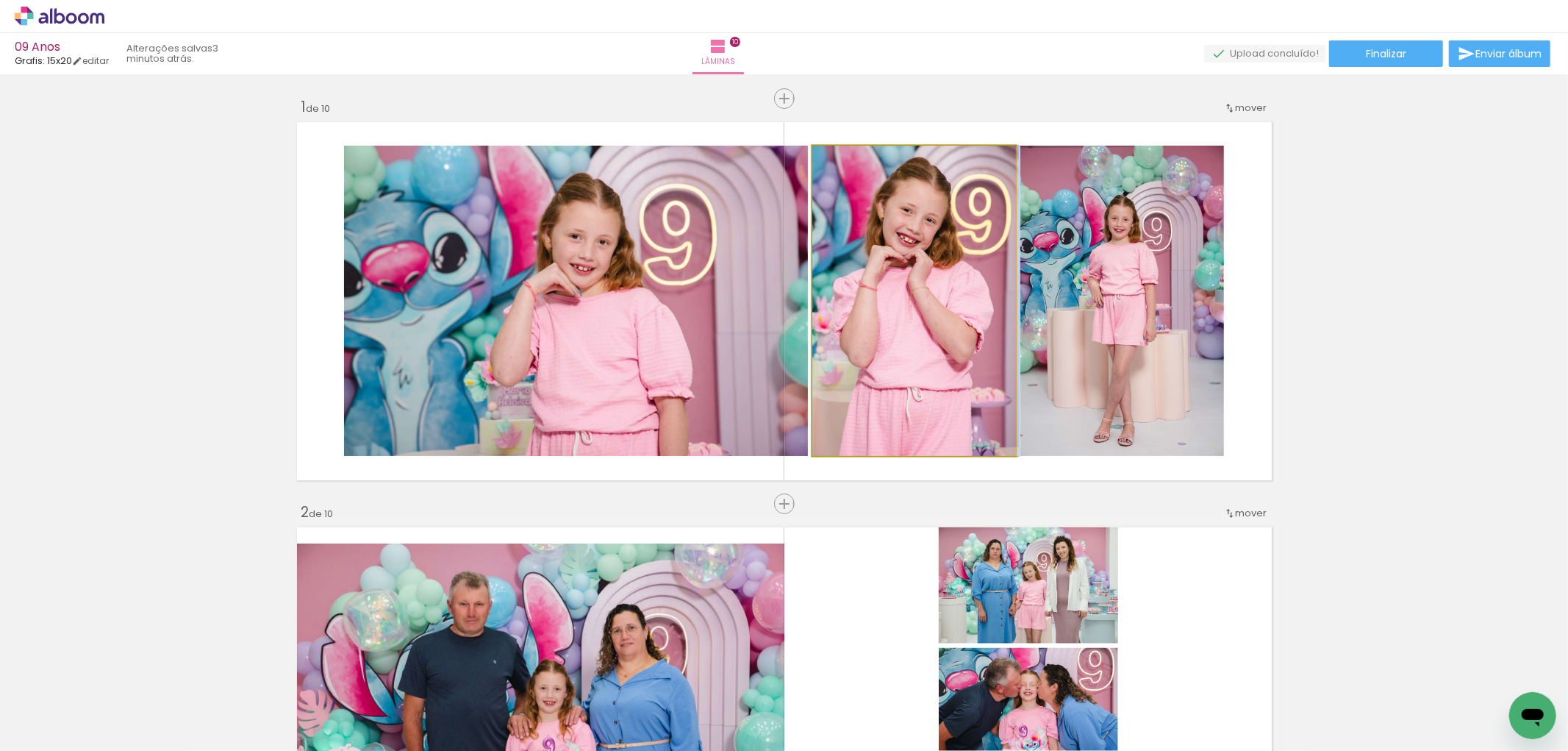
drag, startPoint x: 863, startPoint y: 318, endPoint x: 877, endPoint y: 318, distance: 14.0
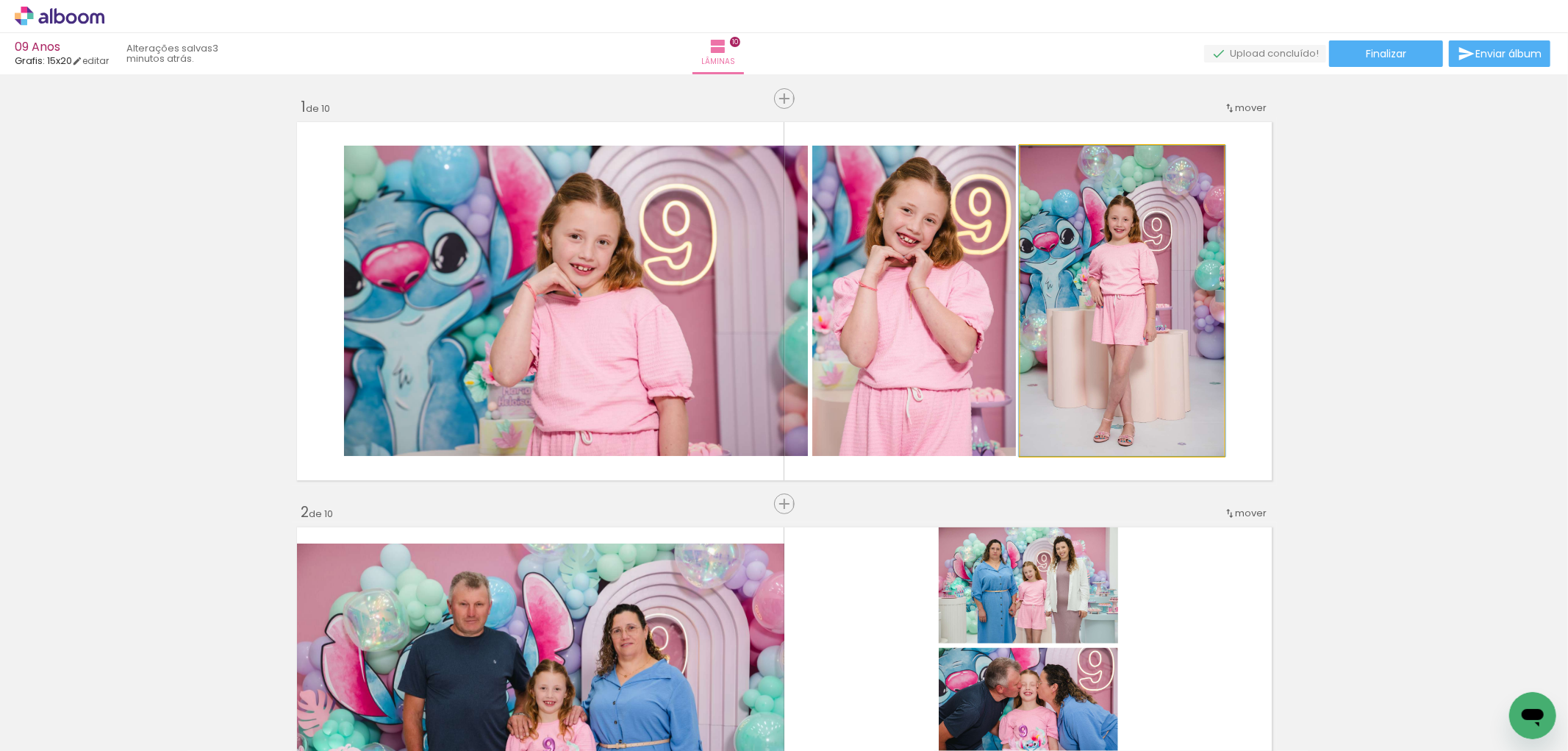
click at [1087, 315] on quentale-photo at bounding box center [1122, 300] width 203 height 310
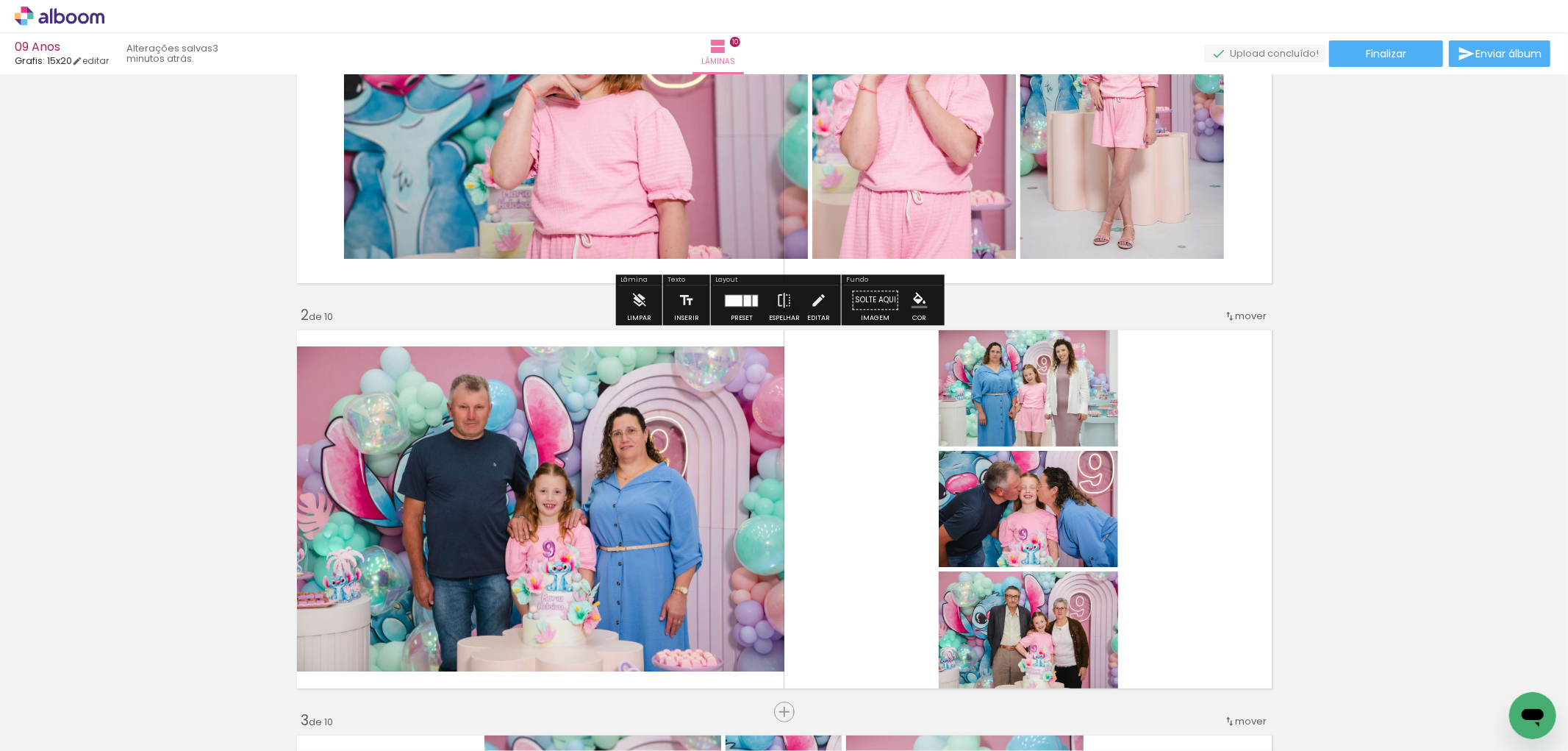
scroll to position [408, 0]
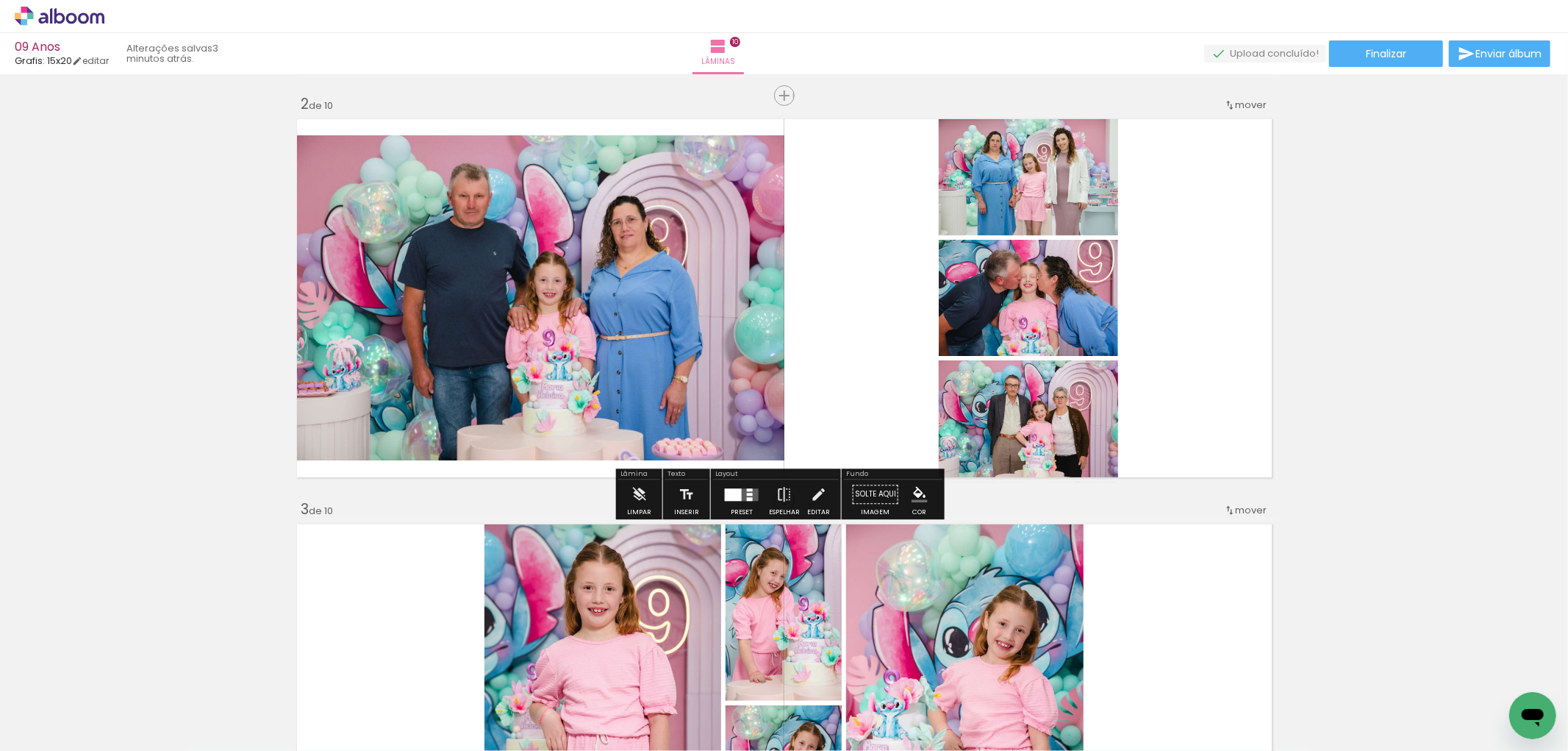
click at [730, 486] on div at bounding box center [742, 494] width 40 height 30
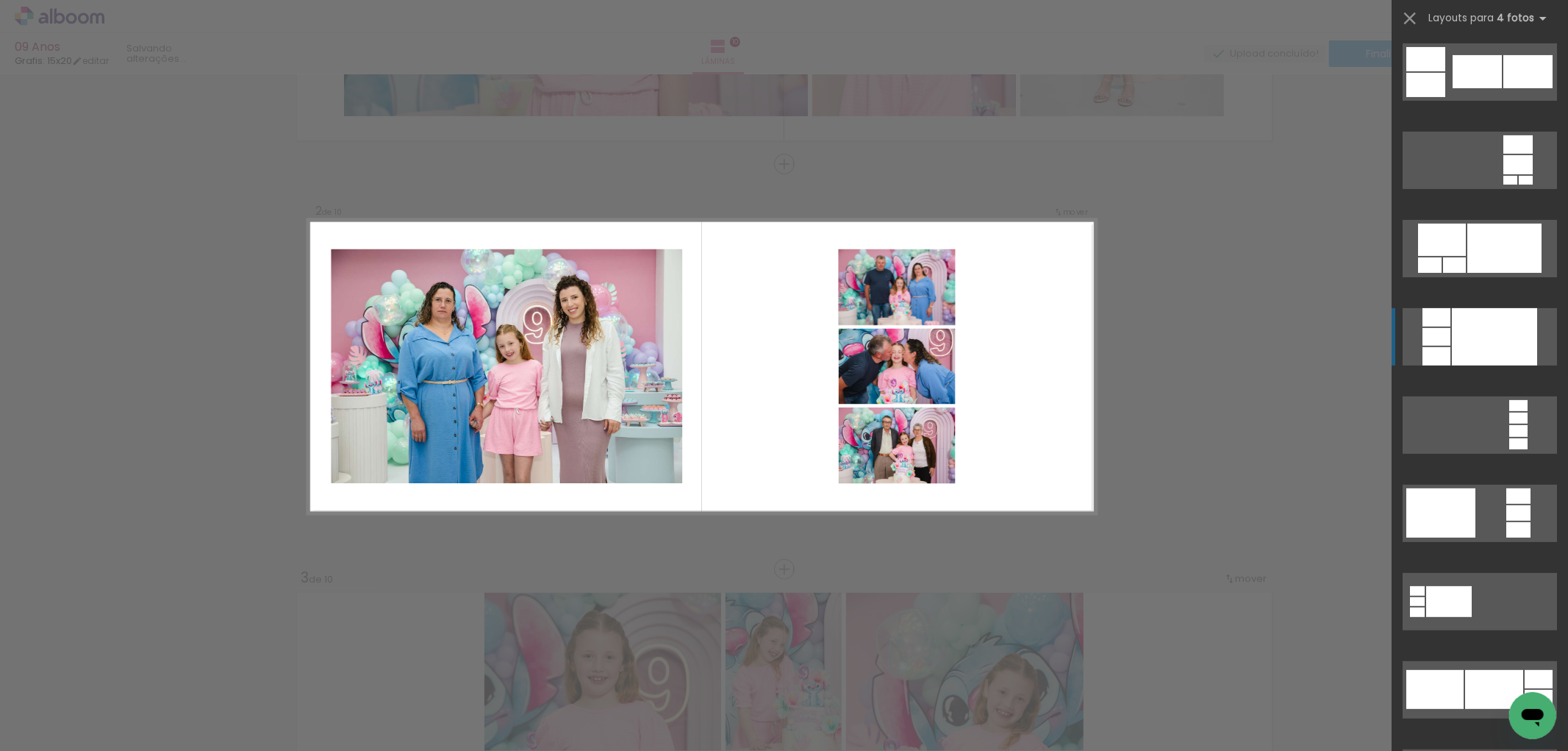
scroll to position [5228, 0]
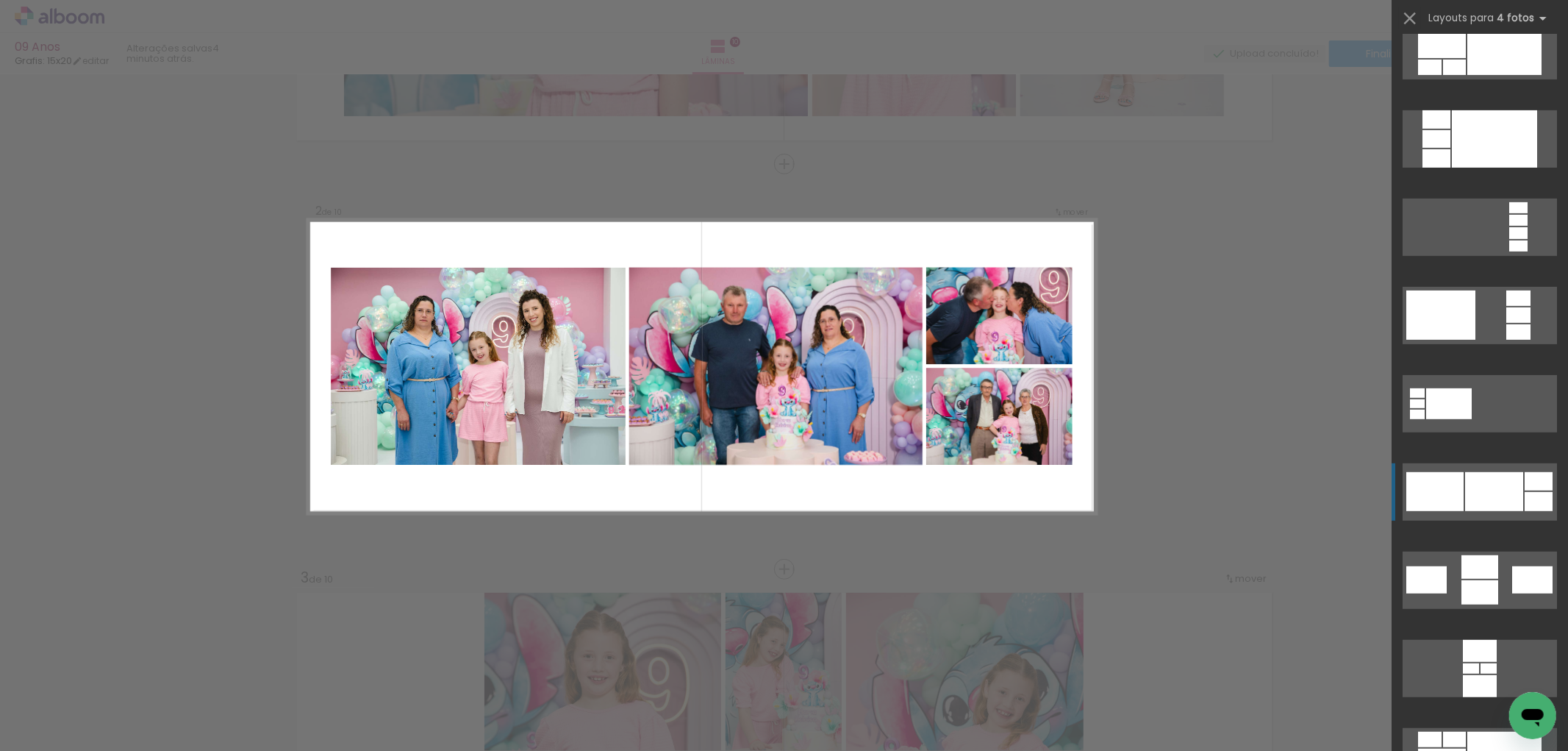
click at [1466, 486] on div at bounding box center [1494, 491] width 58 height 39
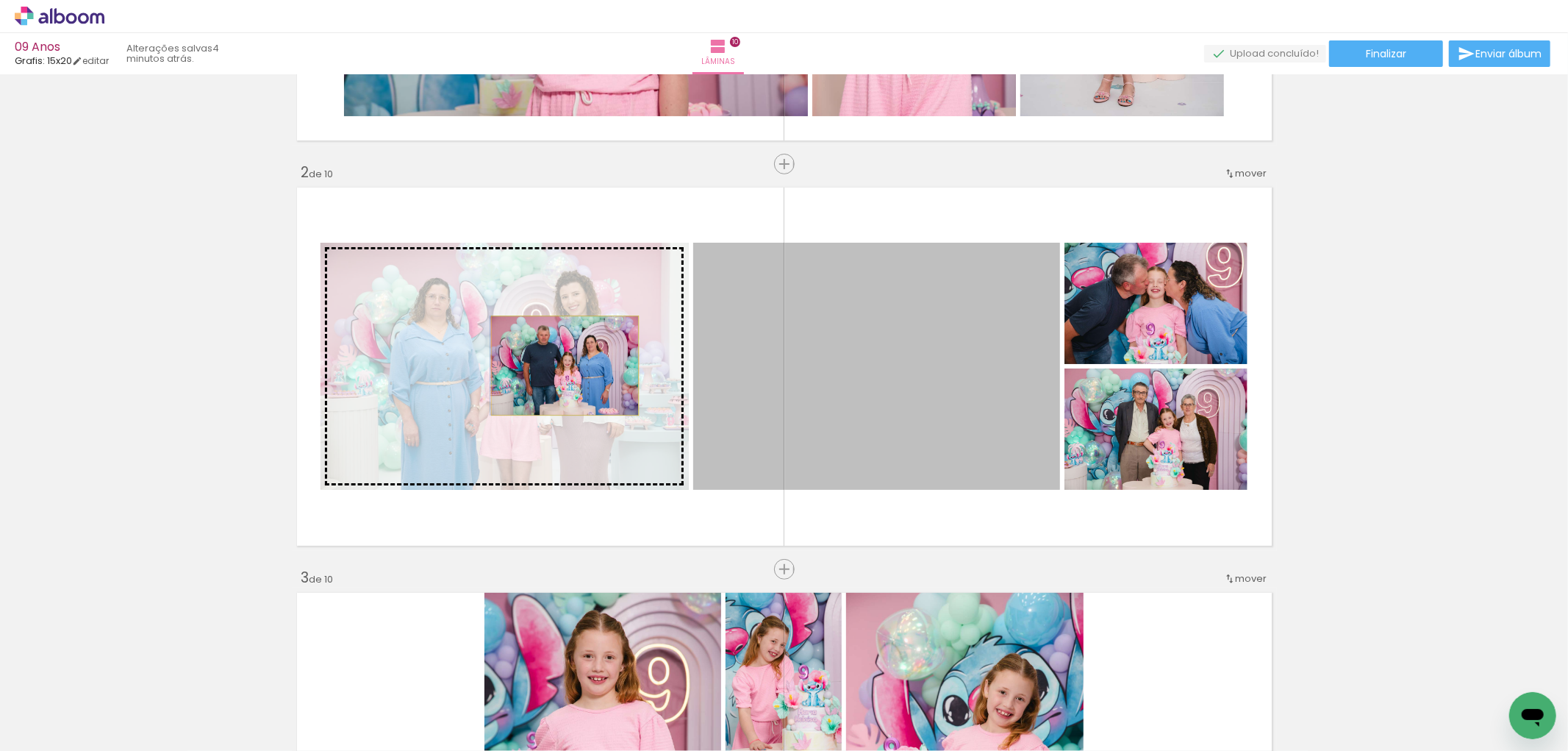
drag, startPoint x: 834, startPoint y: 354, endPoint x: 559, endPoint y: 366, distance: 275.3
click at [0, 0] on slot at bounding box center [0, 0] width 0 height 0
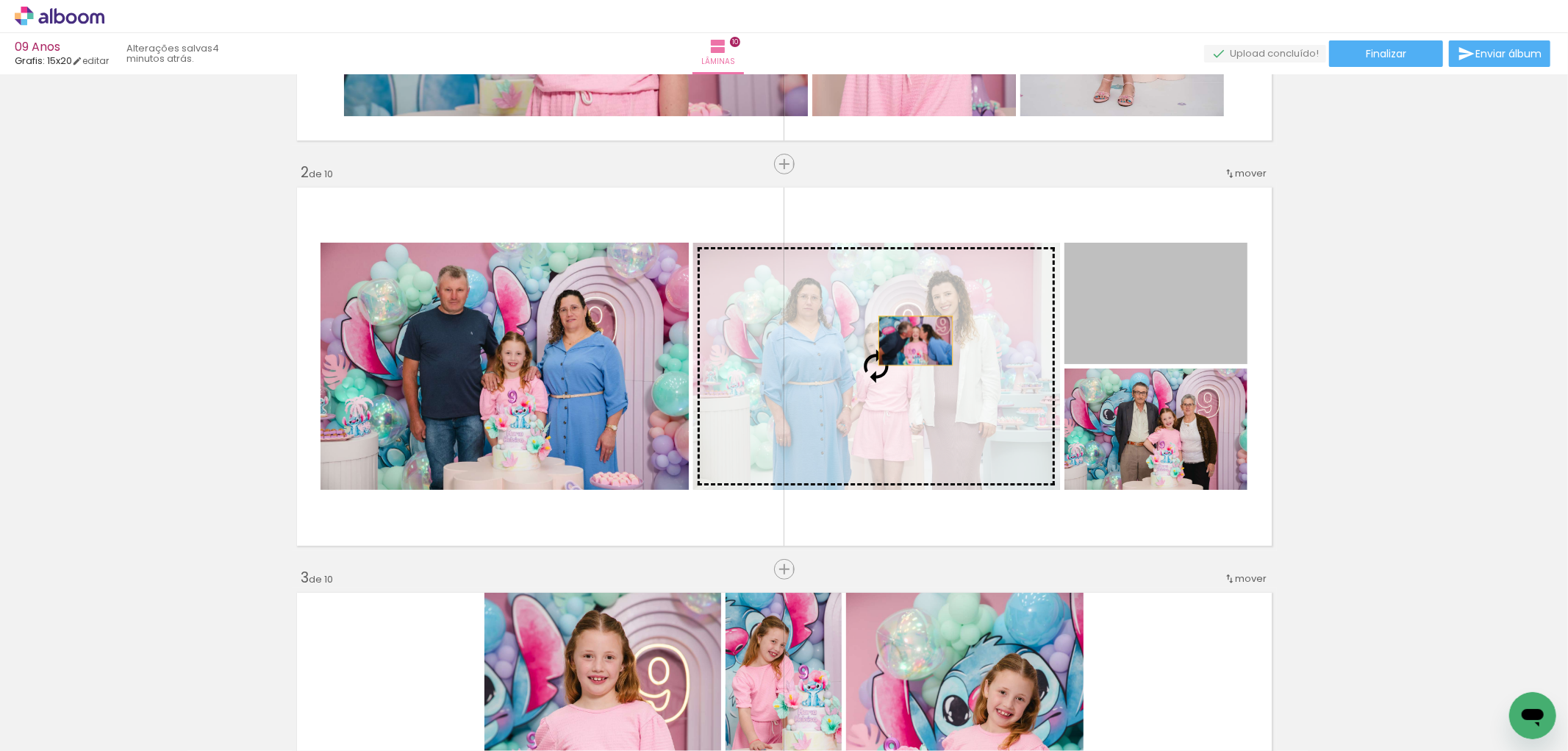
drag, startPoint x: 1143, startPoint y: 315, endPoint x: 904, endPoint y: 341, distance: 240.4
click at [0, 0] on slot at bounding box center [0, 0] width 0 height 0
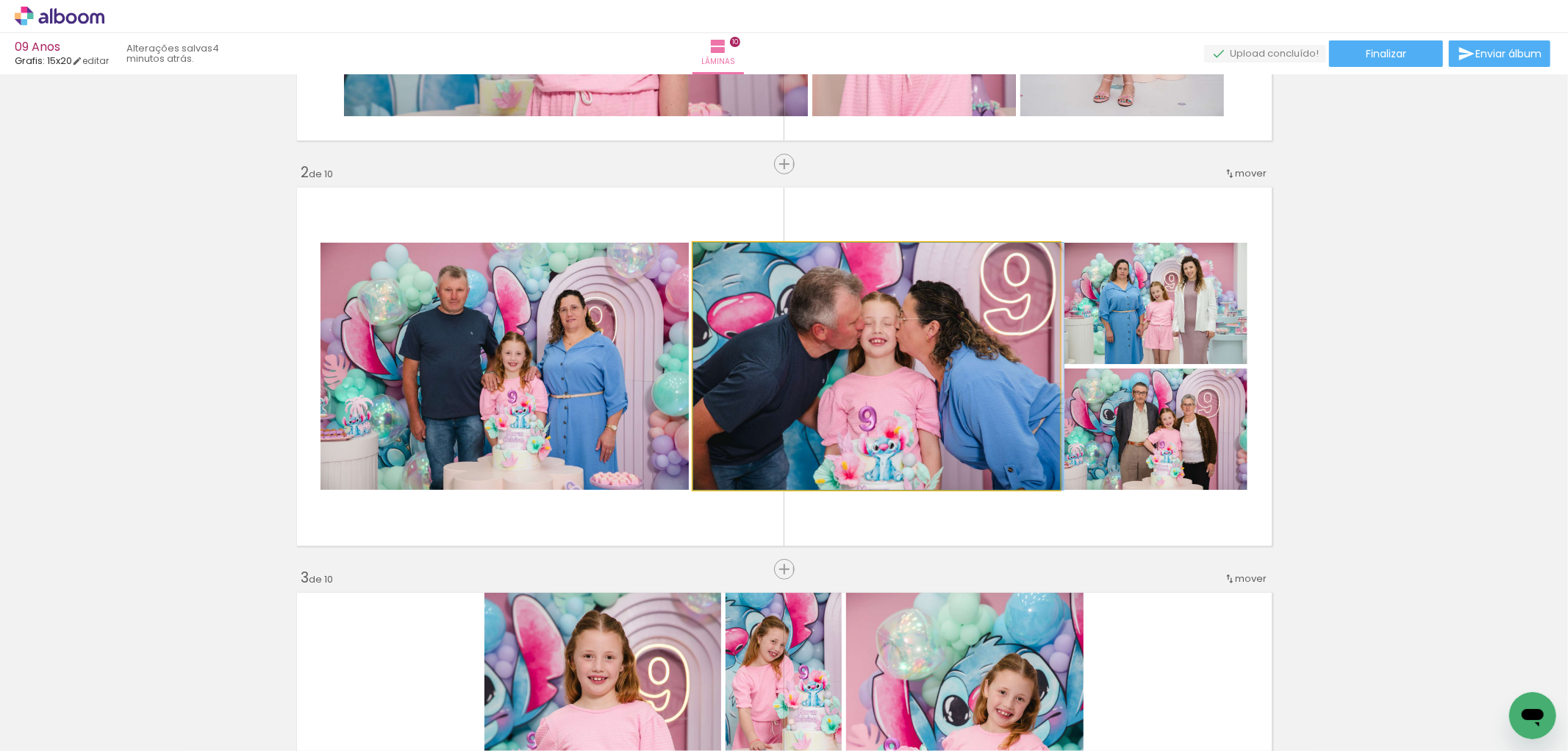
drag, startPoint x: 854, startPoint y: 410, endPoint x: 864, endPoint y: 409, distance: 10.0
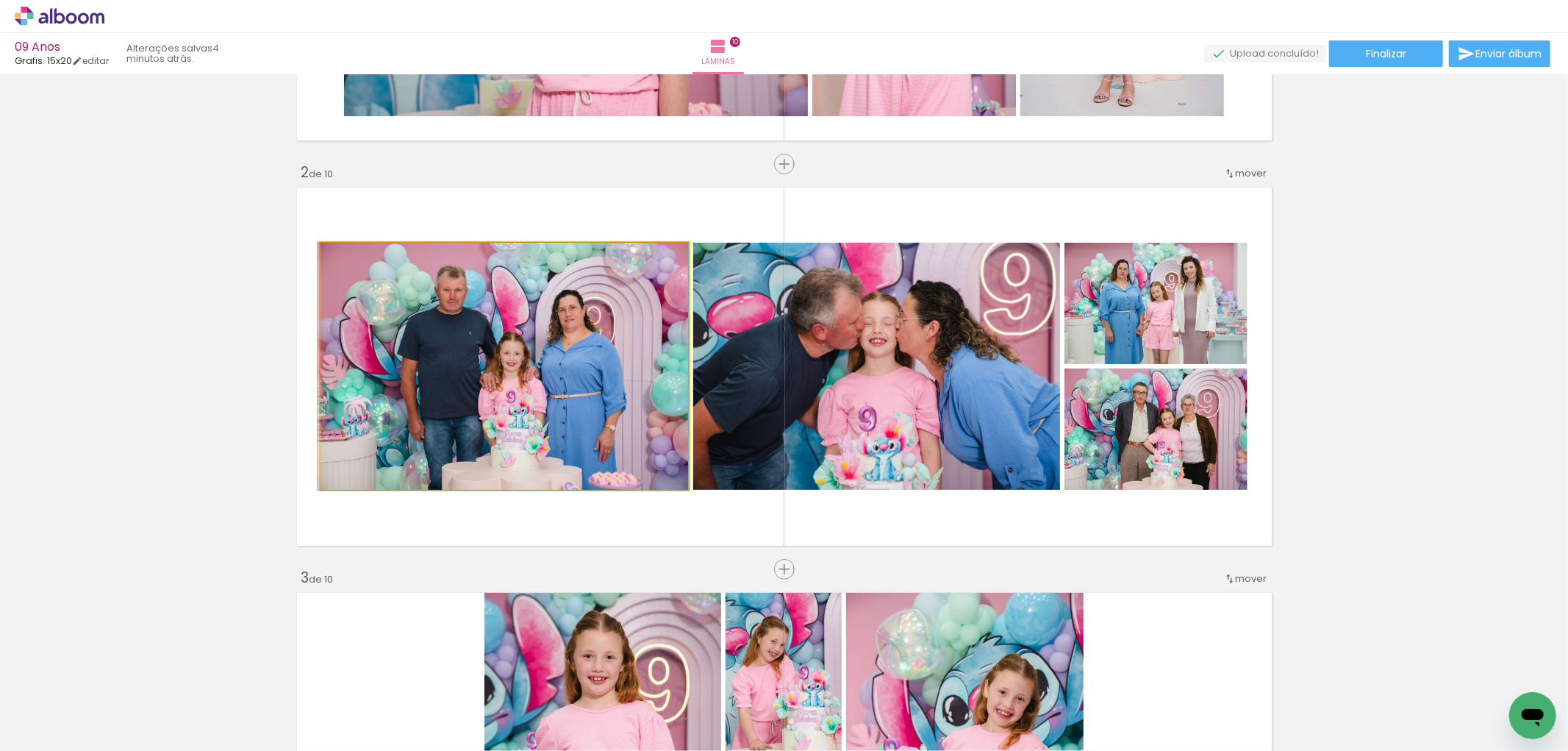
drag, startPoint x: 576, startPoint y: 411, endPoint x: 557, endPoint y: 411, distance: 19.0
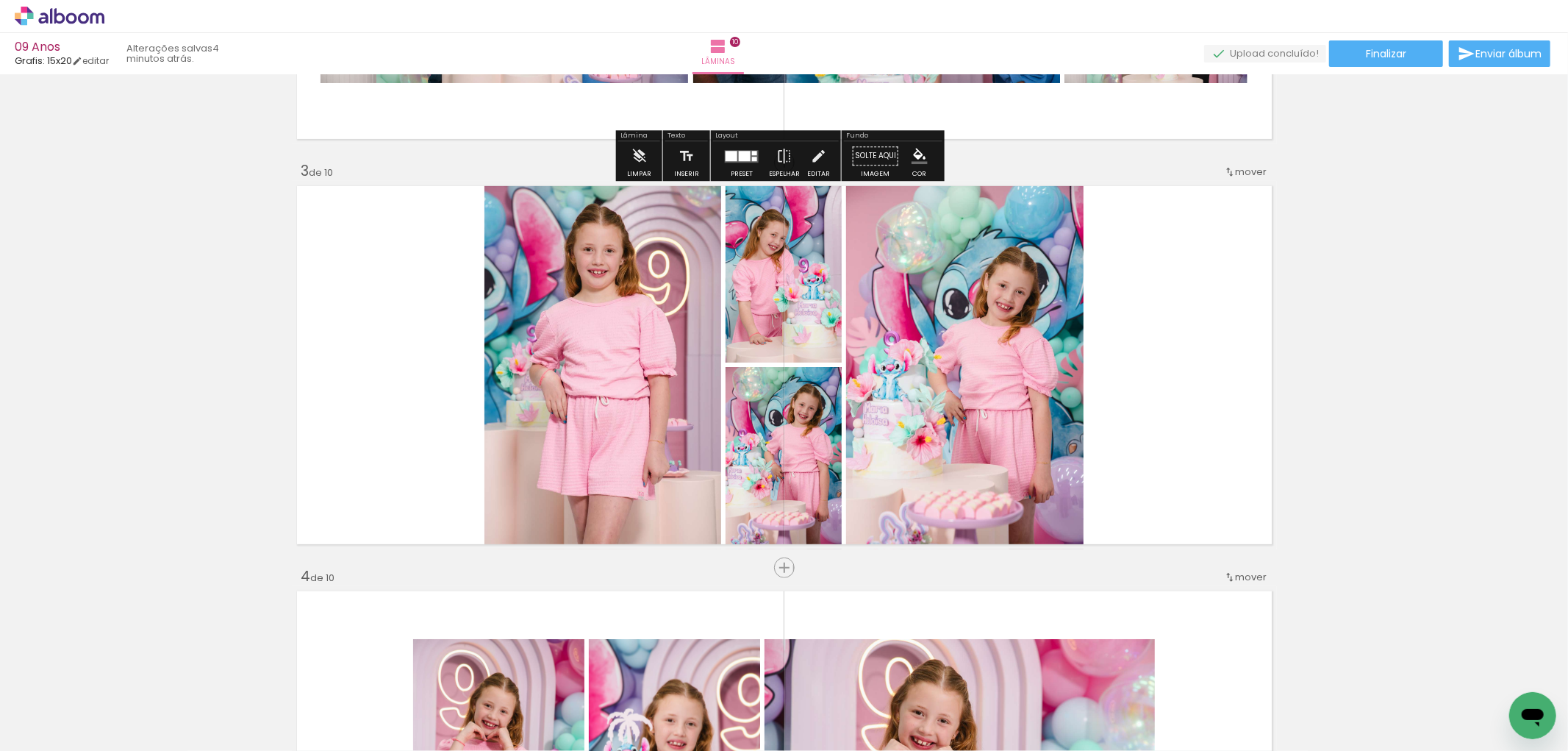
scroll to position [748, 0]
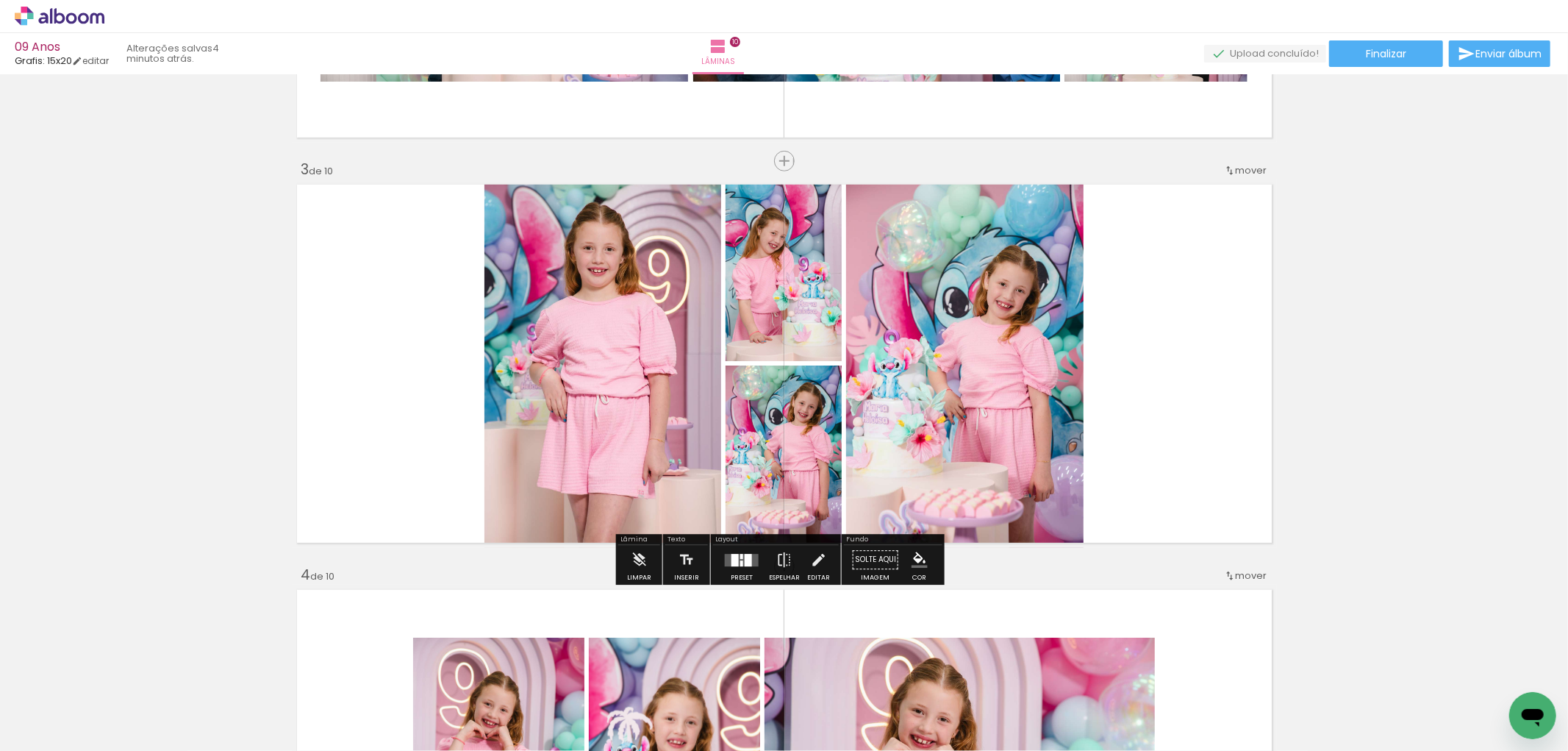
click at [740, 563] on div at bounding box center [742, 564] width 3 height 6
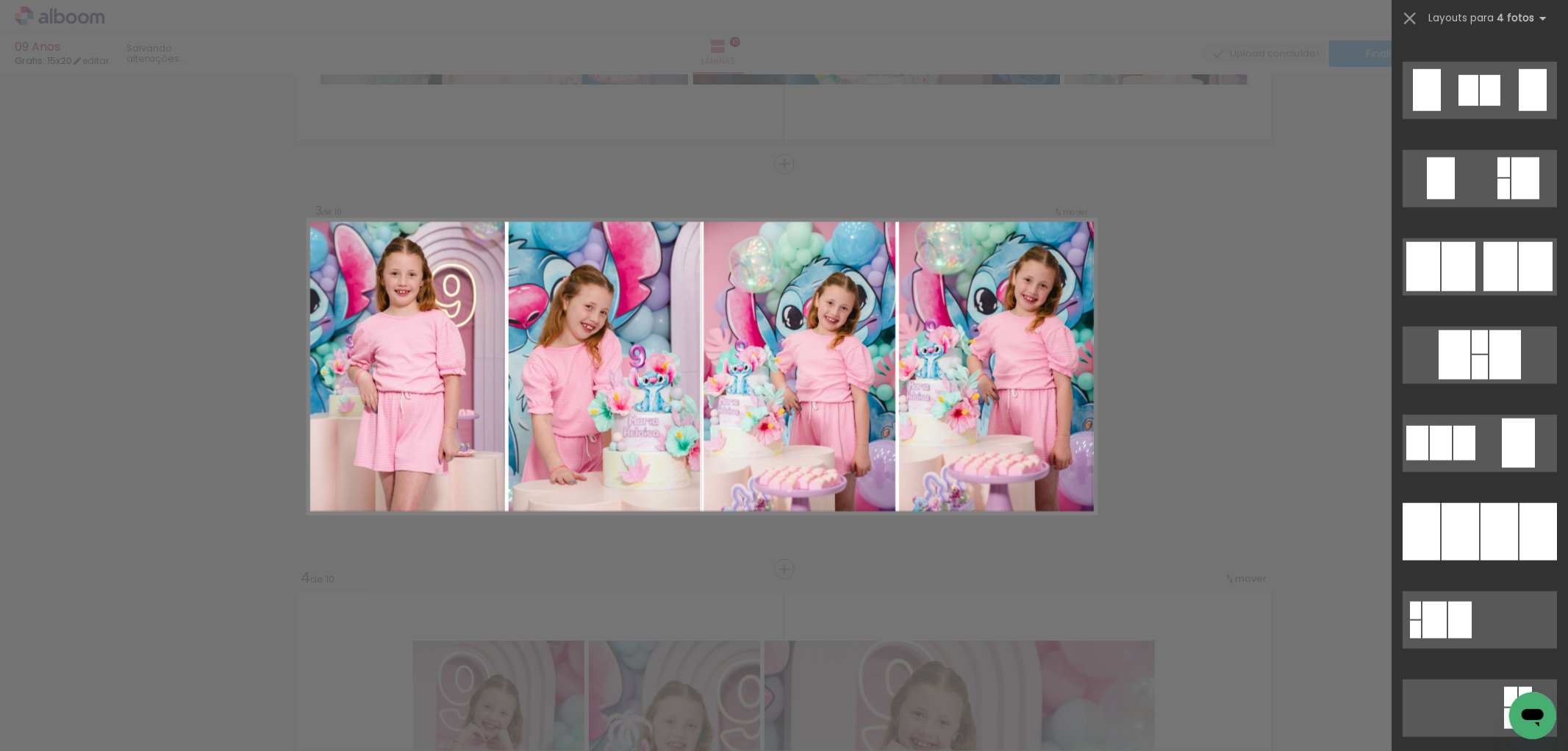
scroll to position [1143, 0]
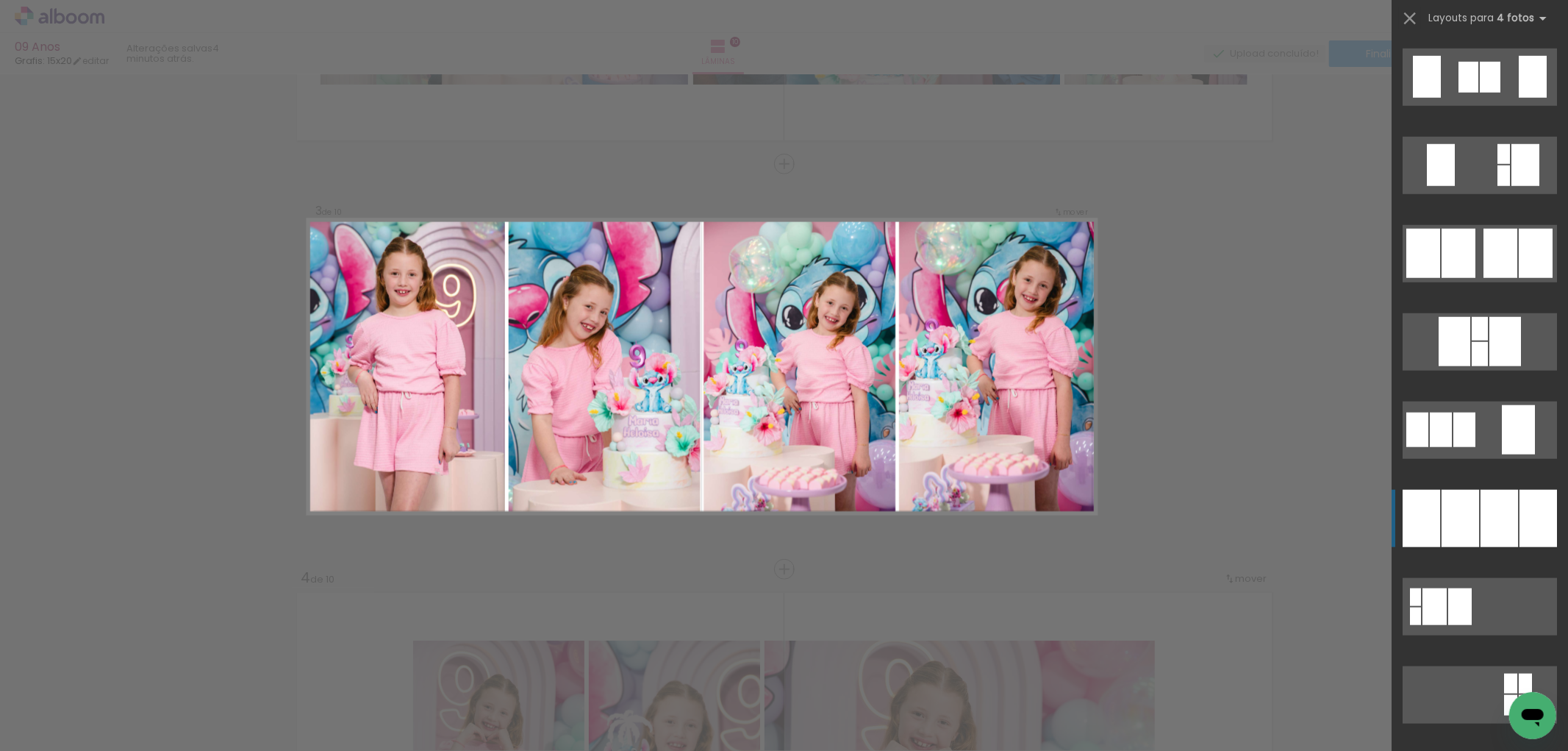
click at [1481, 526] on div at bounding box center [1499, 518] width 37 height 57
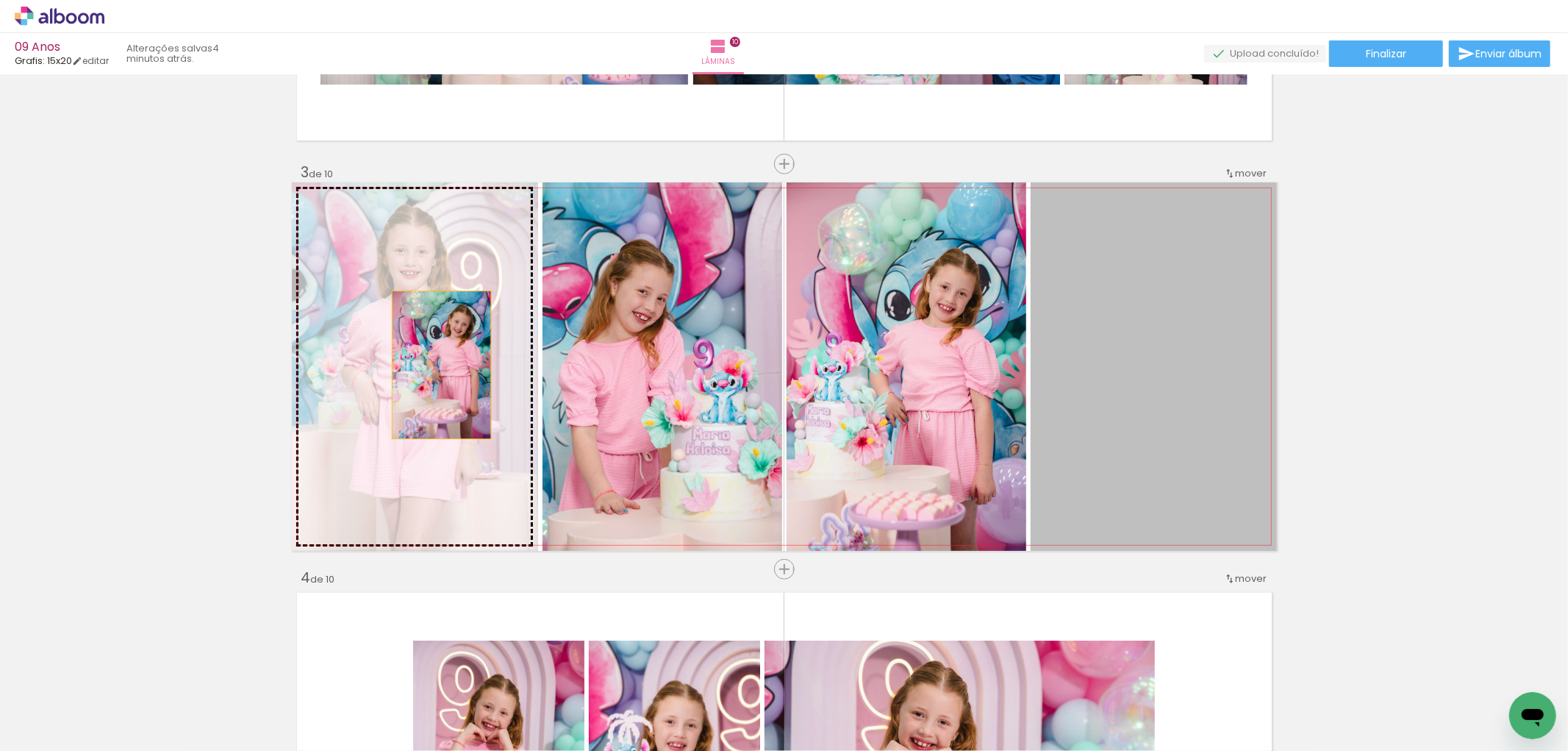
drag, startPoint x: 720, startPoint y: 371, endPoint x: 435, endPoint y: 365, distance: 285.1
click at [0, 0] on slot at bounding box center [0, 0] width 0 height 0
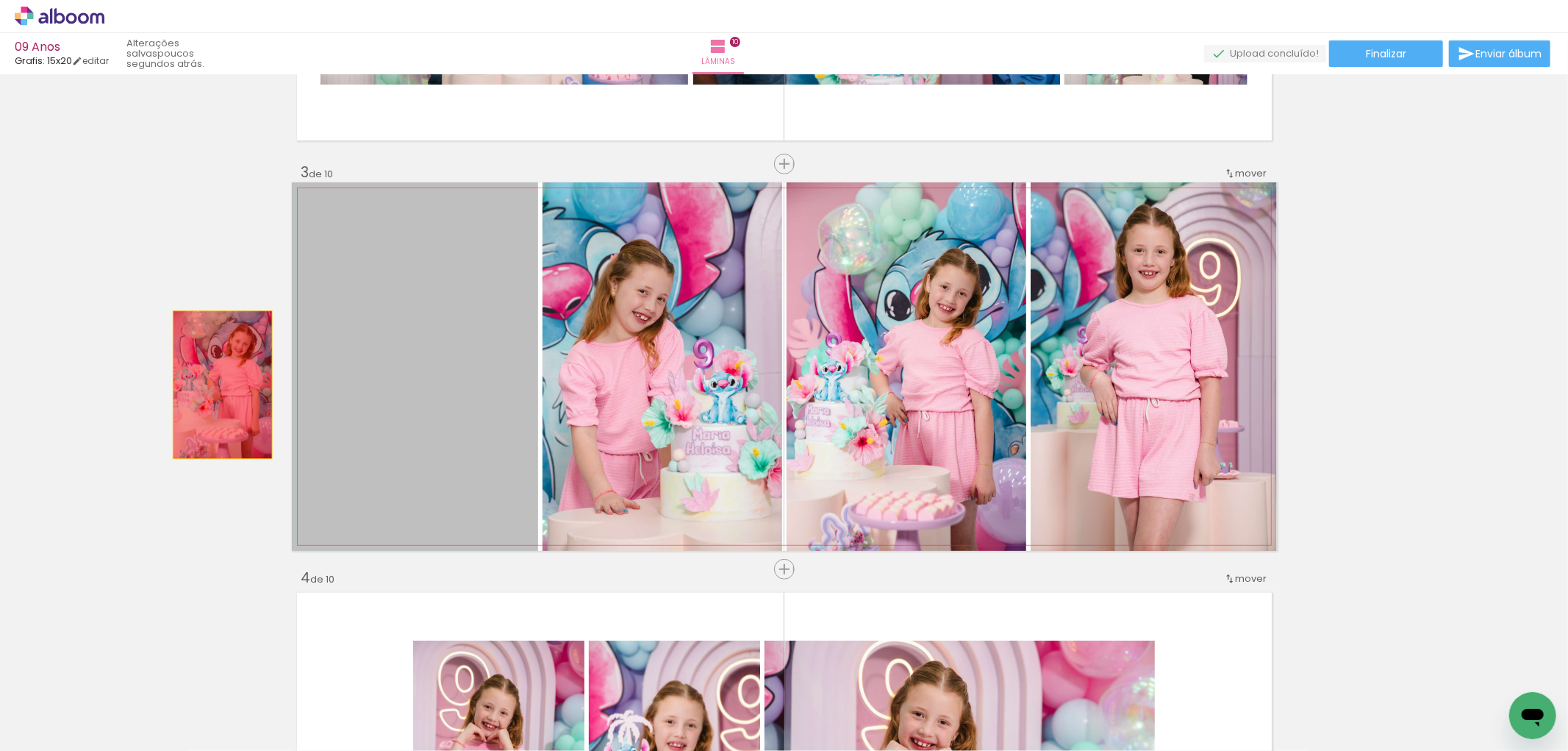
drag, startPoint x: 421, startPoint y: 388, endPoint x: 211, endPoint y: 385, distance: 210.0
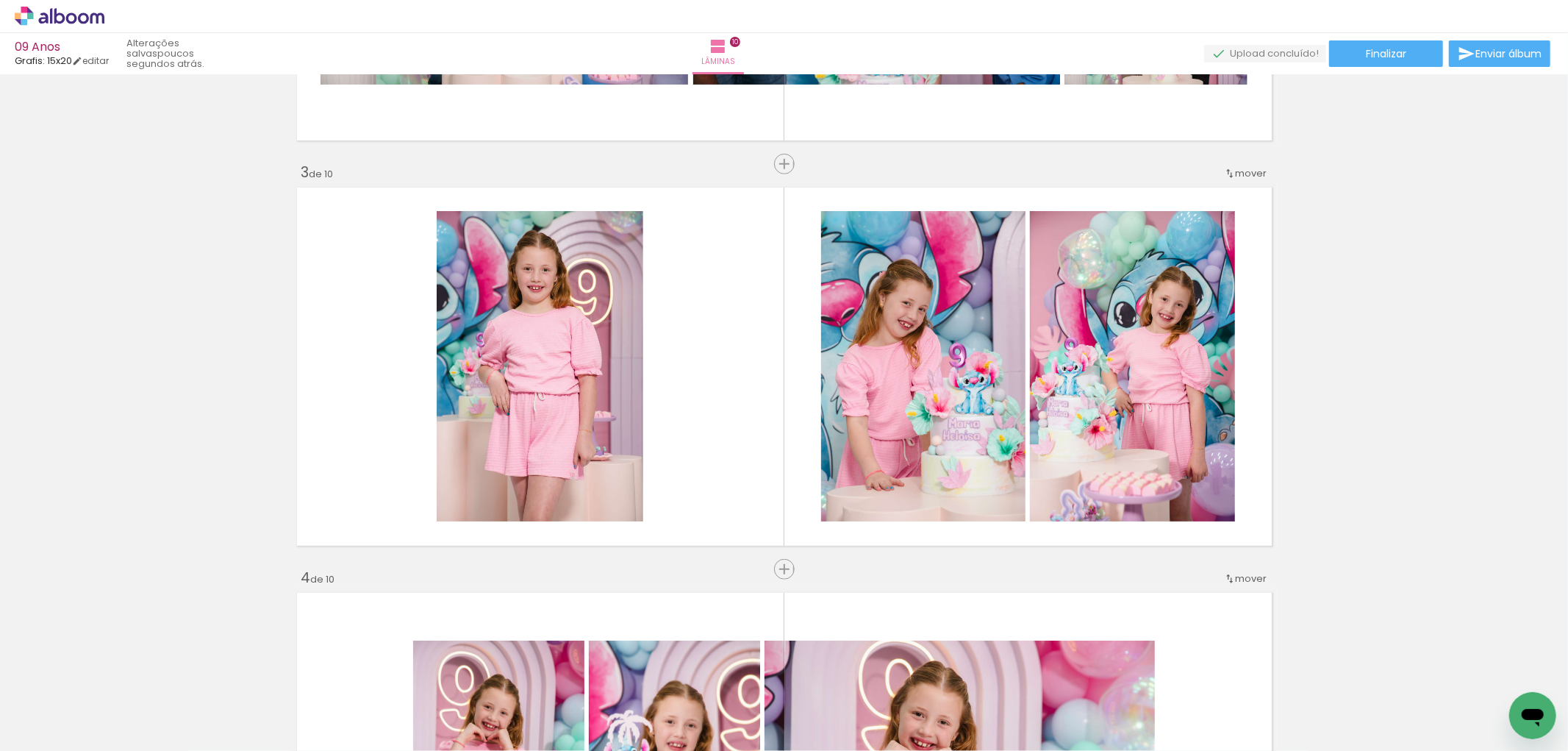
scroll to position [0, 280]
click at [706, 703] on div at bounding box center [691, 701] width 49 height 73
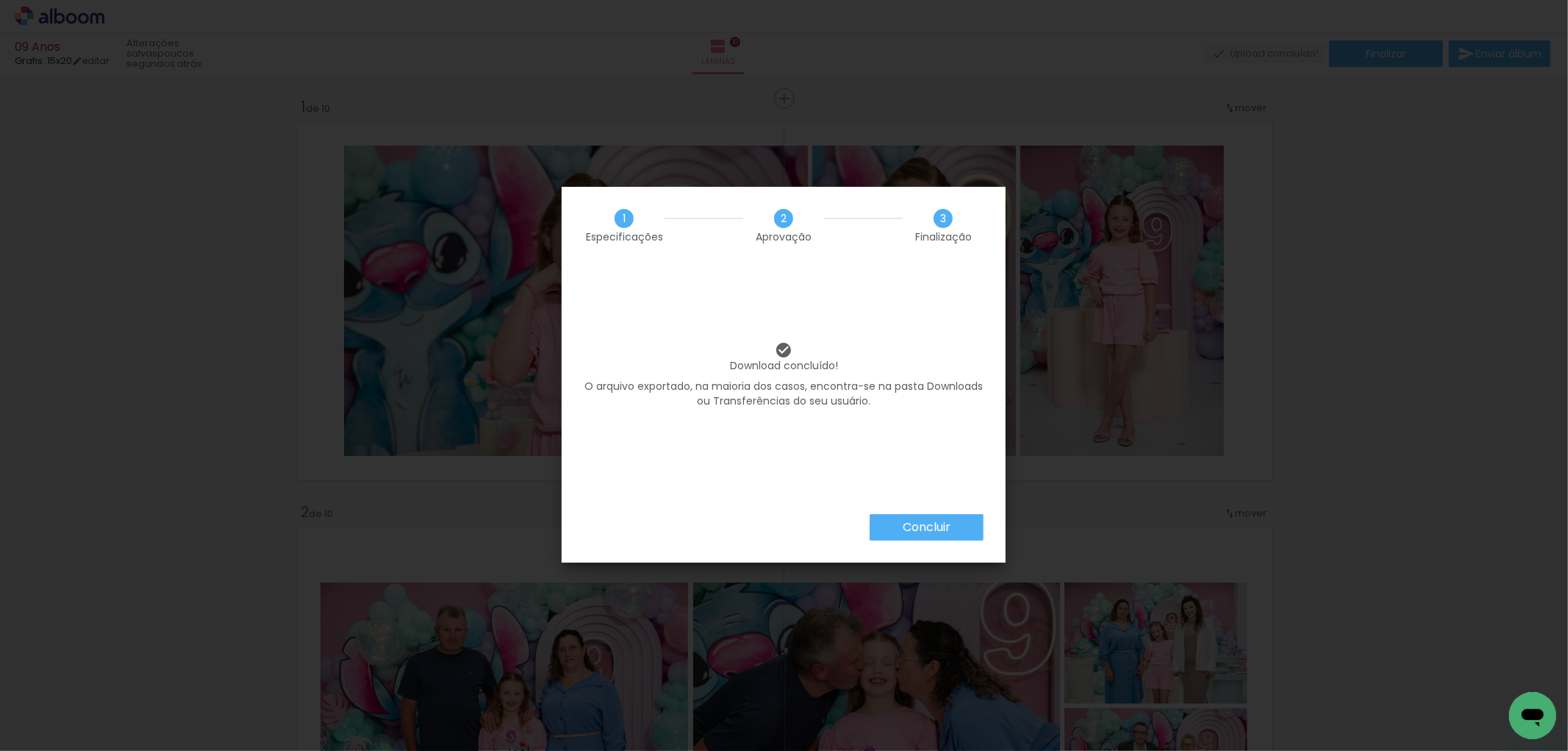
scroll to position [0, 1027]
click at [0, 0] on slot "Concluir" at bounding box center [0, 0] width 0 height 0
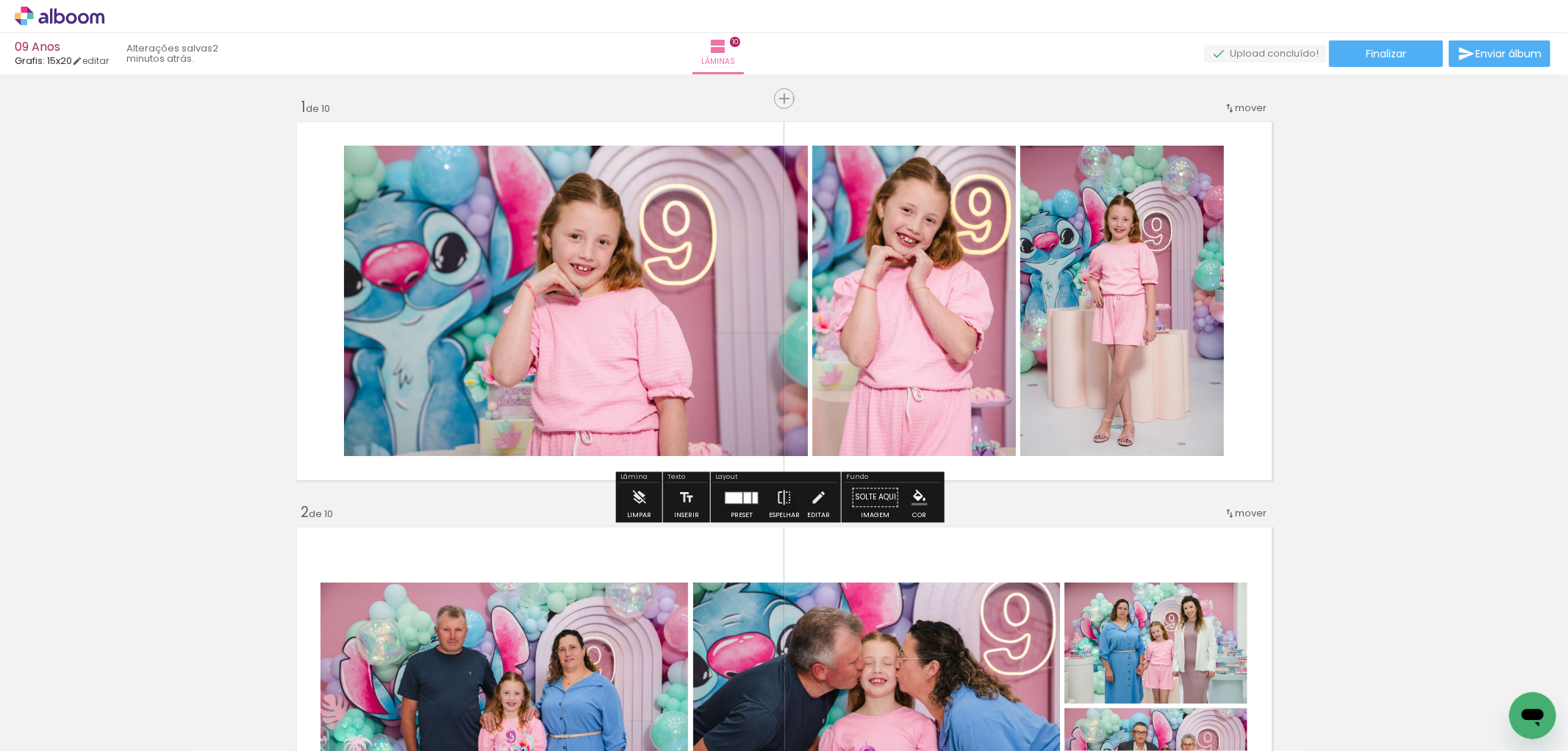
scroll to position [0, 1027]
